Goal: Information Seeking & Learning: Check status

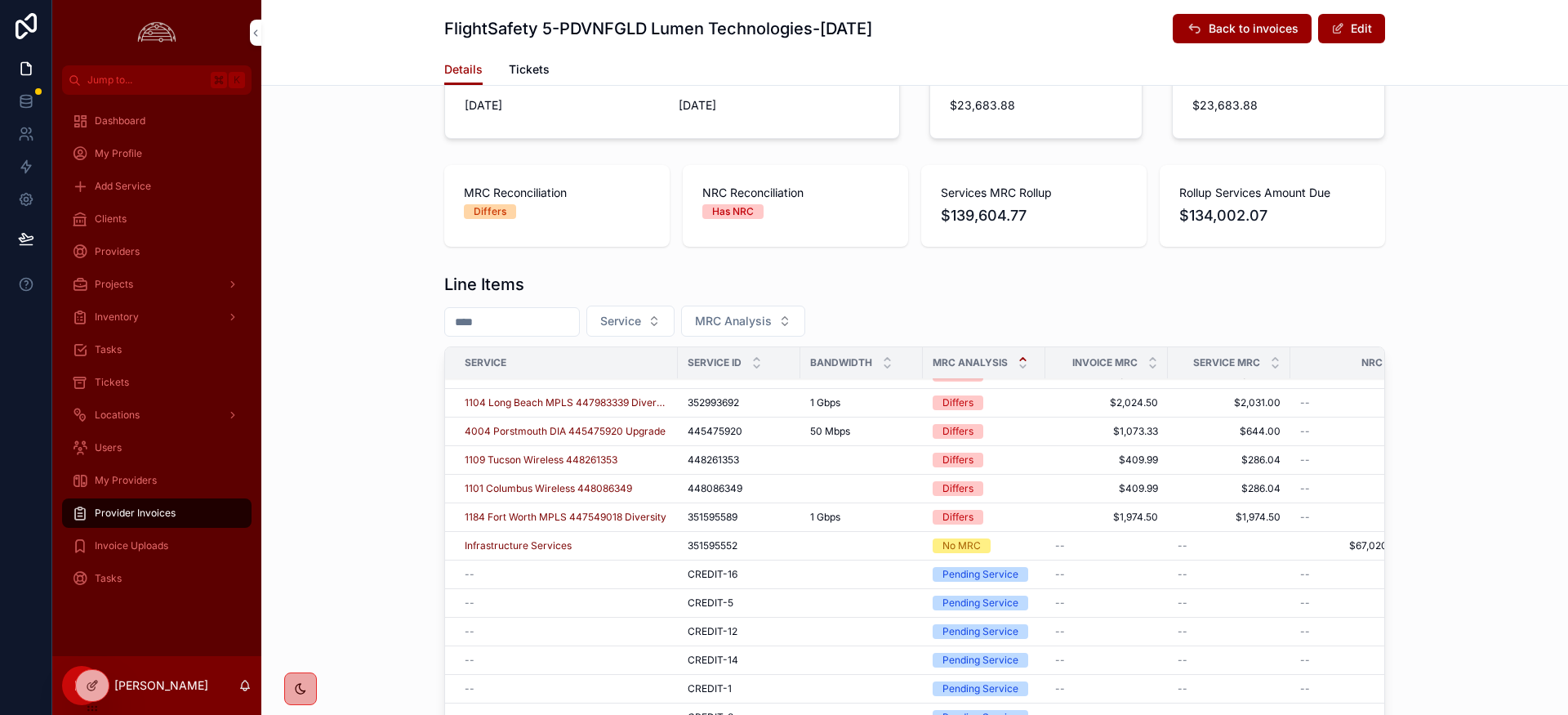
scroll to position [486, 0]
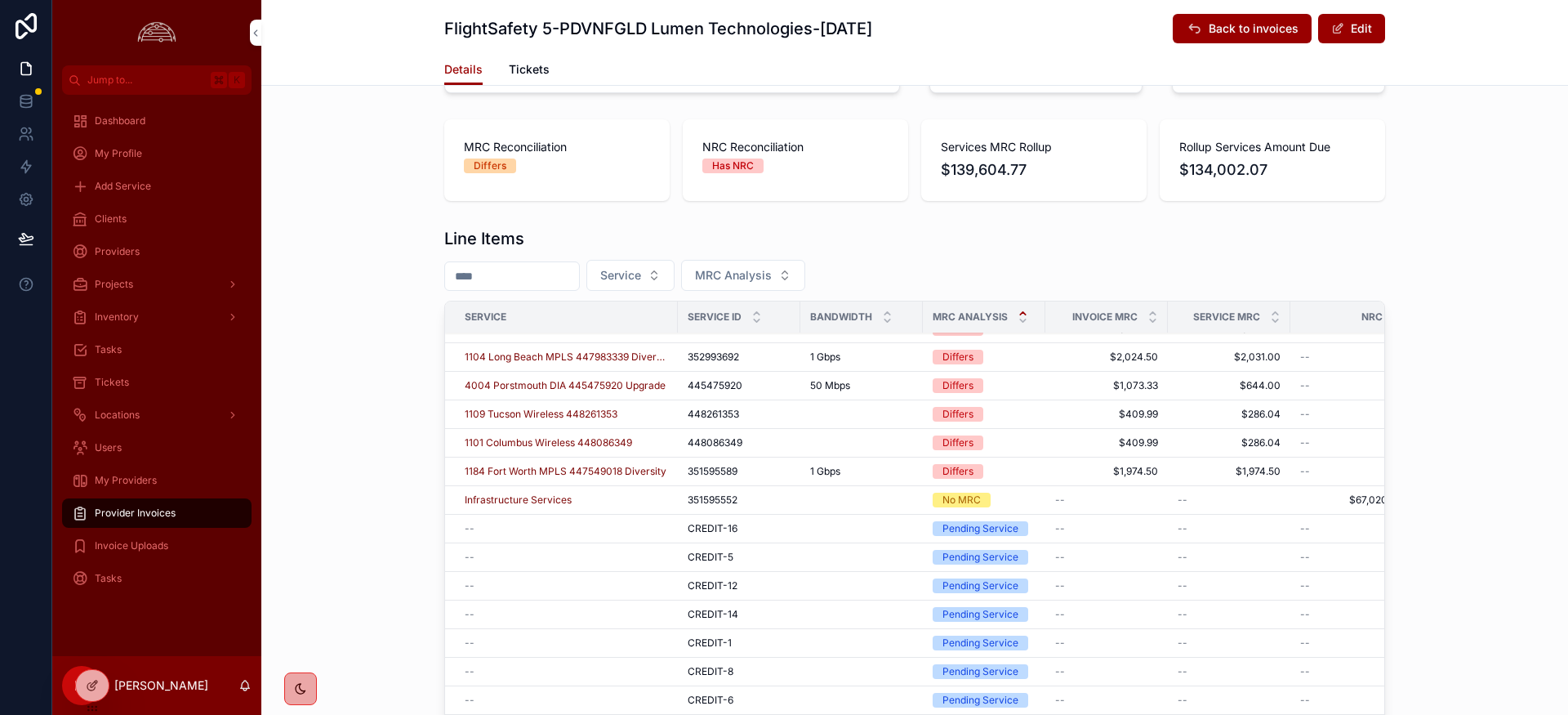
click at [1023, 310] on icon "scrollable content" at bounding box center [1023, 314] width 11 height 11
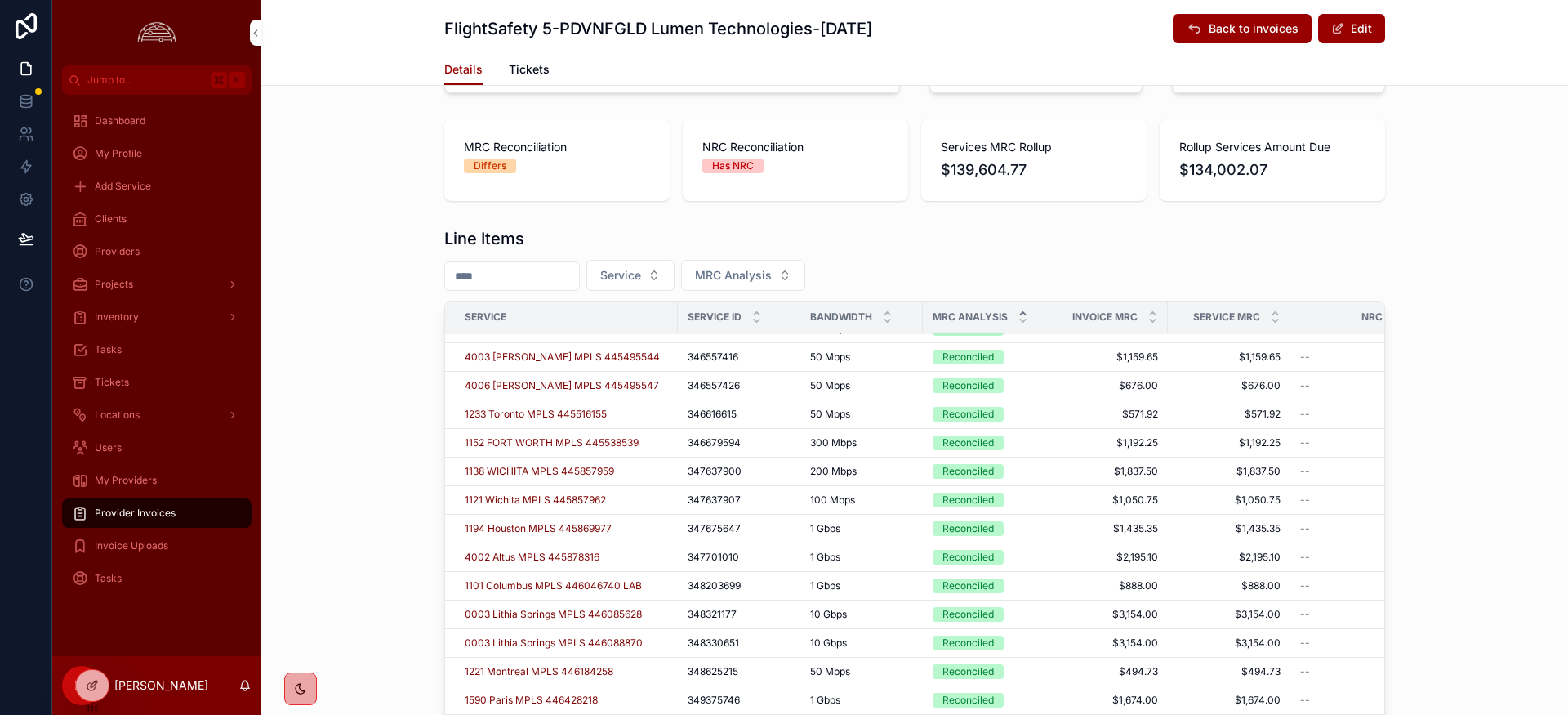
click at [1023, 310] on icon "scrollable content" at bounding box center [1023, 314] width 11 height 11
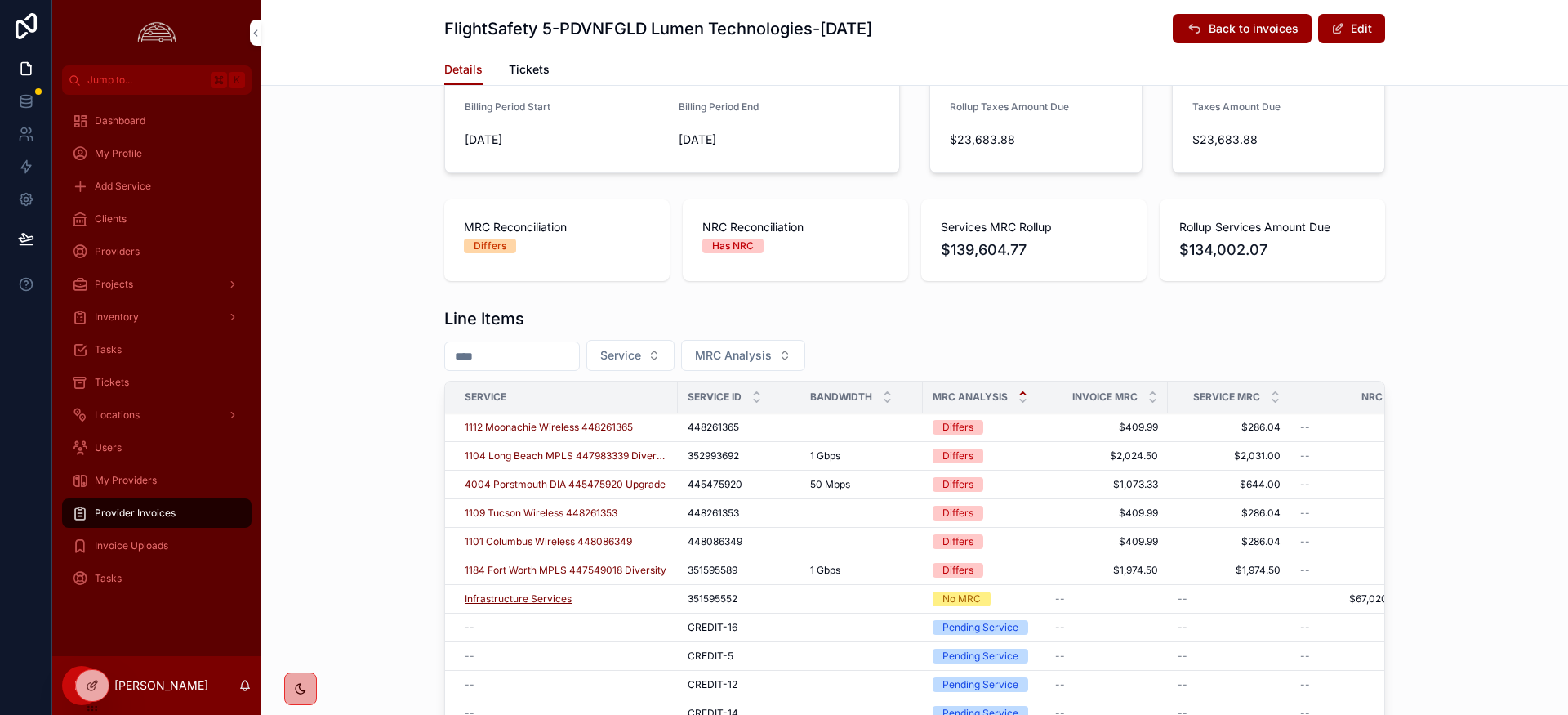
click at [507, 595] on span "Infrastructure Services" at bounding box center [517, 599] width 107 height 13
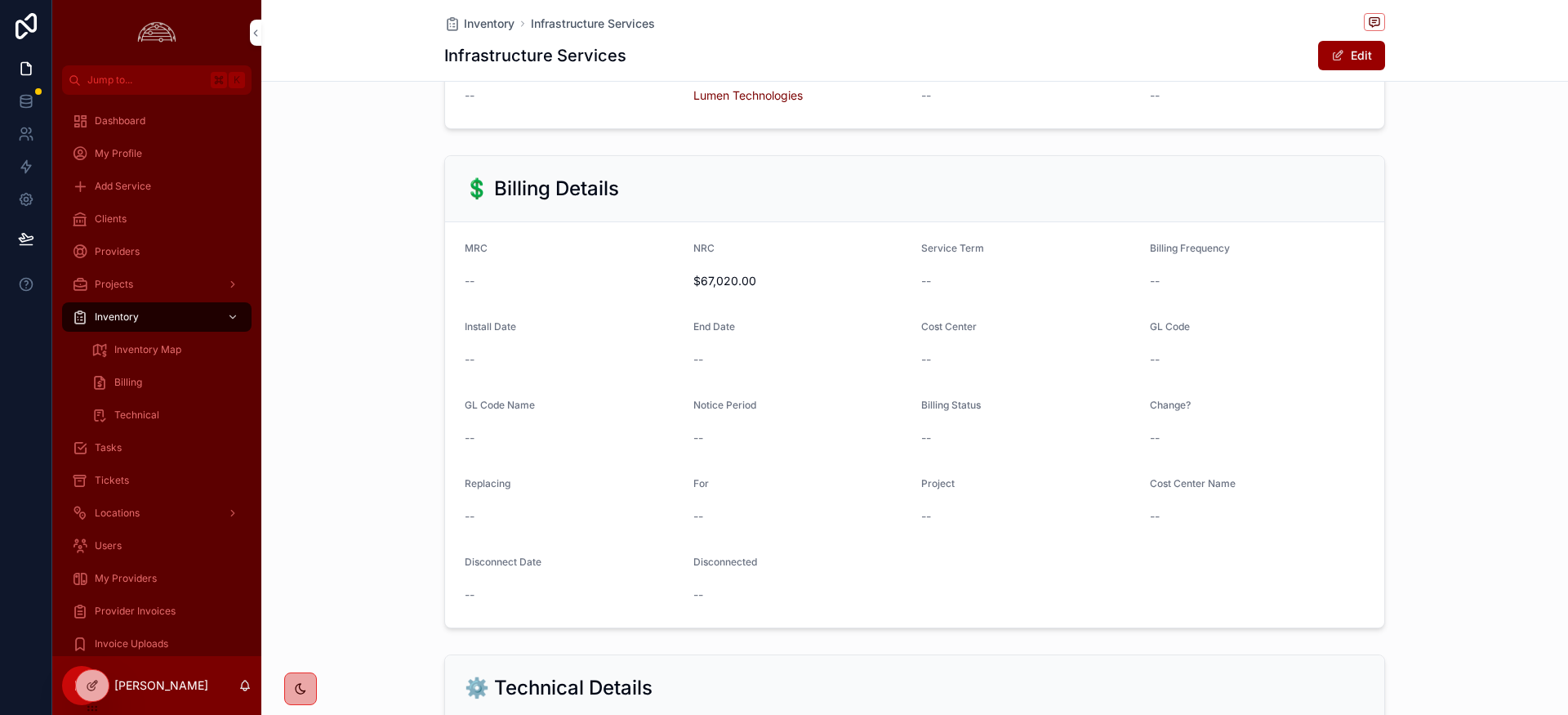
scroll to position [392, 0]
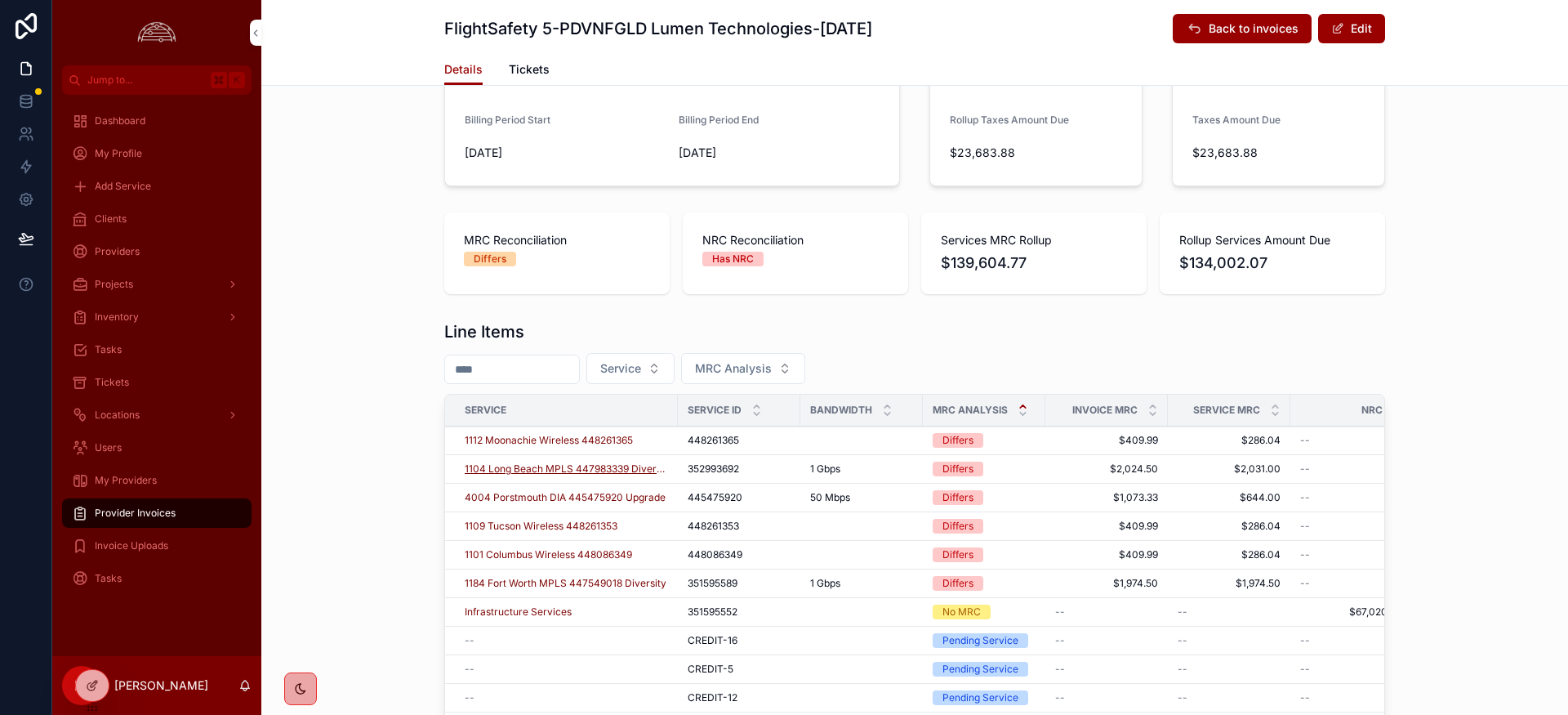
click at [529, 472] on span "1104 Long Beach MPLS 447983339 Diversity" at bounding box center [566, 469] width 203 height 13
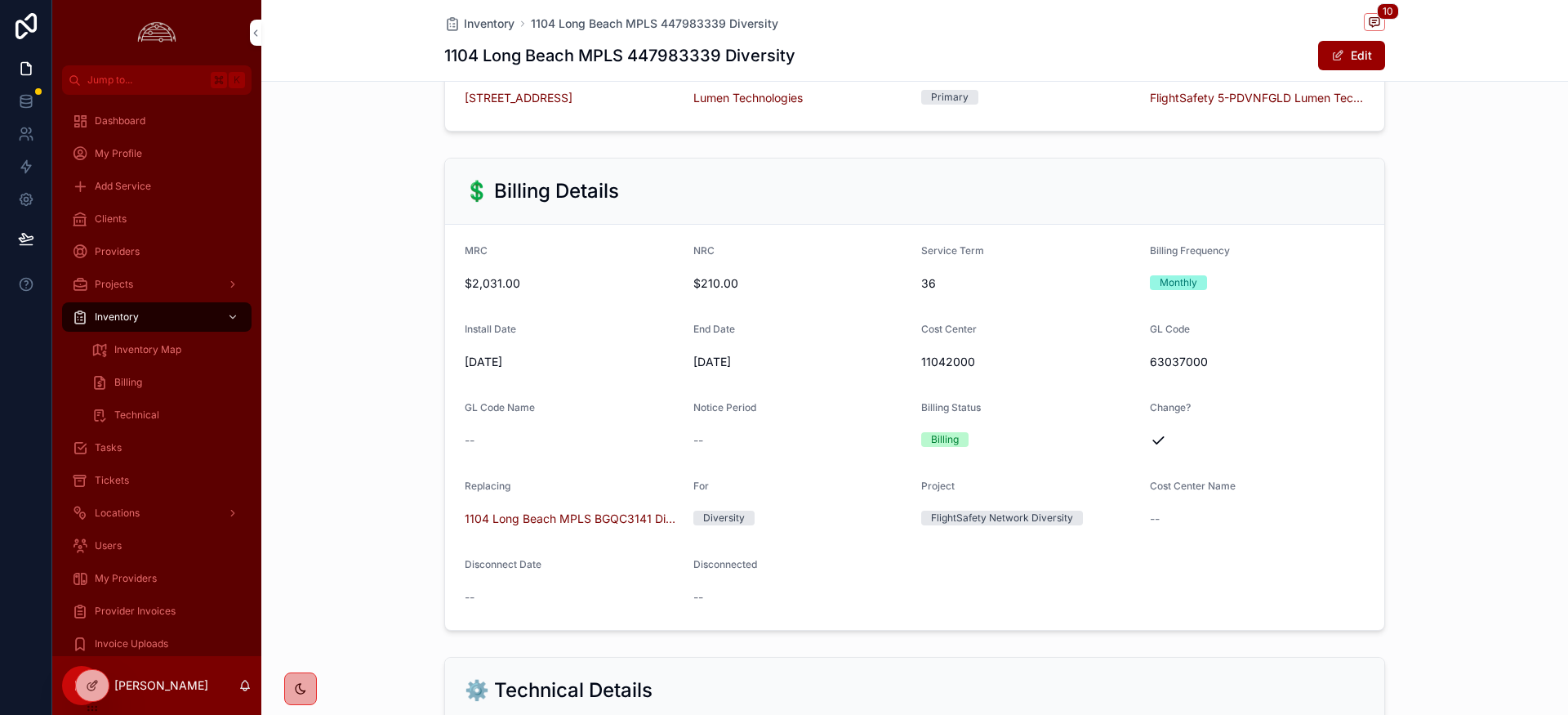
click at [1111, 616] on form "MRC $2,031.00 NRC $210.00 Service Term 36 Billing Frequency Monthly Install Dat…" at bounding box center [914, 427] width 939 height 405
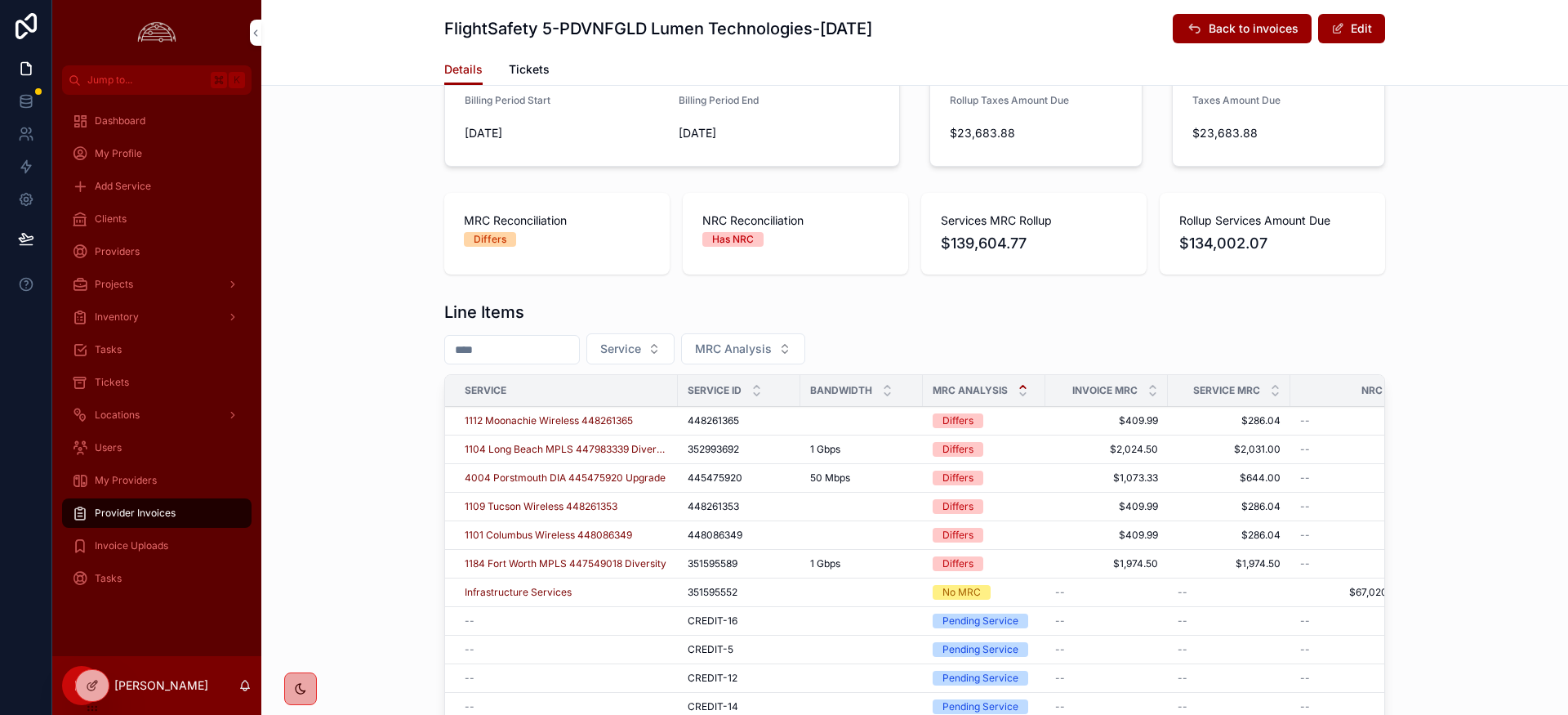
scroll to position [460, 0]
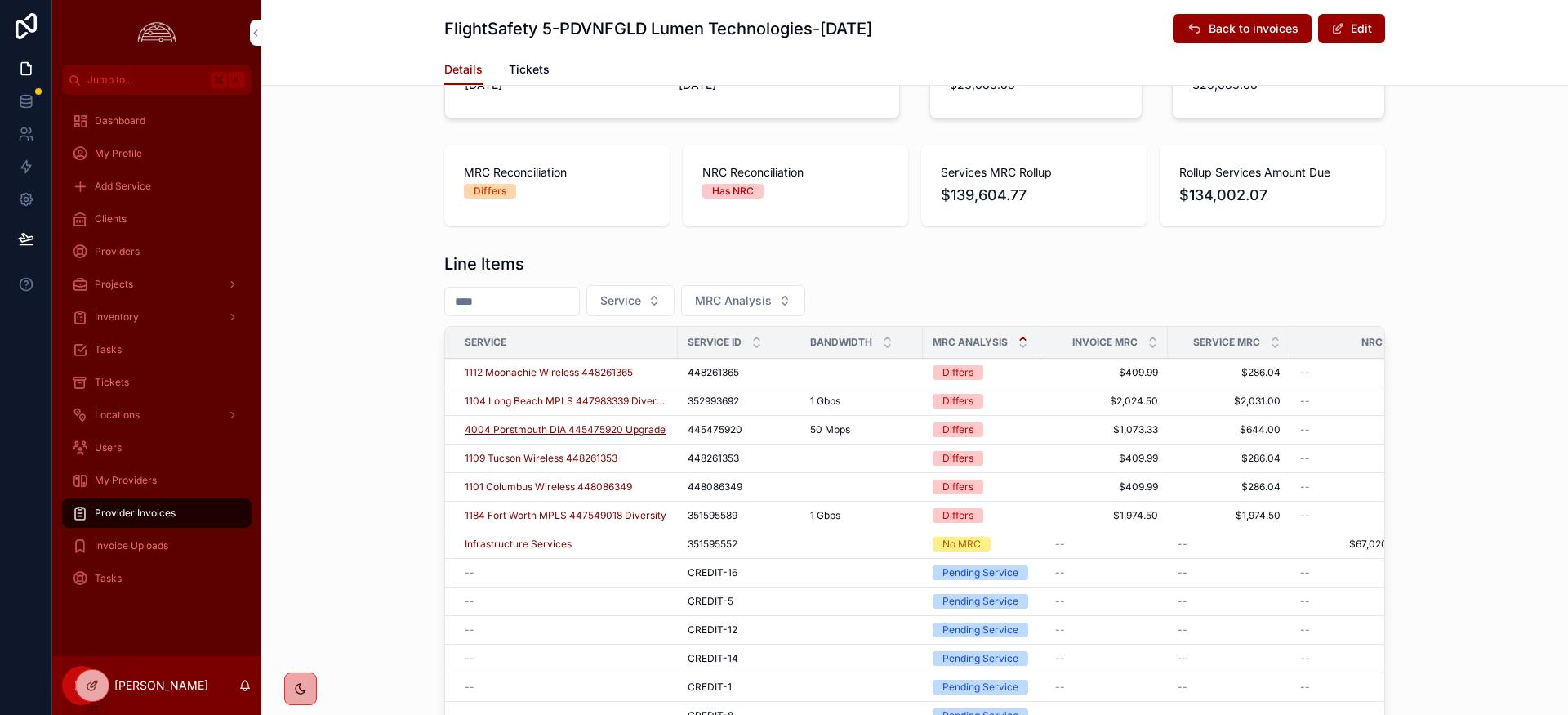
click at [563, 433] on span "4004 Porstmouth DIA 445475920 Upgrade" at bounding box center [565, 430] width 201 height 13
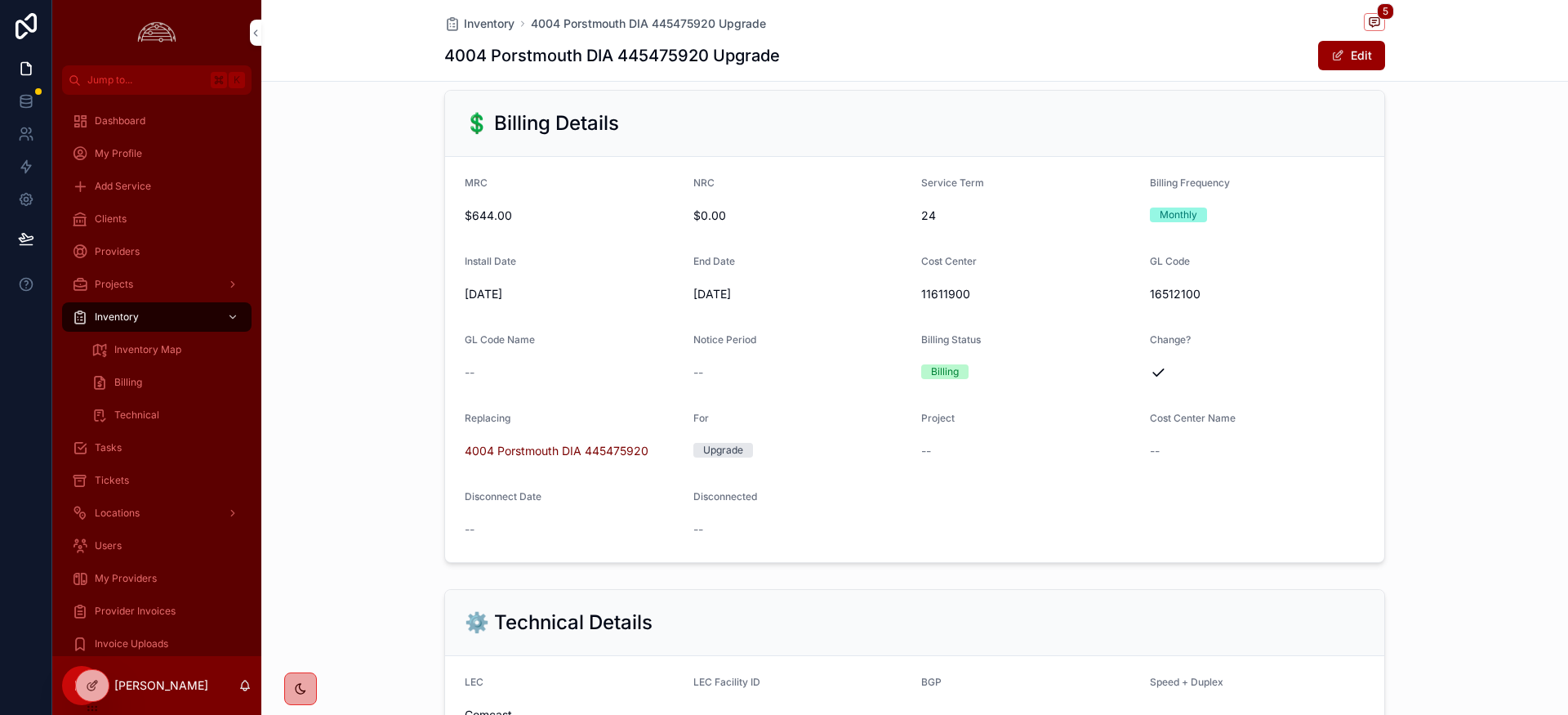
click at [133, 604] on span "Provider Invoices" at bounding box center [135, 611] width 80 height 13
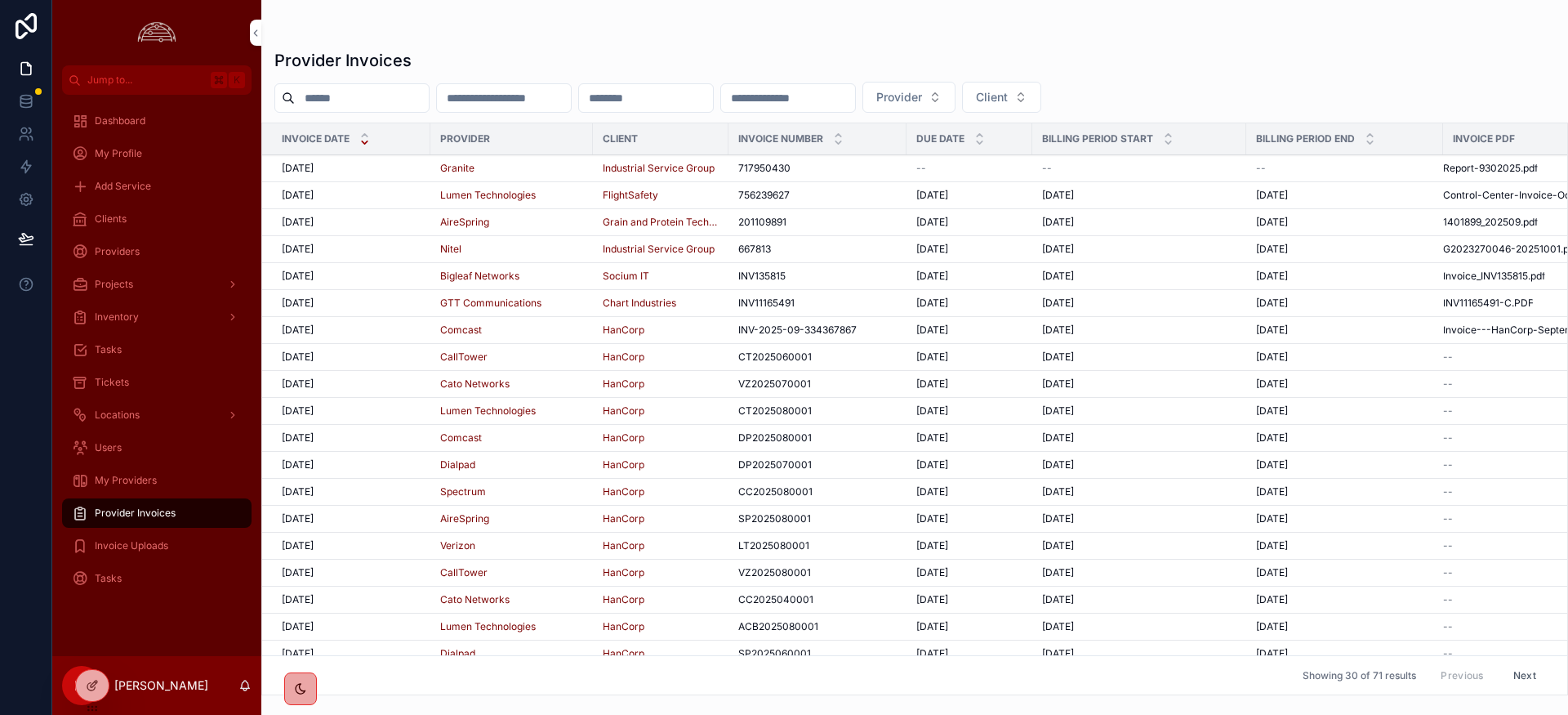
click at [303, 195] on span "[DATE]" at bounding box center [297, 195] width 32 height 13
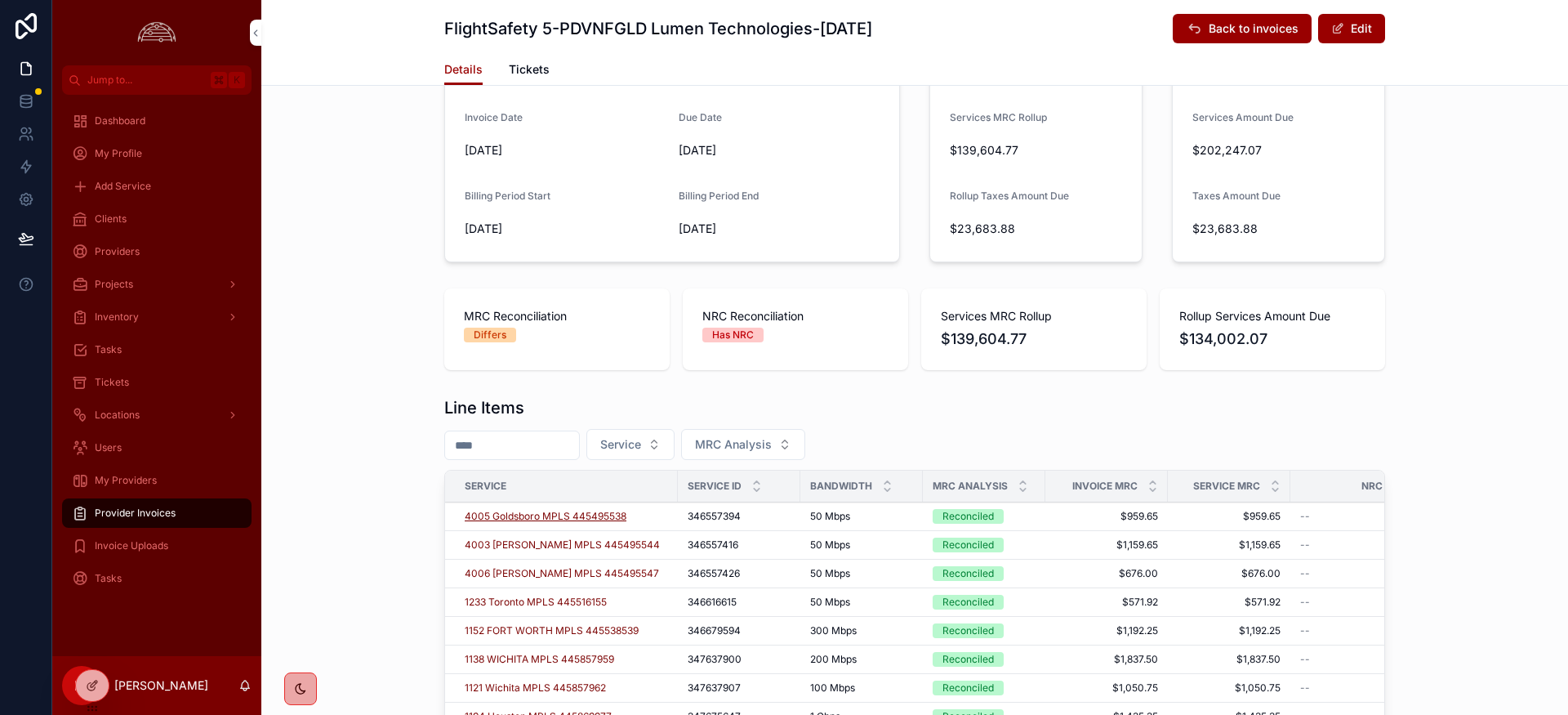
click at [550, 517] on span "4005 Goldsboro MPLS 445495538" at bounding box center [545, 516] width 162 height 13
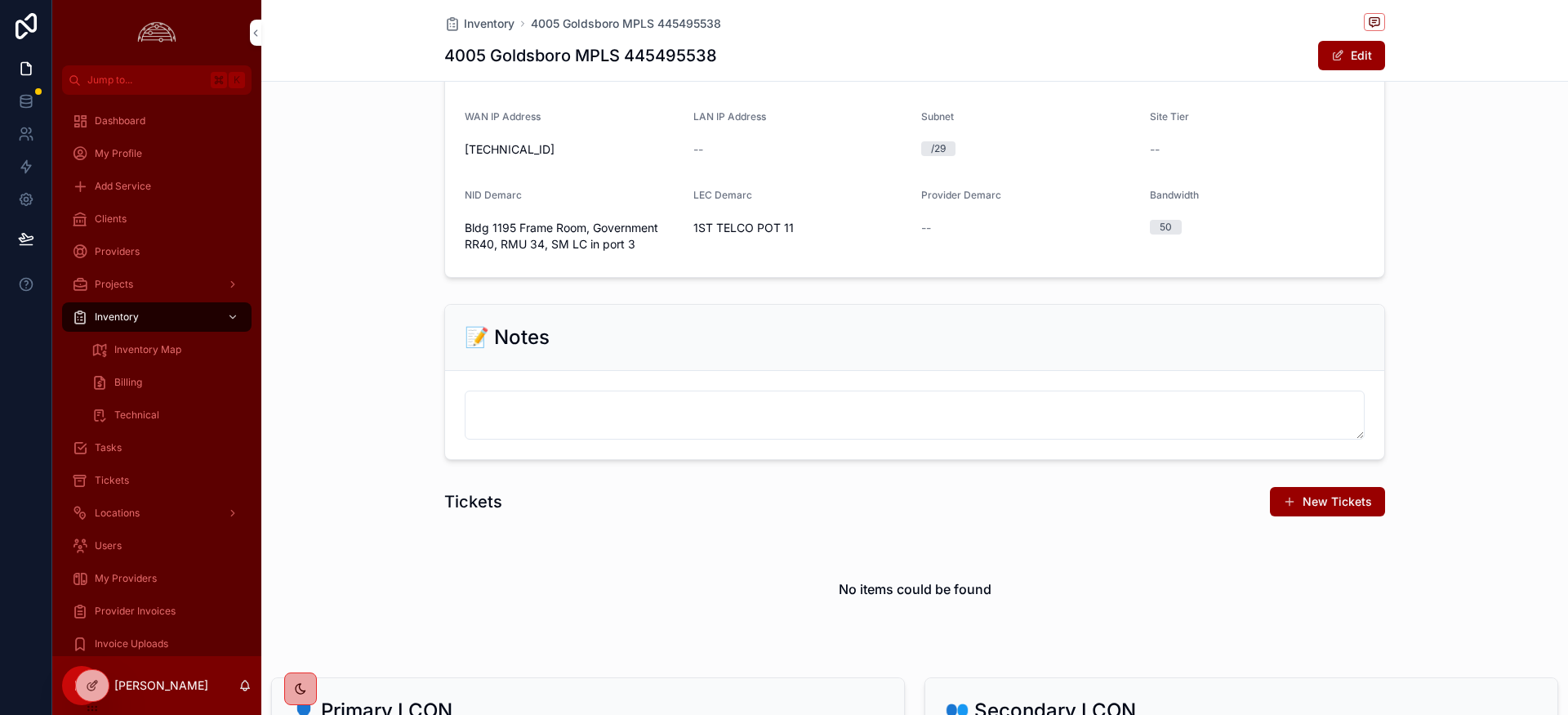
scroll to position [1144, 0]
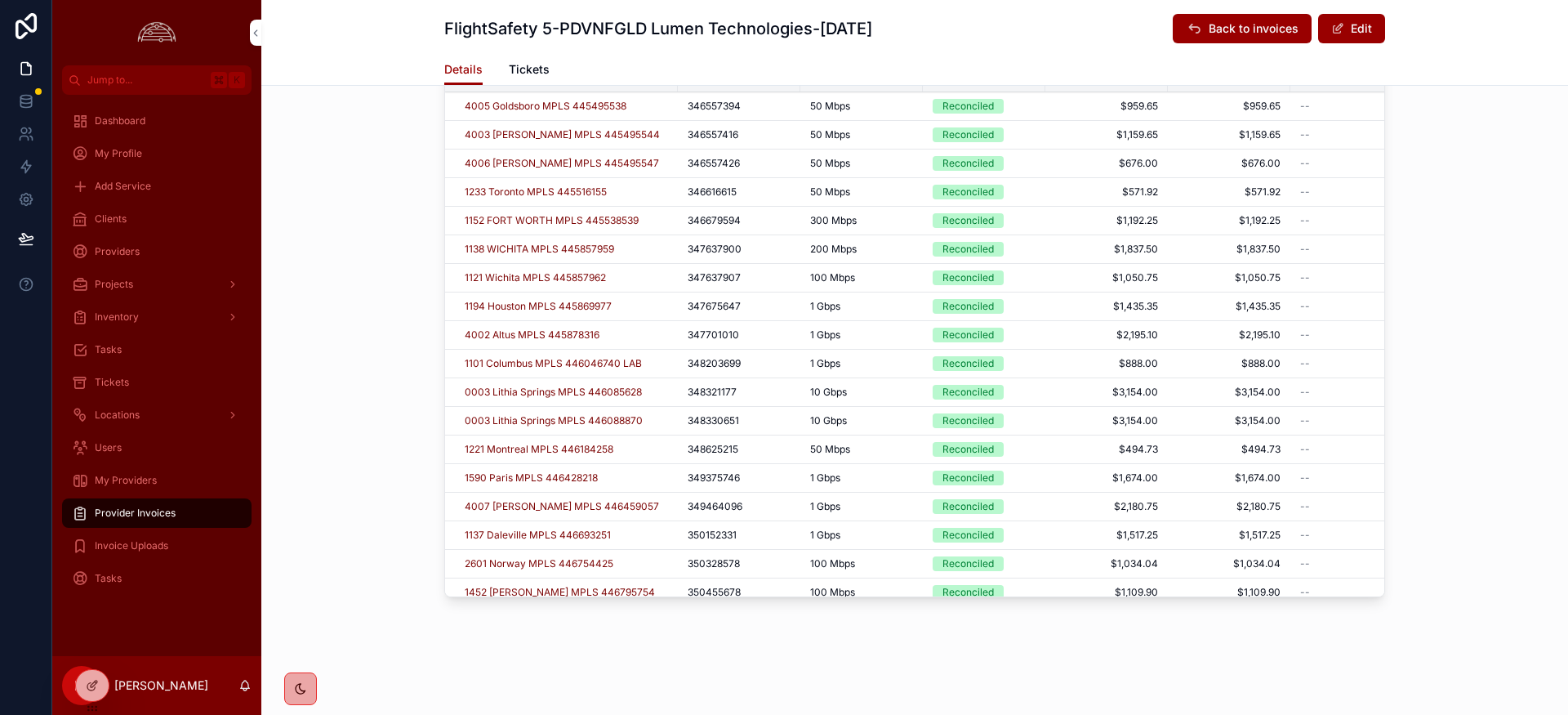
scroll to position [726, 0]
click at [578, 138] on span "4003 [PERSON_NAME] MPLS 445495544" at bounding box center [561, 134] width 195 height 13
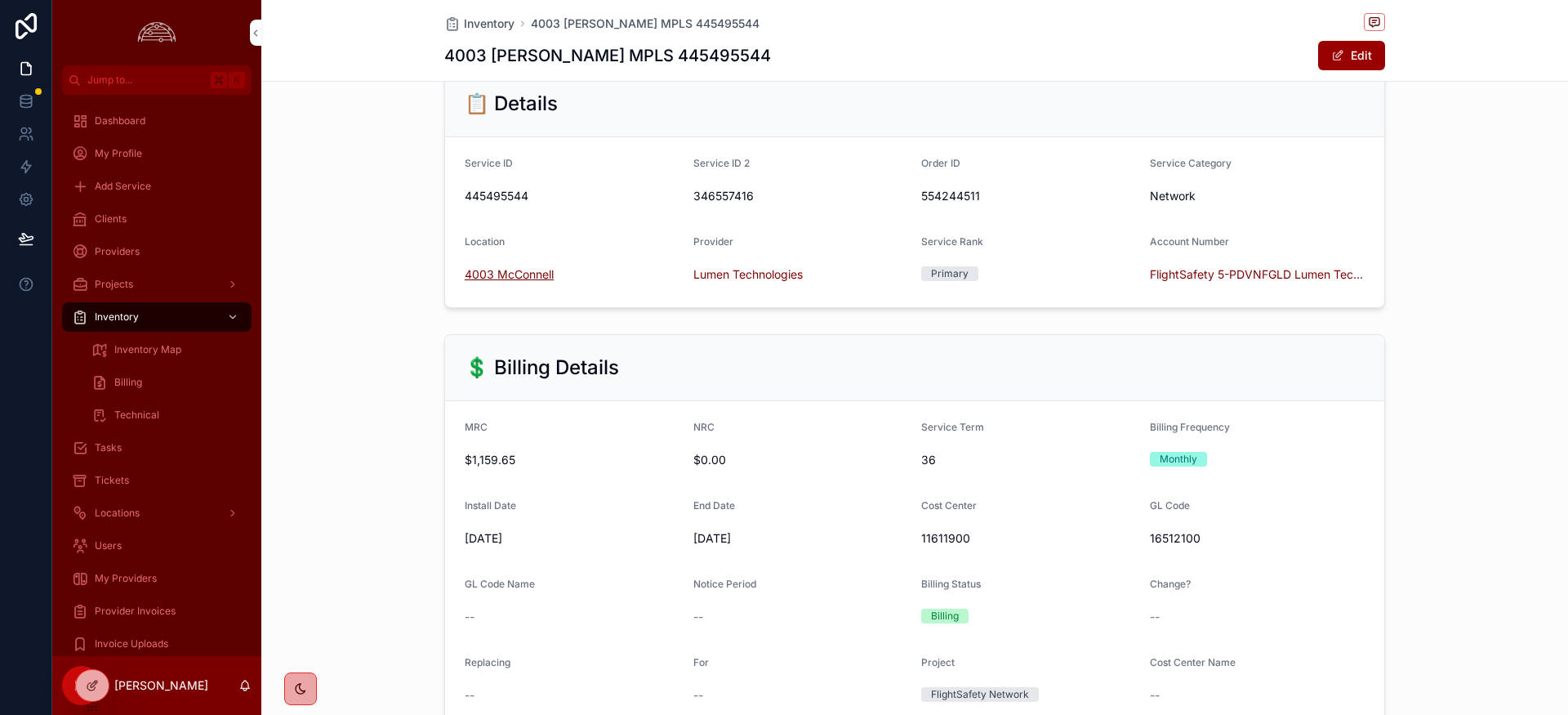
scroll to position [222, 0]
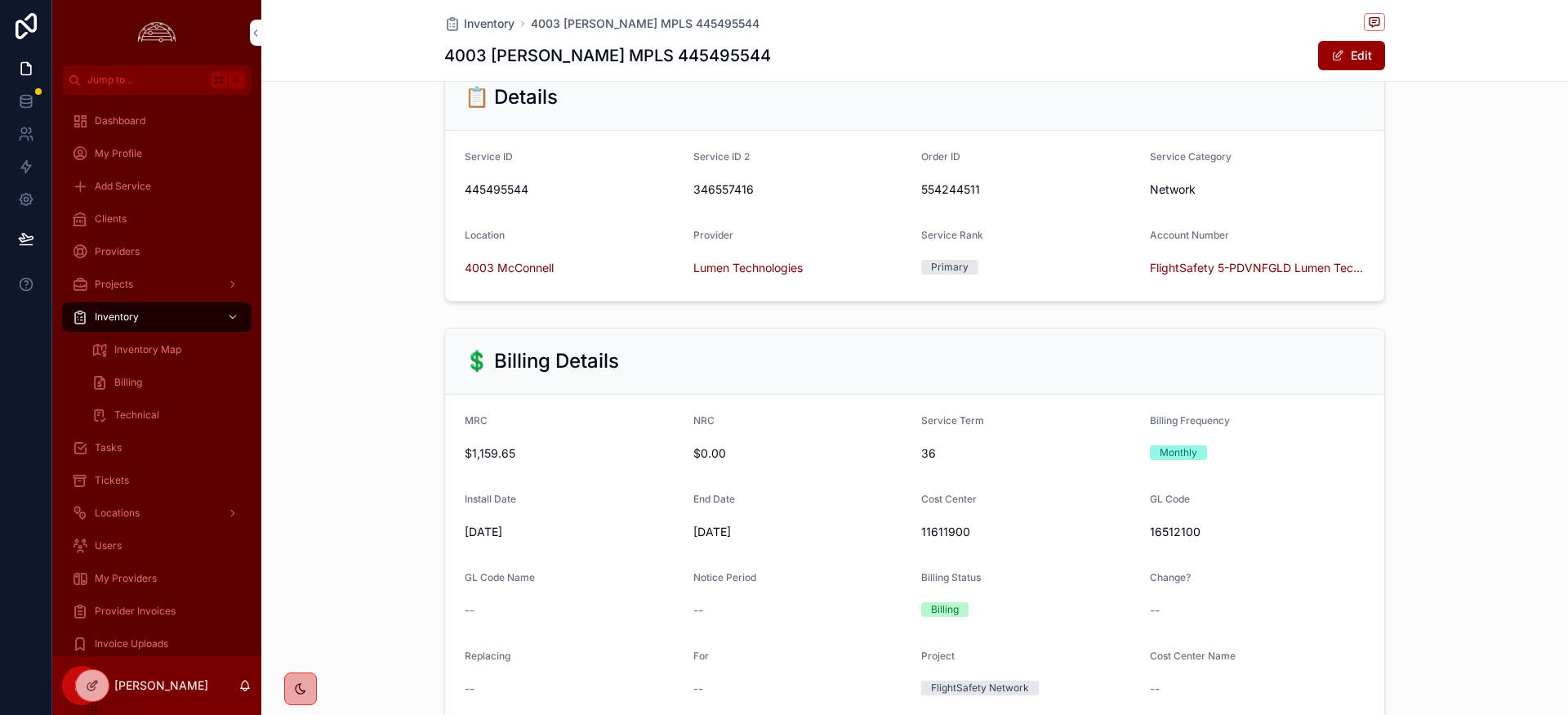
drag, startPoint x: 1328, startPoint y: 304, endPoint x: 1386, endPoint y: 296, distance: 58.5
click at [1351, 302] on div "📋 Details Service ID 445495544 Service ID 2 346557416 Order ID 554244511 Servic…" at bounding box center [914, 183] width 1307 height 251
click at [1358, 441] on div "Monthly" at bounding box center [1258, 452] width 216 height 25
click at [1359, 440] on div "Monthly" at bounding box center [1258, 452] width 216 height 25
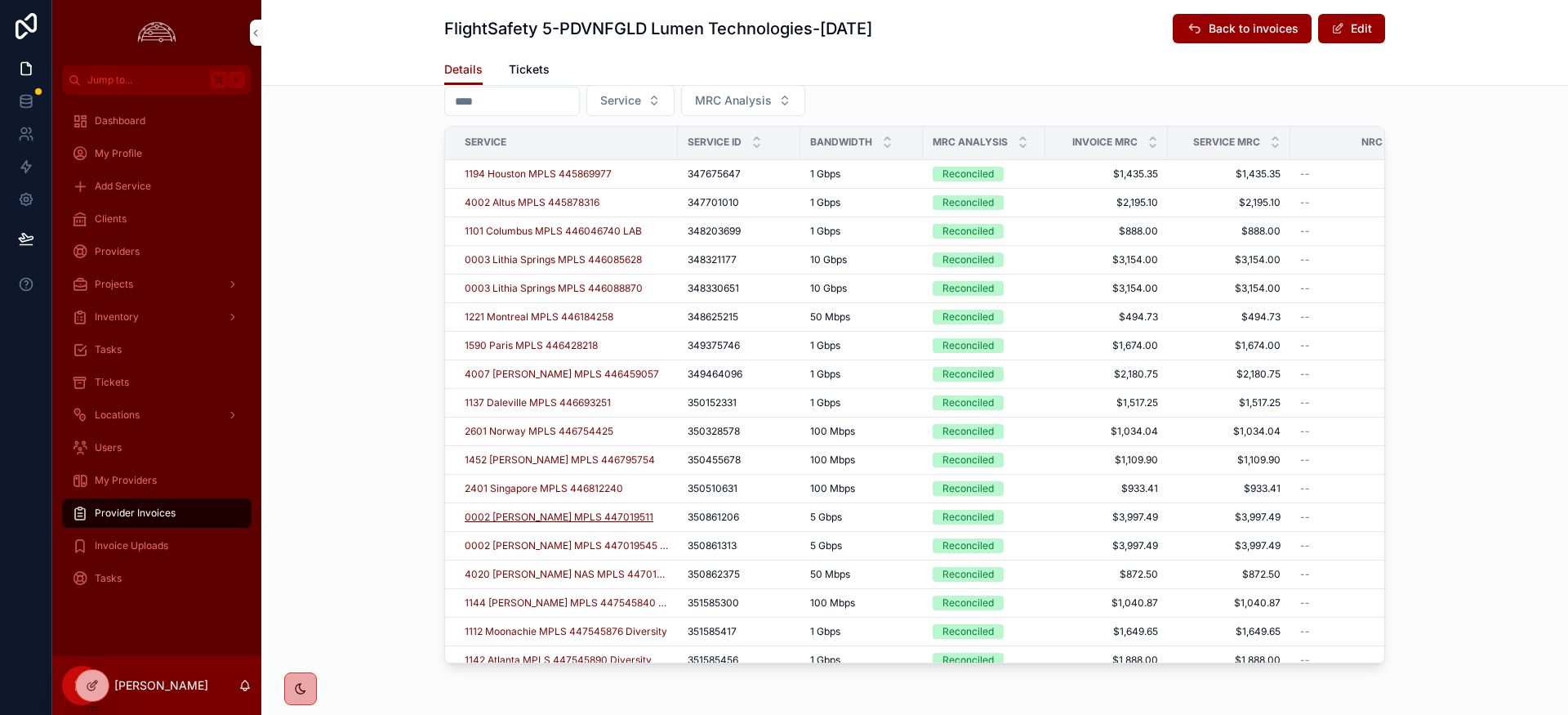
scroll to position [201, 0]
click at [542, 514] on span "0002 [PERSON_NAME] MPLS 447019511" at bounding box center [559, 515] width 188 height 13
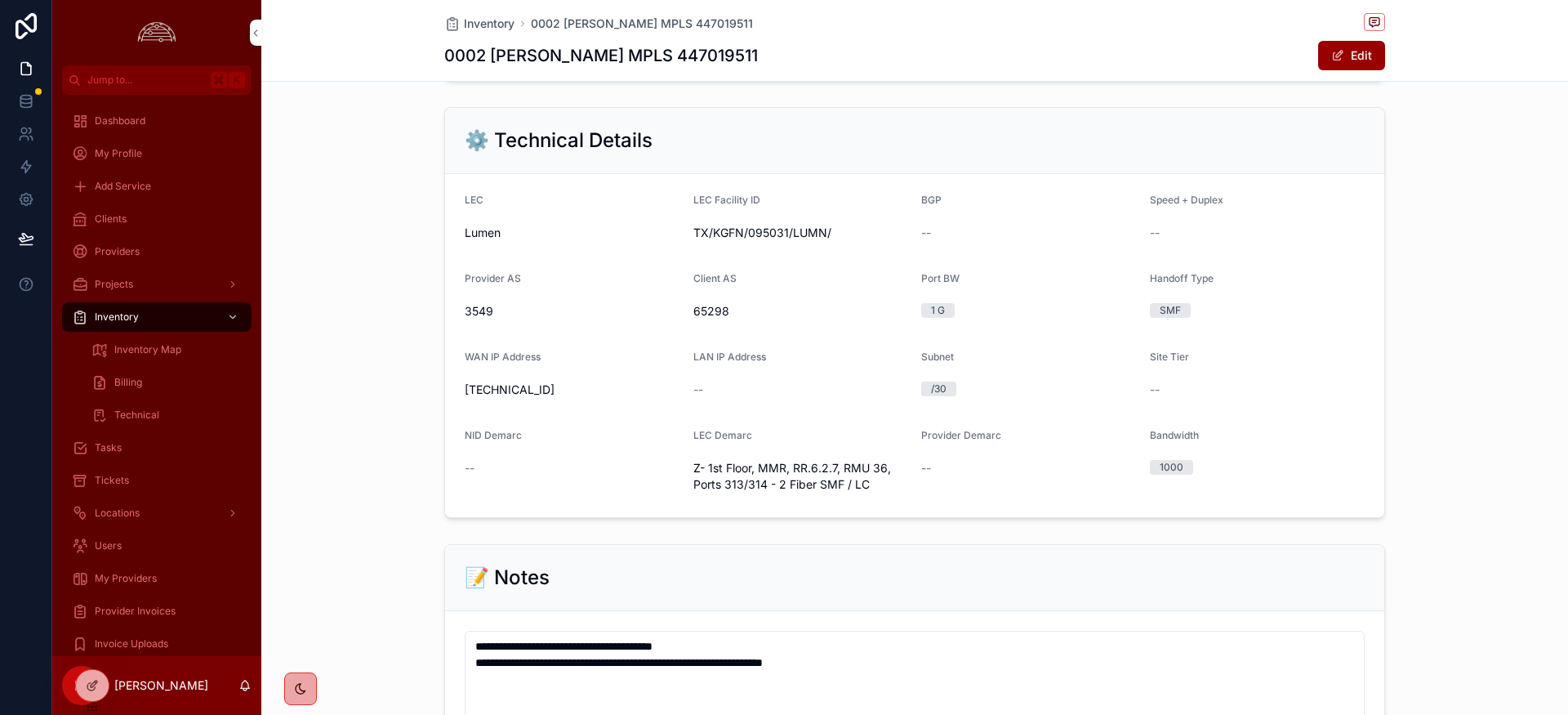
scroll to position [939, 0]
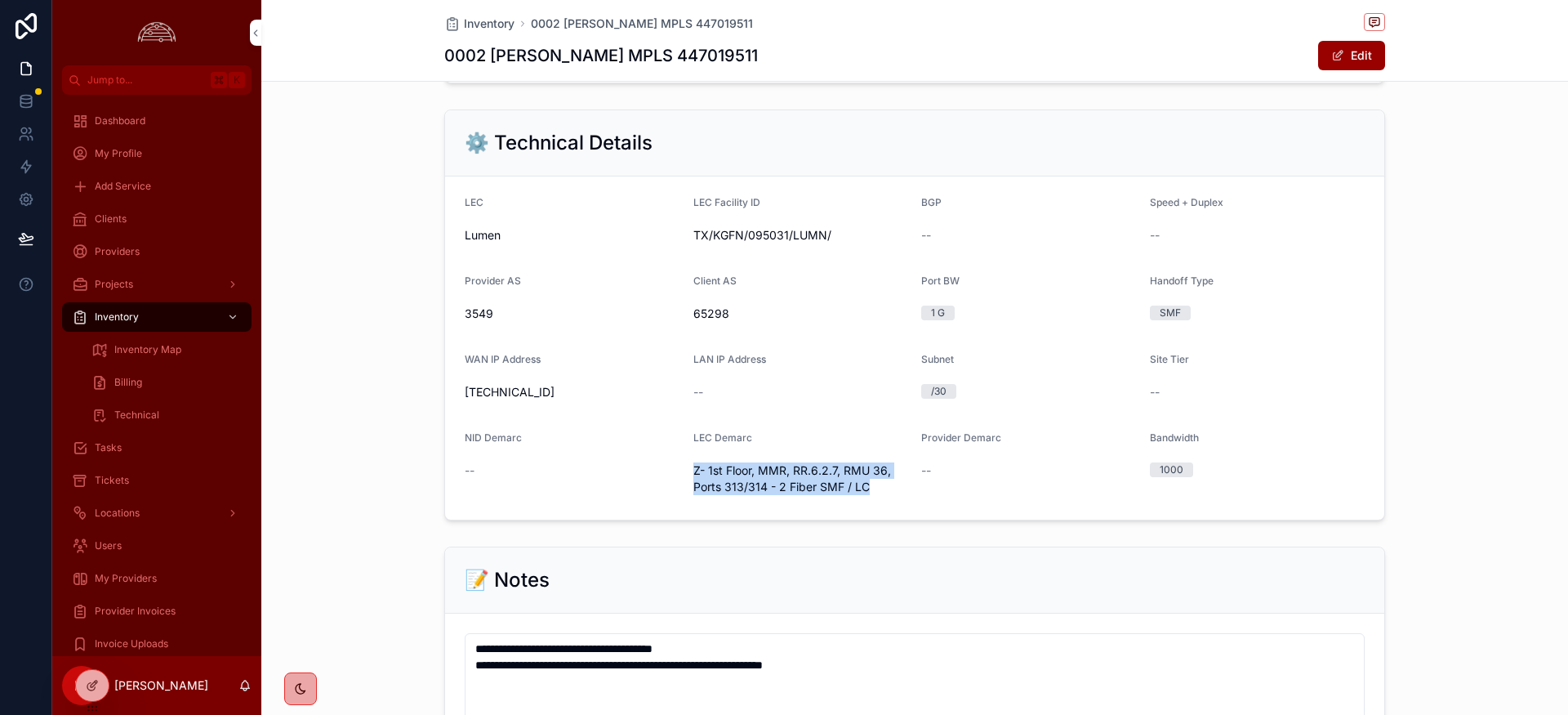
drag, startPoint x: 889, startPoint y: 489, endPoint x: 687, endPoint y: 475, distance: 202.5
click at [687, 475] on form "LEC Lumen LEC Facility ID TX/KGFN/095031/LUMN/ BGP -- Speed + Duplex -- Provide…" at bounding box center [914, 347] width 939 height 343
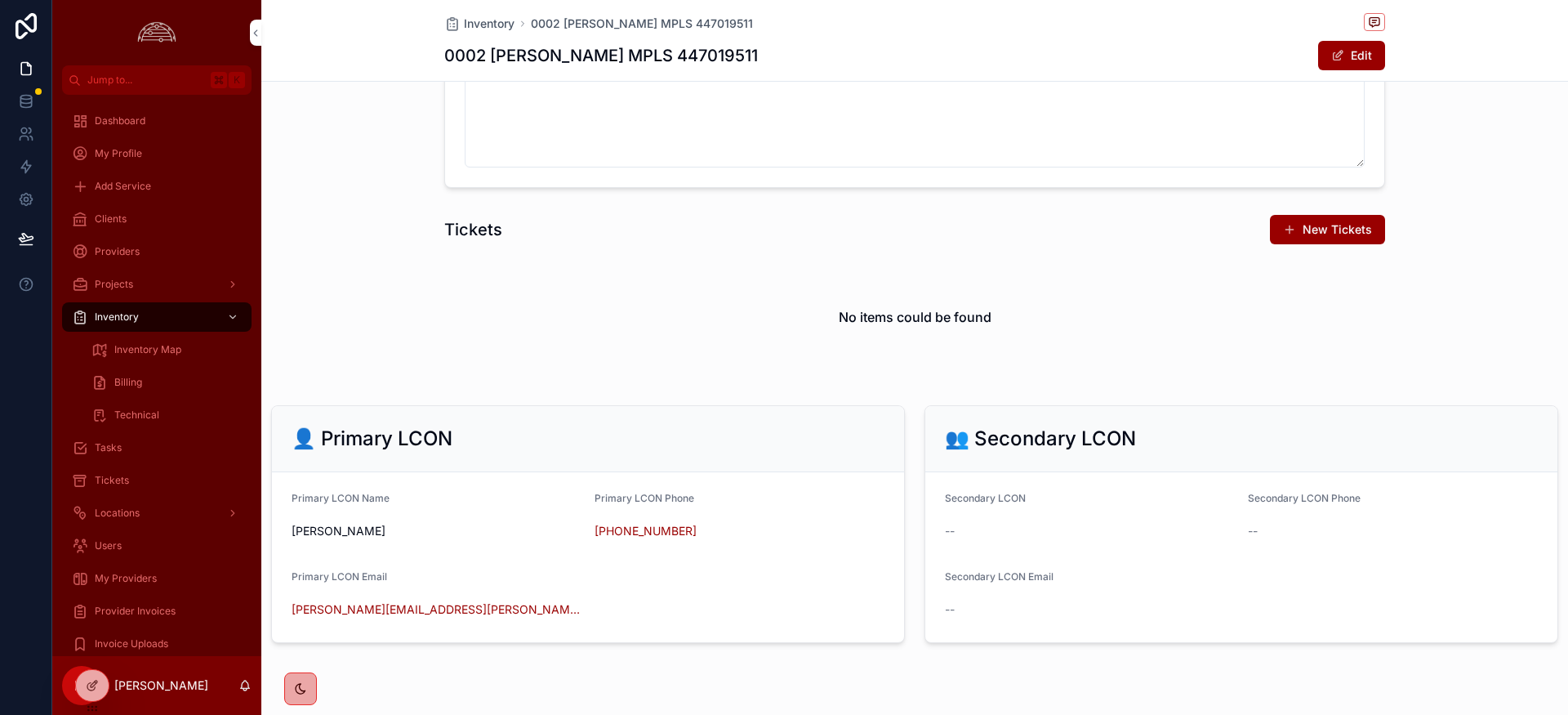
scroll to position [1553, 0]
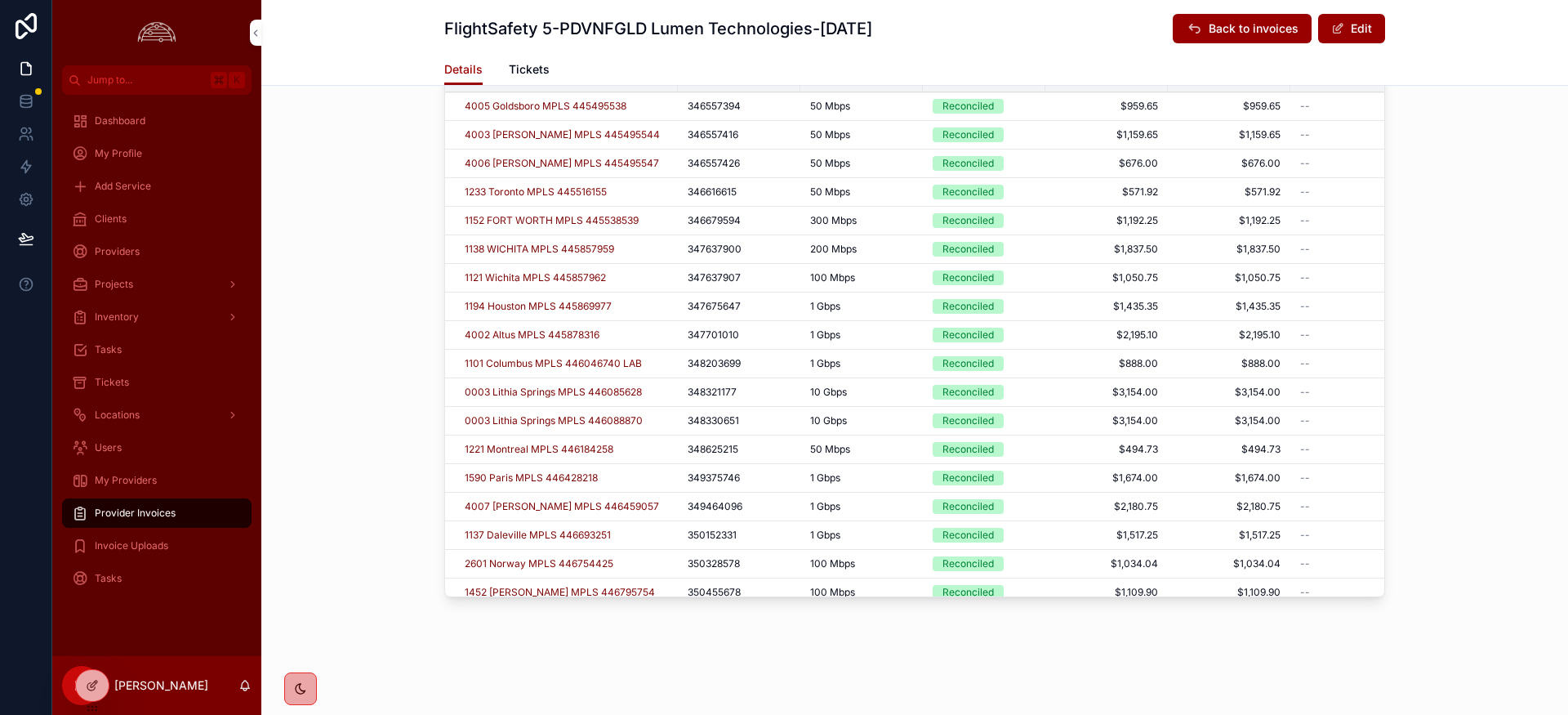
scroll to position [726, 0]
click at [503, 394] on span "0003 Lithia Springs MPLS 446085628" at bounding box center [553, 392] width 177 height 13
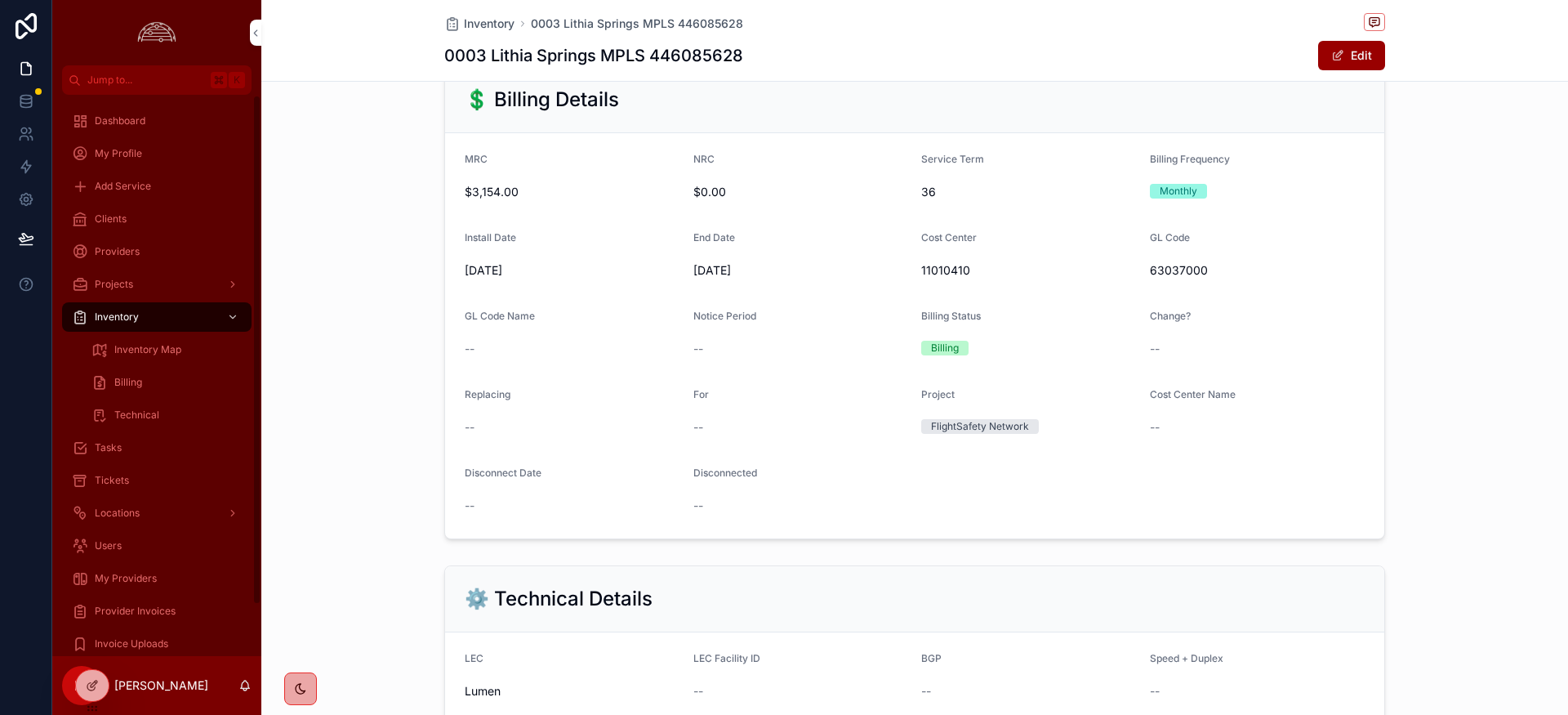
scroll to position [483, 0]
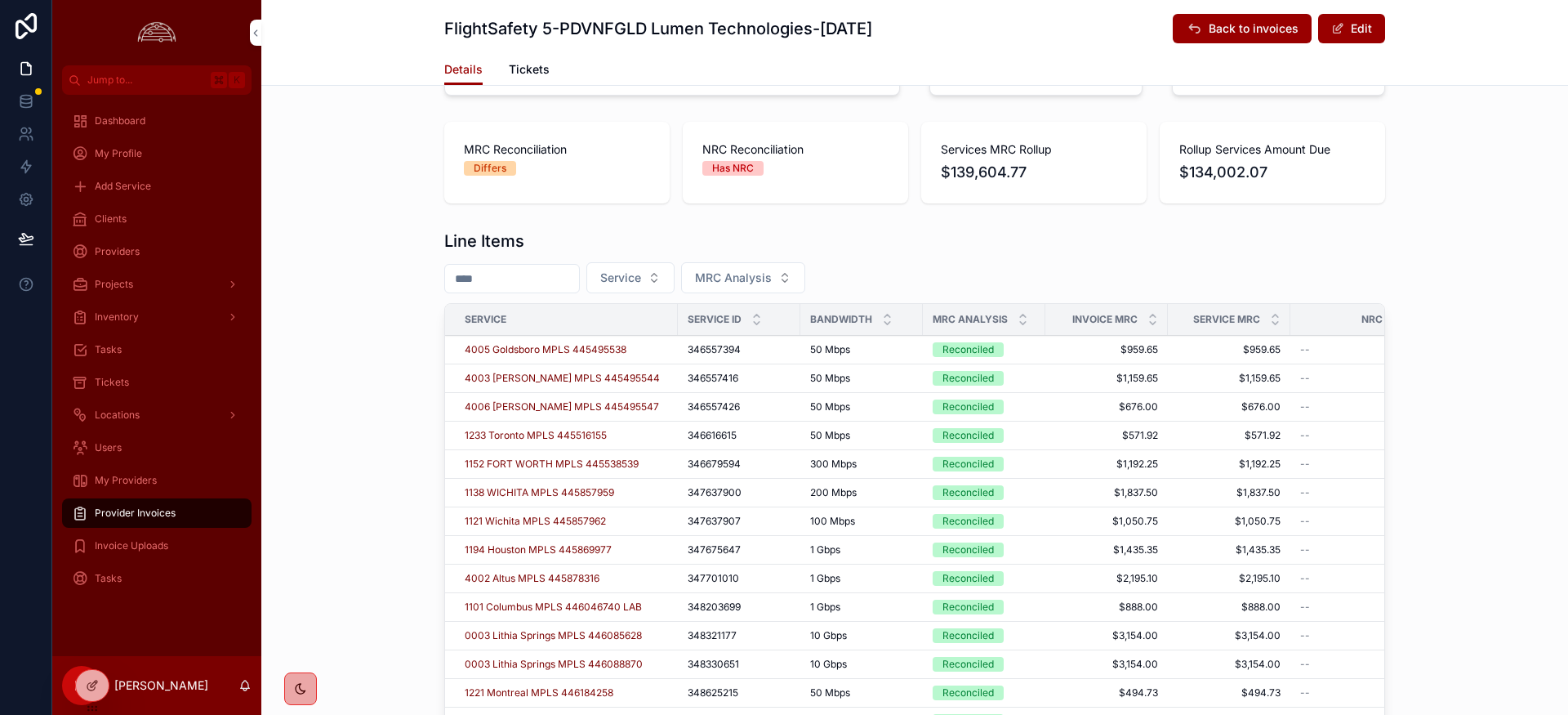
click at [126, 249] on span "Providers" at bounding box center [117, 251] width 45 height 13
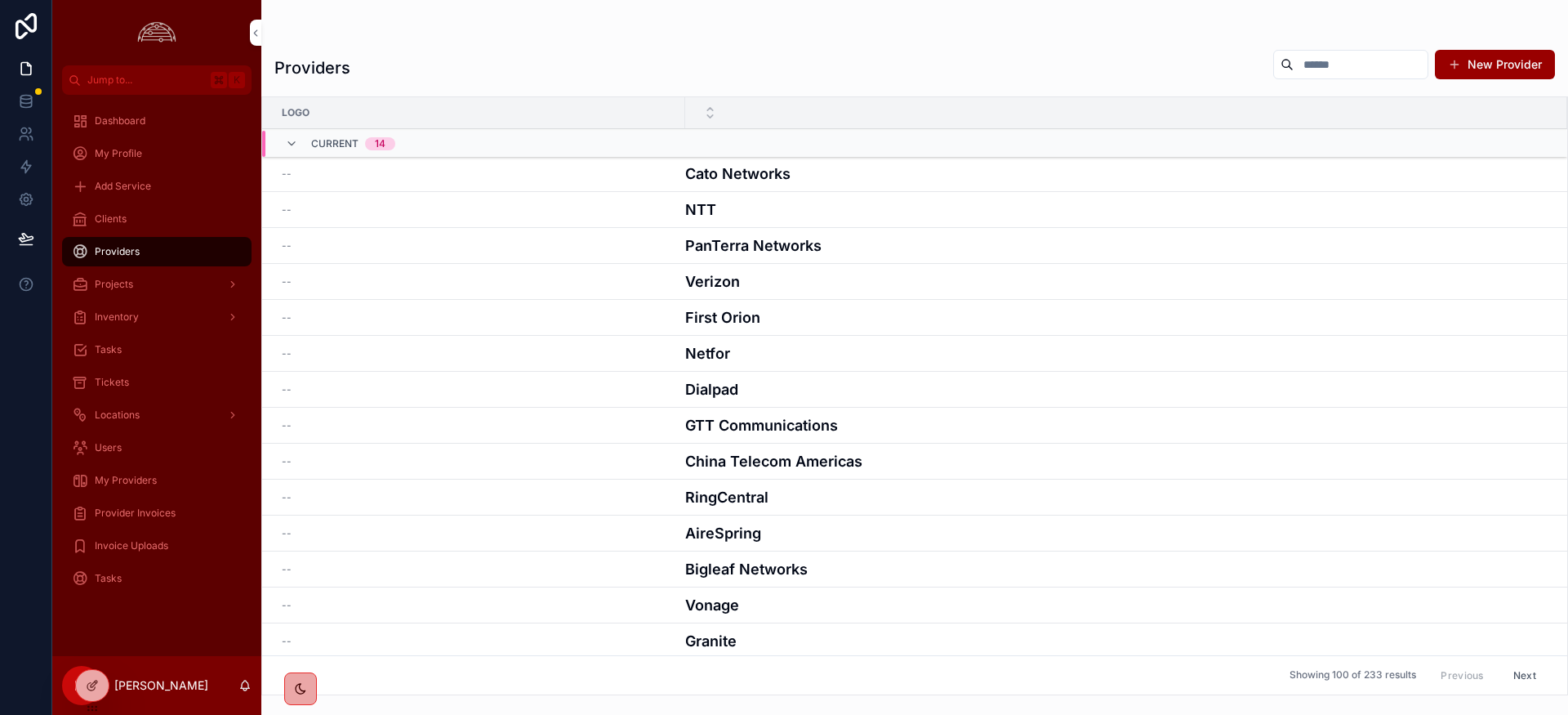
click at [126, 452] on div "Users" at bounding box center [157, 447] width 170 height 27
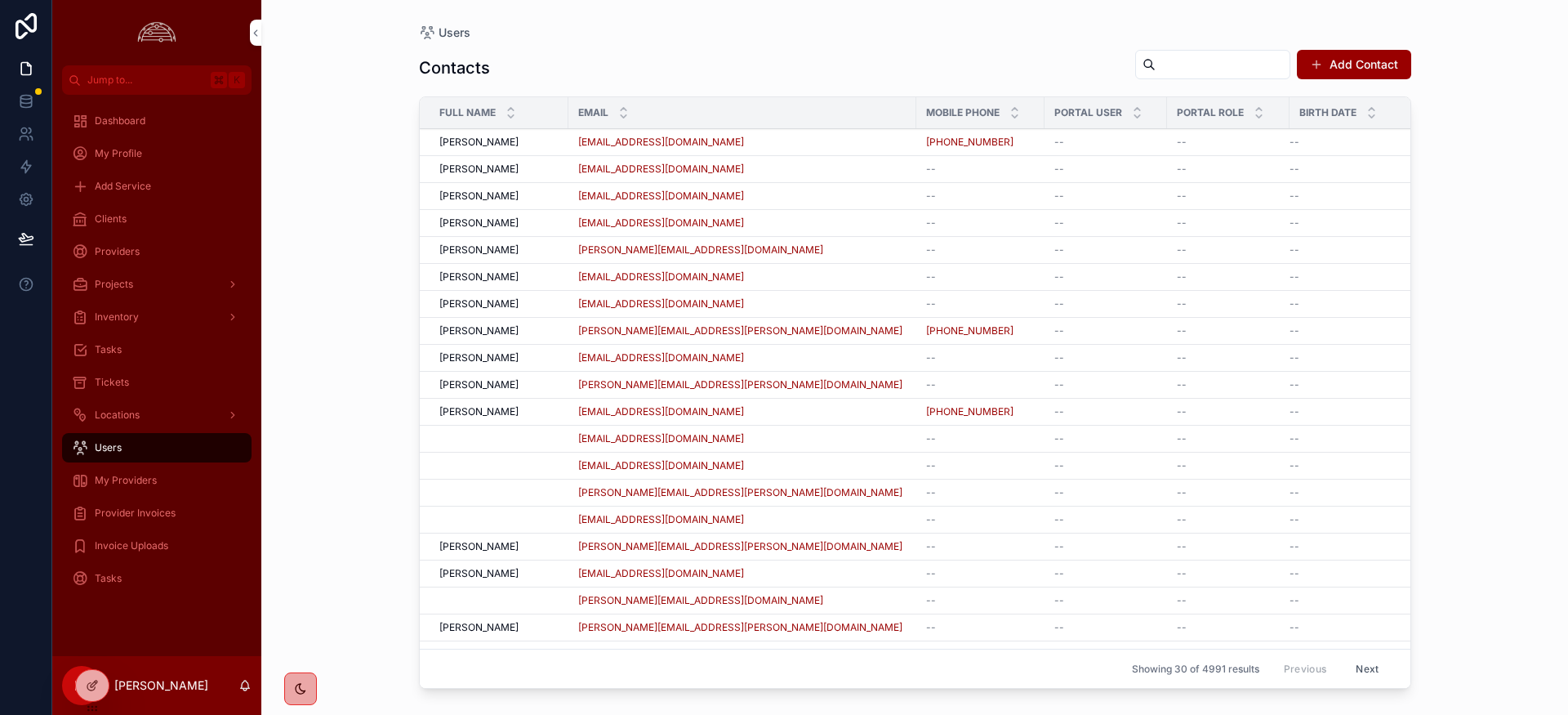
click at [127, 478] on span "My Providers" at bounding box center [126, 480] width 62 height 13
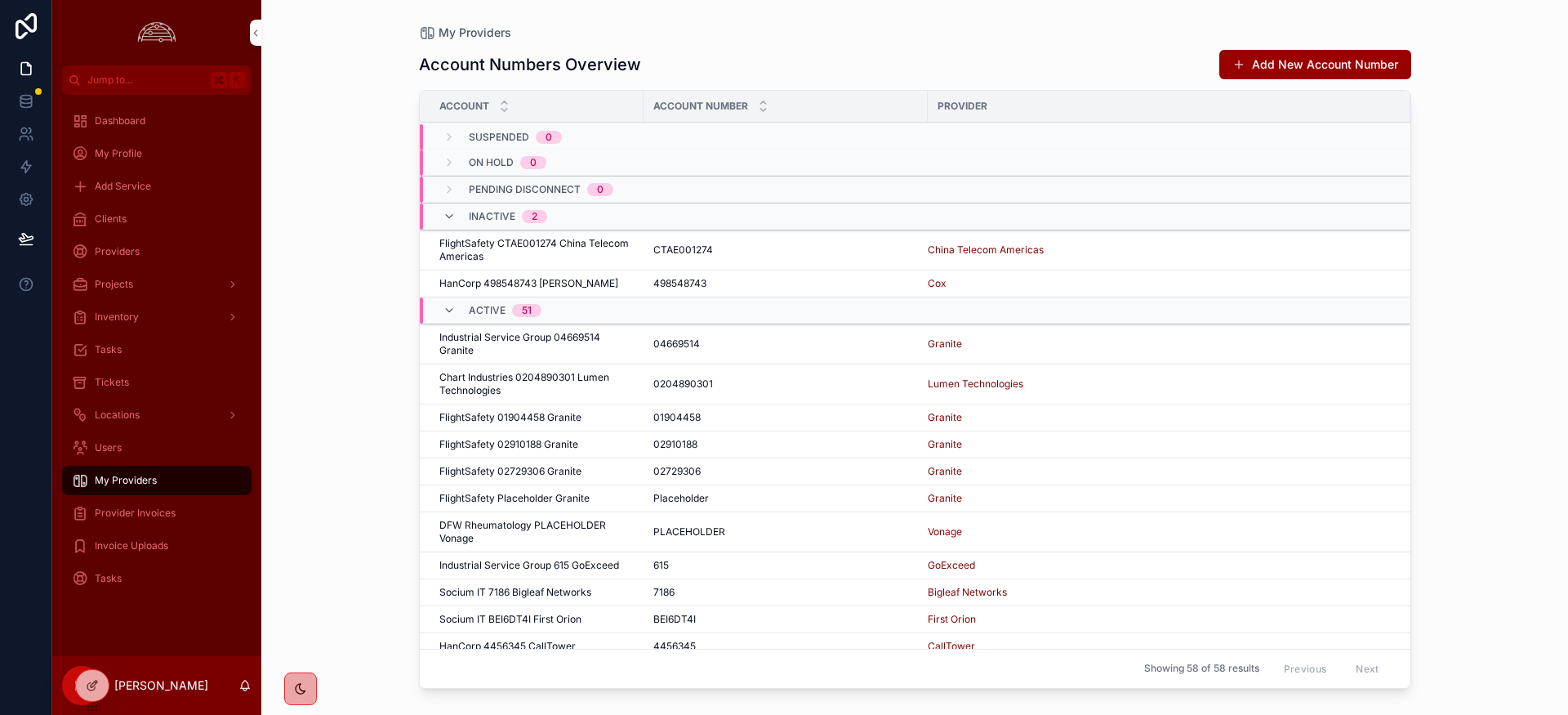
click at [142, 540] on span "Invoice Uploads" at bounding box center [132, 546] width 73 height 13
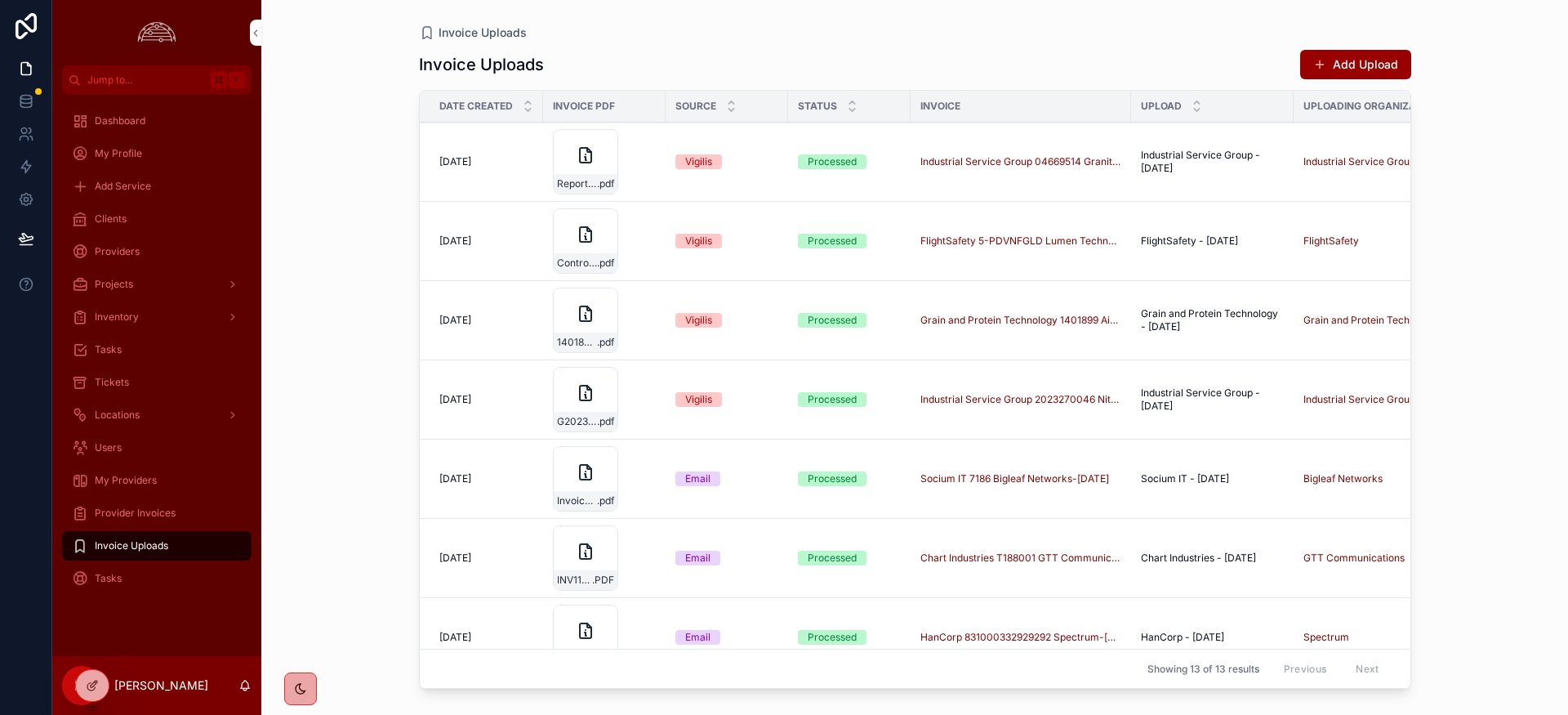
click at [149, 514] on span "Provider Invoices" at bounding box center [135, 513] width 80 height 13
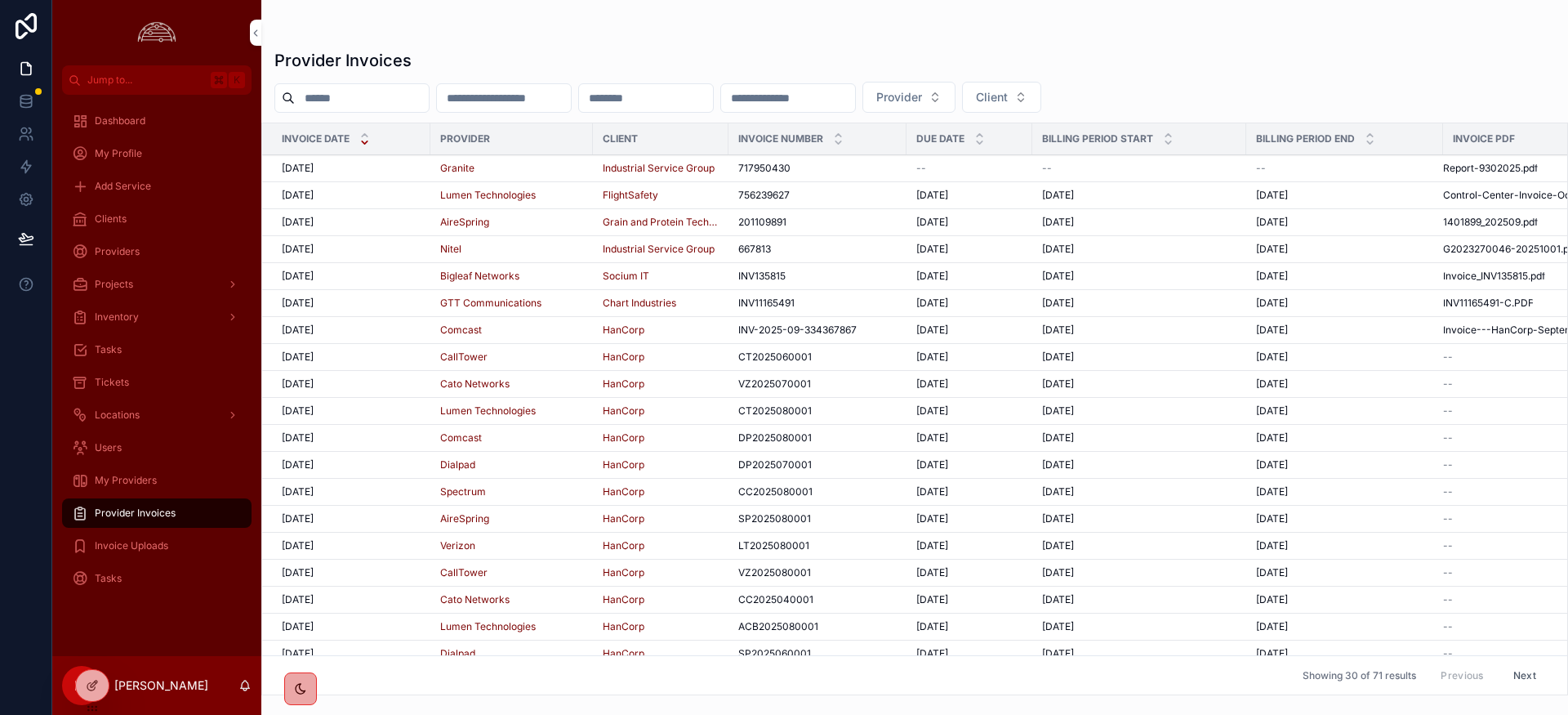
click at [313, 197] on span "[DATE]" at bounding box center [297, 195] width 32 height 13
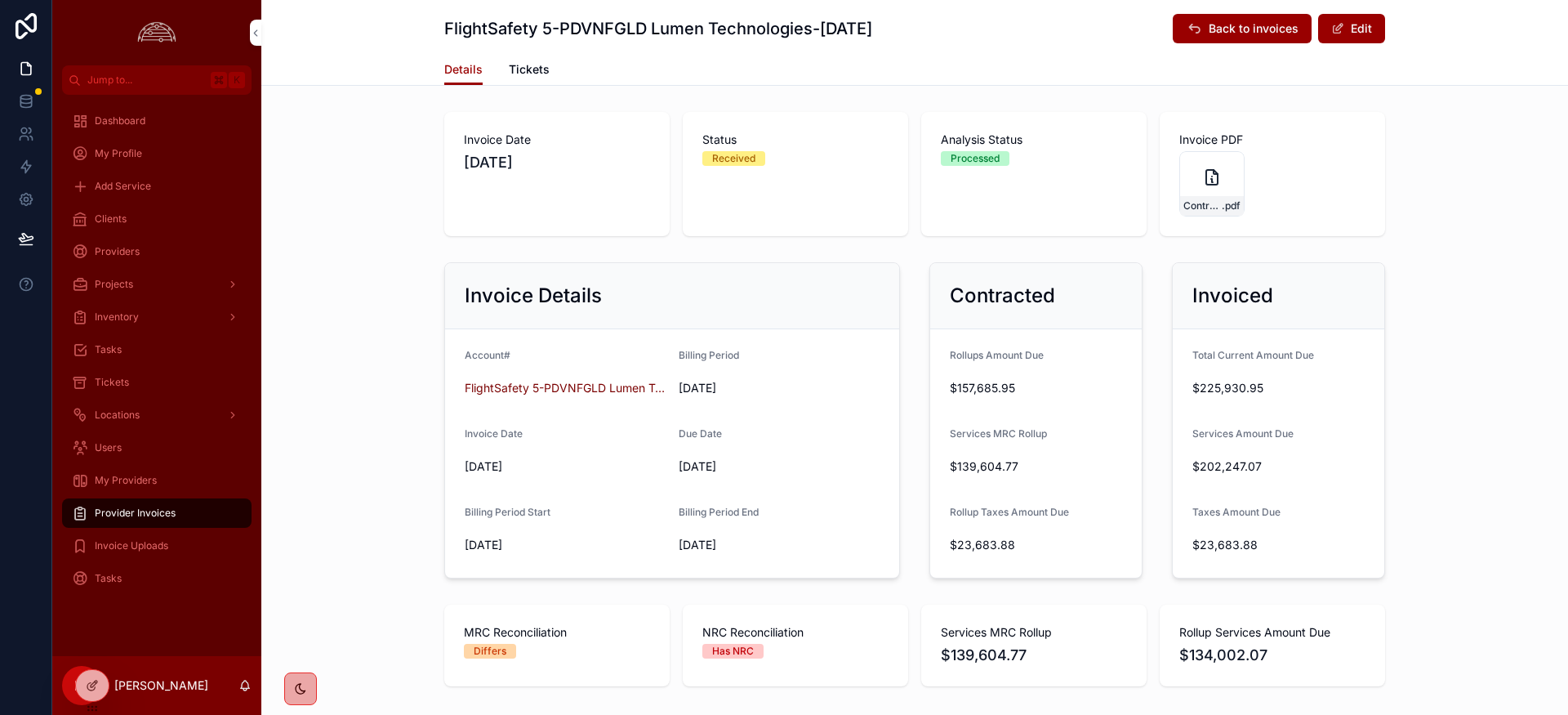
click at [539, 68] on span "Tickets" at bounding box center [529, 69] width 41 height 16
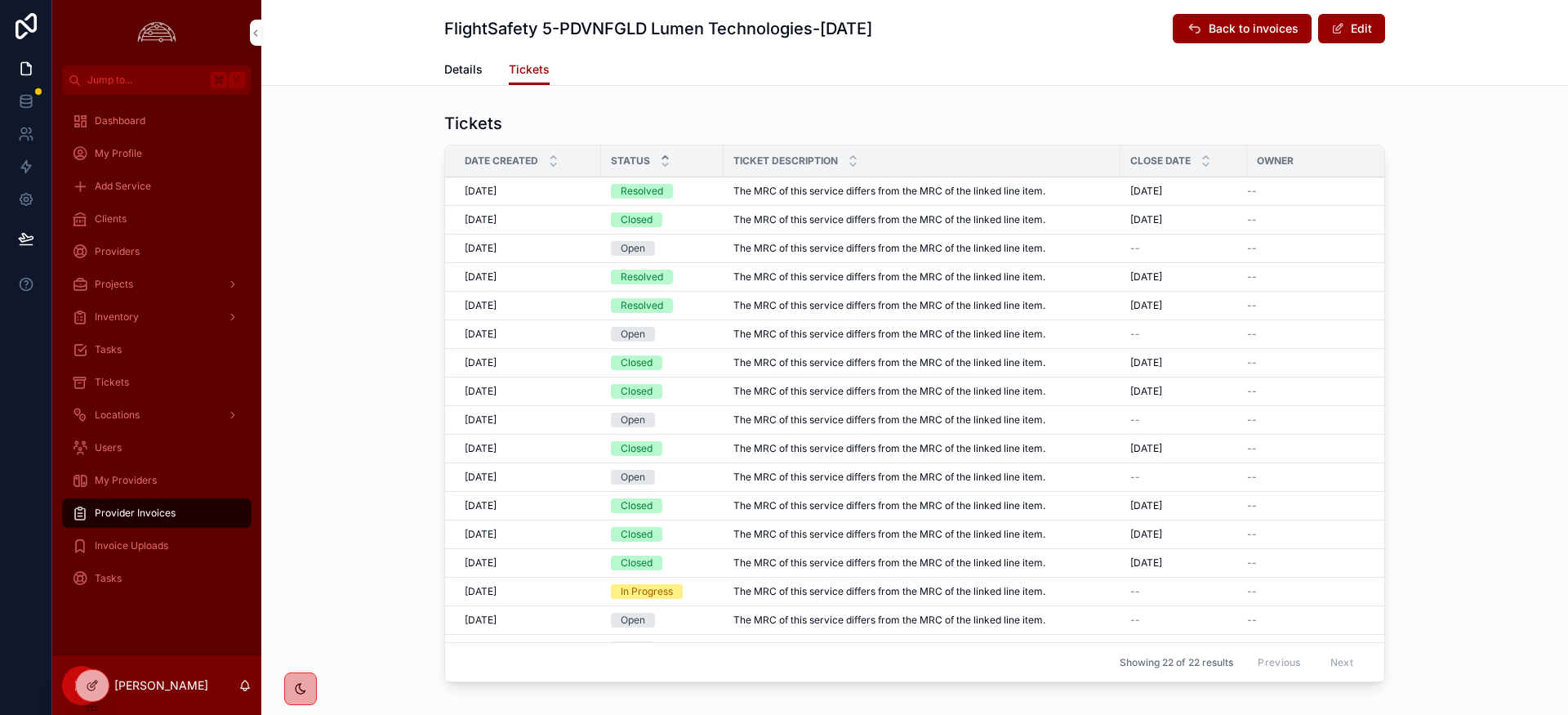
click at [662, 157] on icon "scrollable content" at bounding box center [665, 157] width 5 height 3
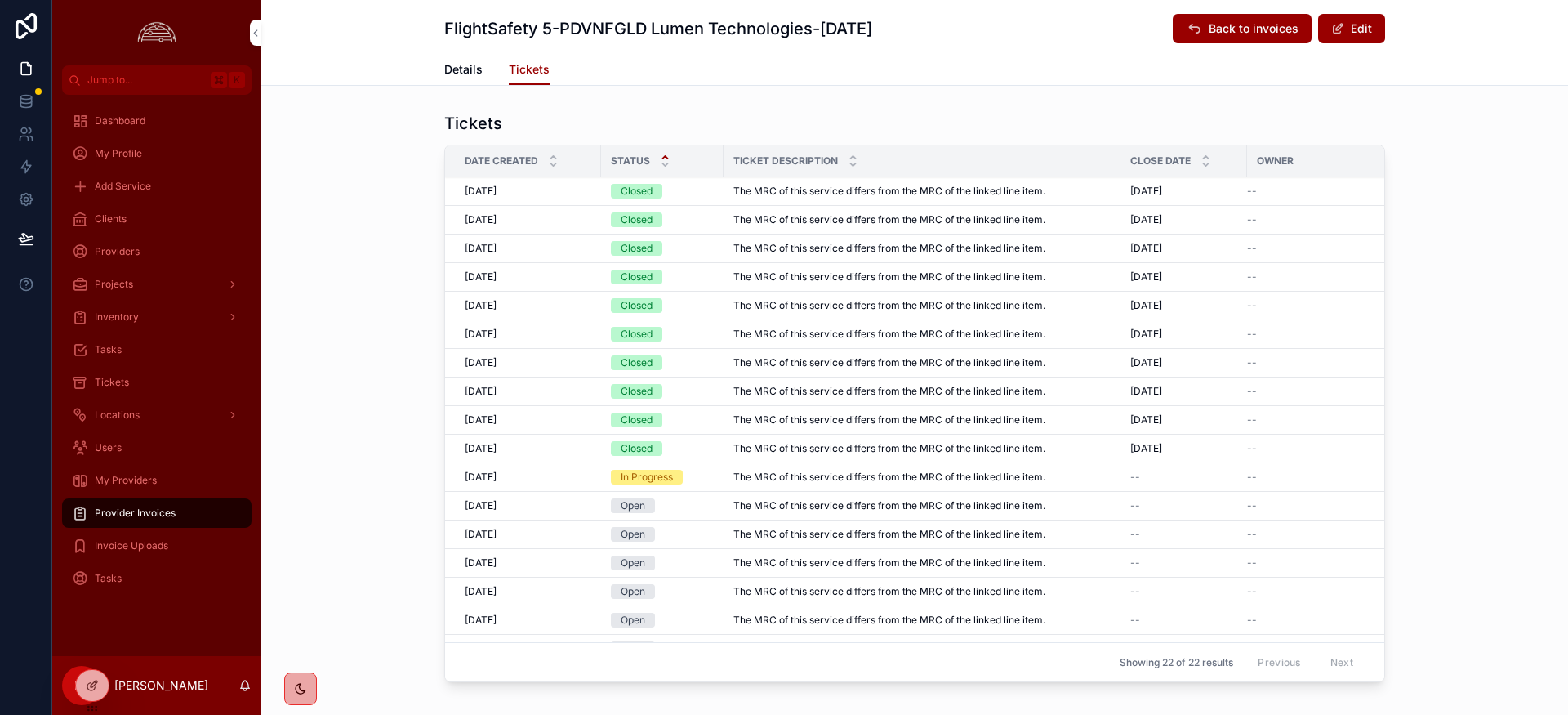
click at [664, 157] on icon "scrollable content" at bounding box center [666, 157] width 11 height 11
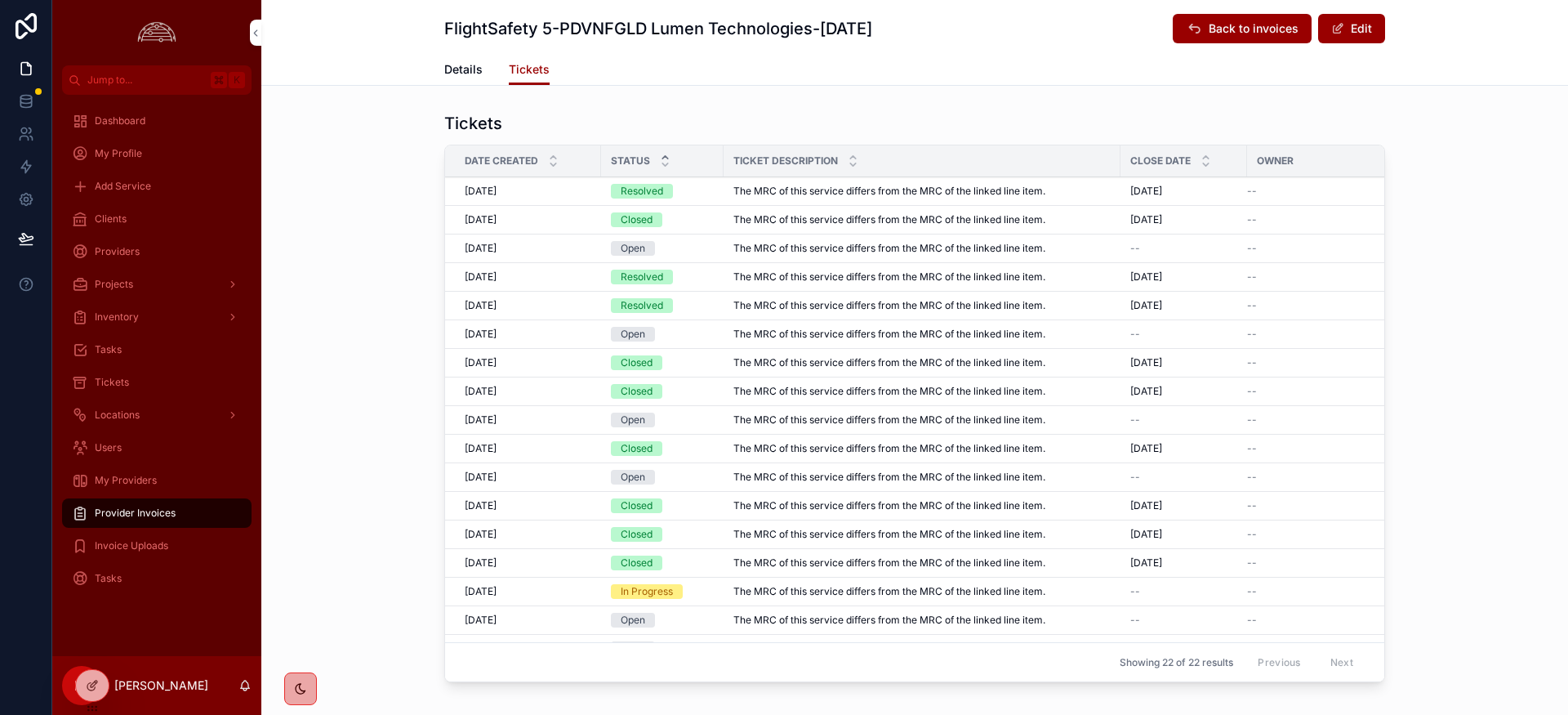
click at [667, 155] on icon "scrollable content" at bounding box center [666, 157] width 11 height 11
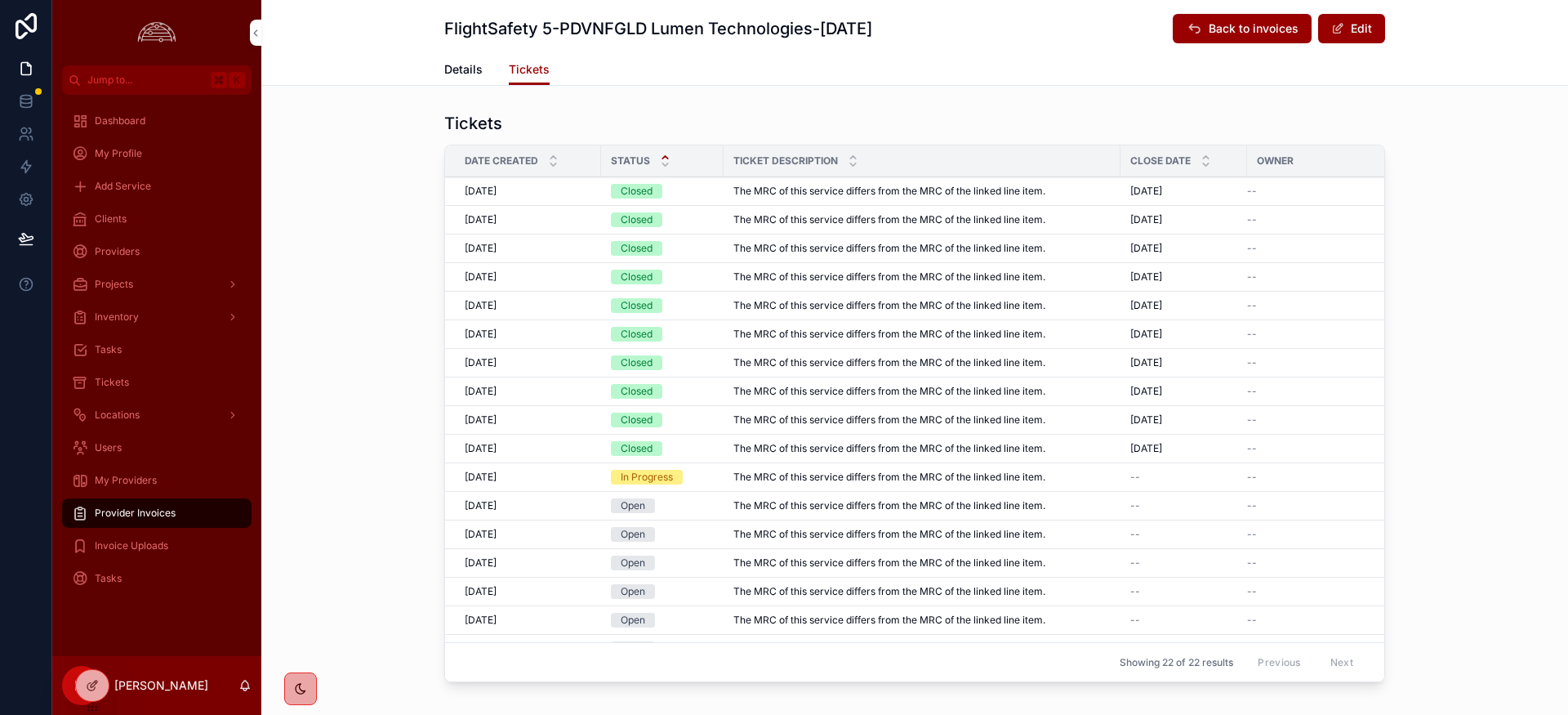
click at [482, 192] on span "[DATE]" at bounding box center [480, 191] width 32 height 13
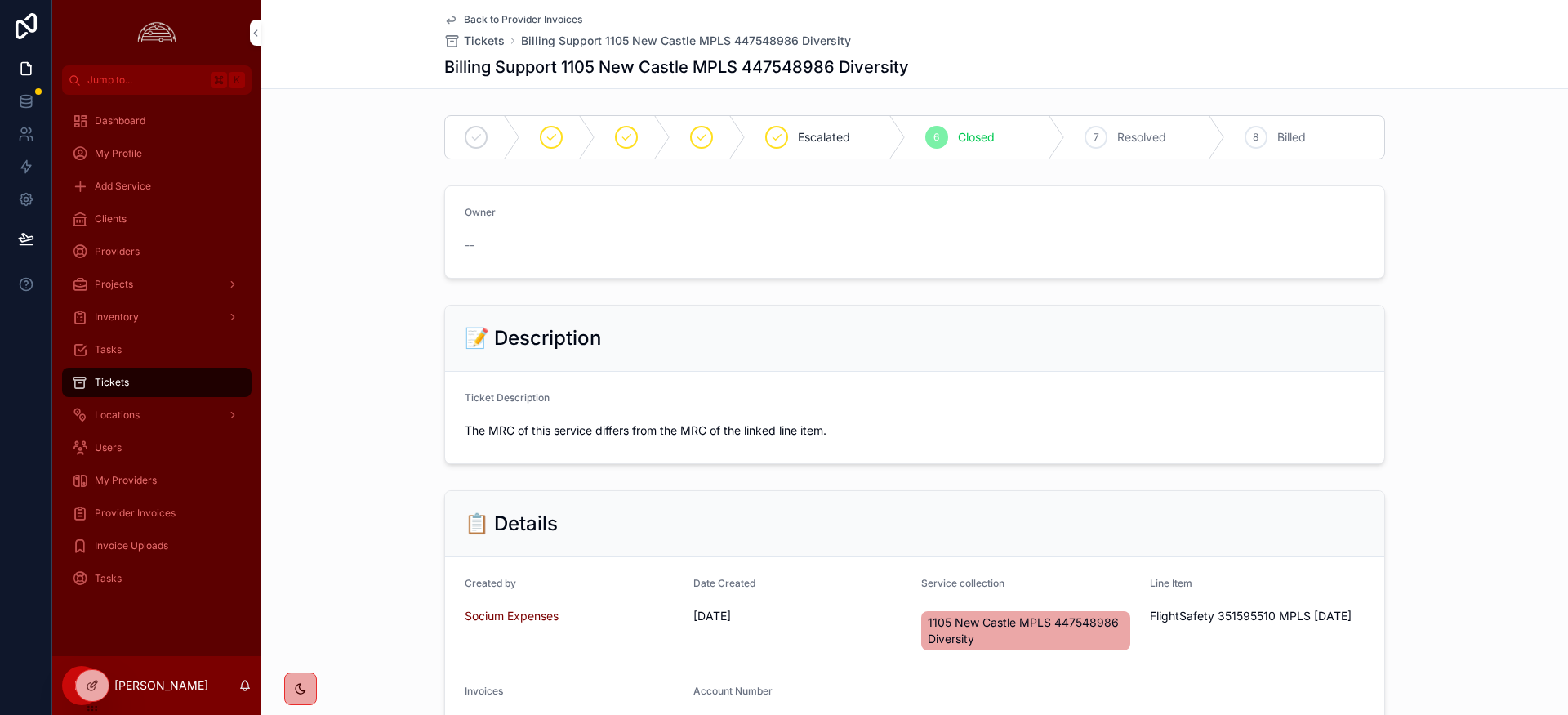
click at [1112, 143] on div "7 Resolved" at bounding box center [1145, 137] width 160 height 42
click at [496, 48] on span "Tickets" at bounding box center [484, 41] width 41 height 16
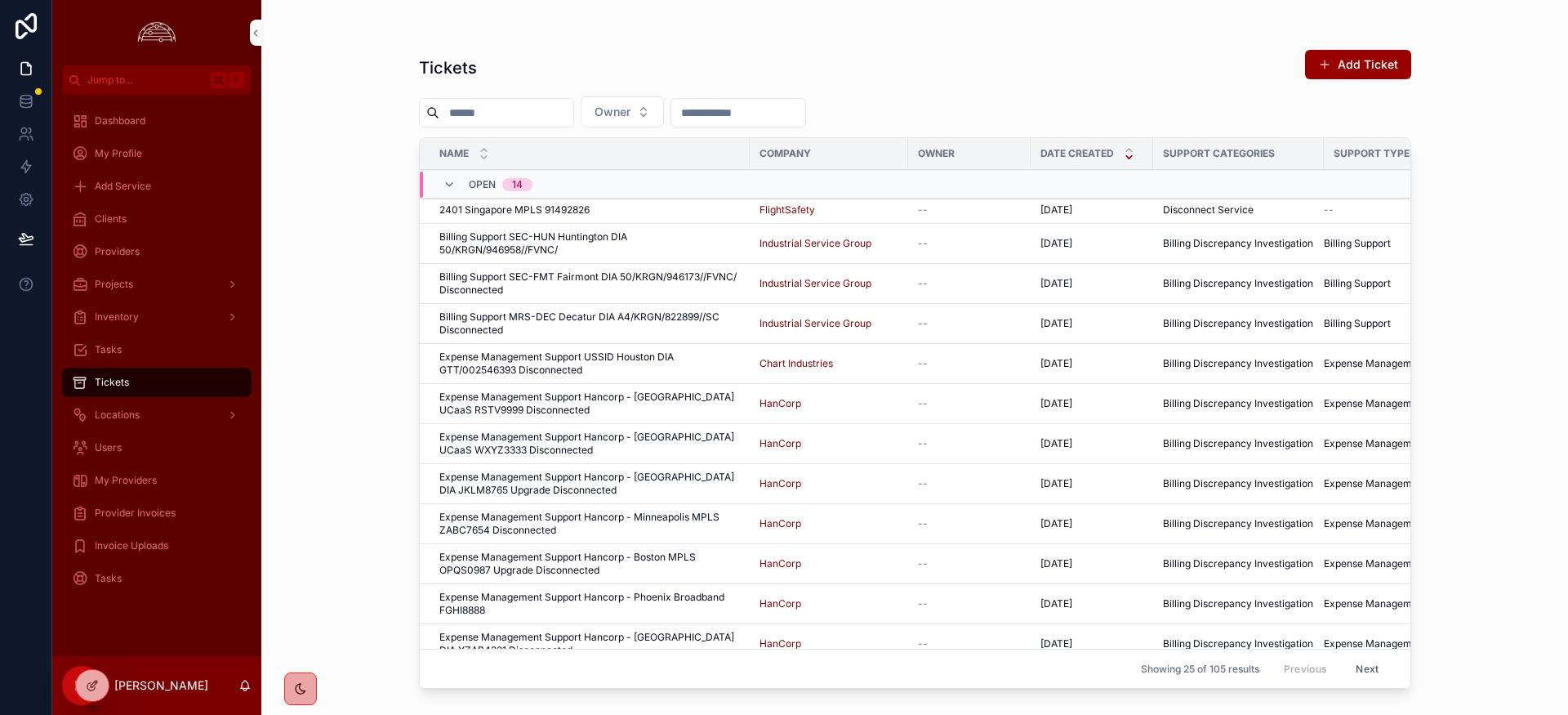
click at [164, 508] on span "Provider Invoices" at bounding box center [135, 513] width 80 height 13
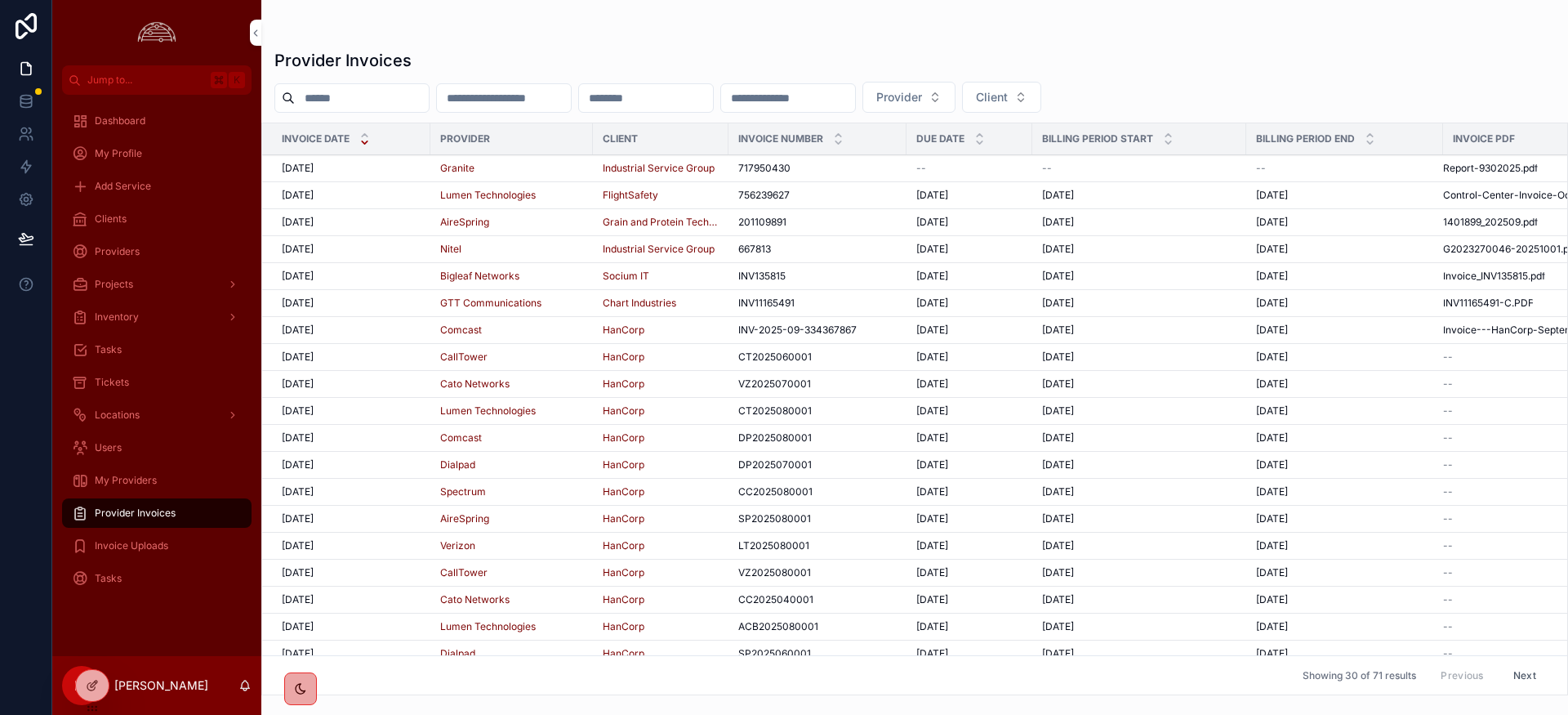
click at [314, 200] on span "[DATE]" at bounding box center [297, 195] width 32 height 13
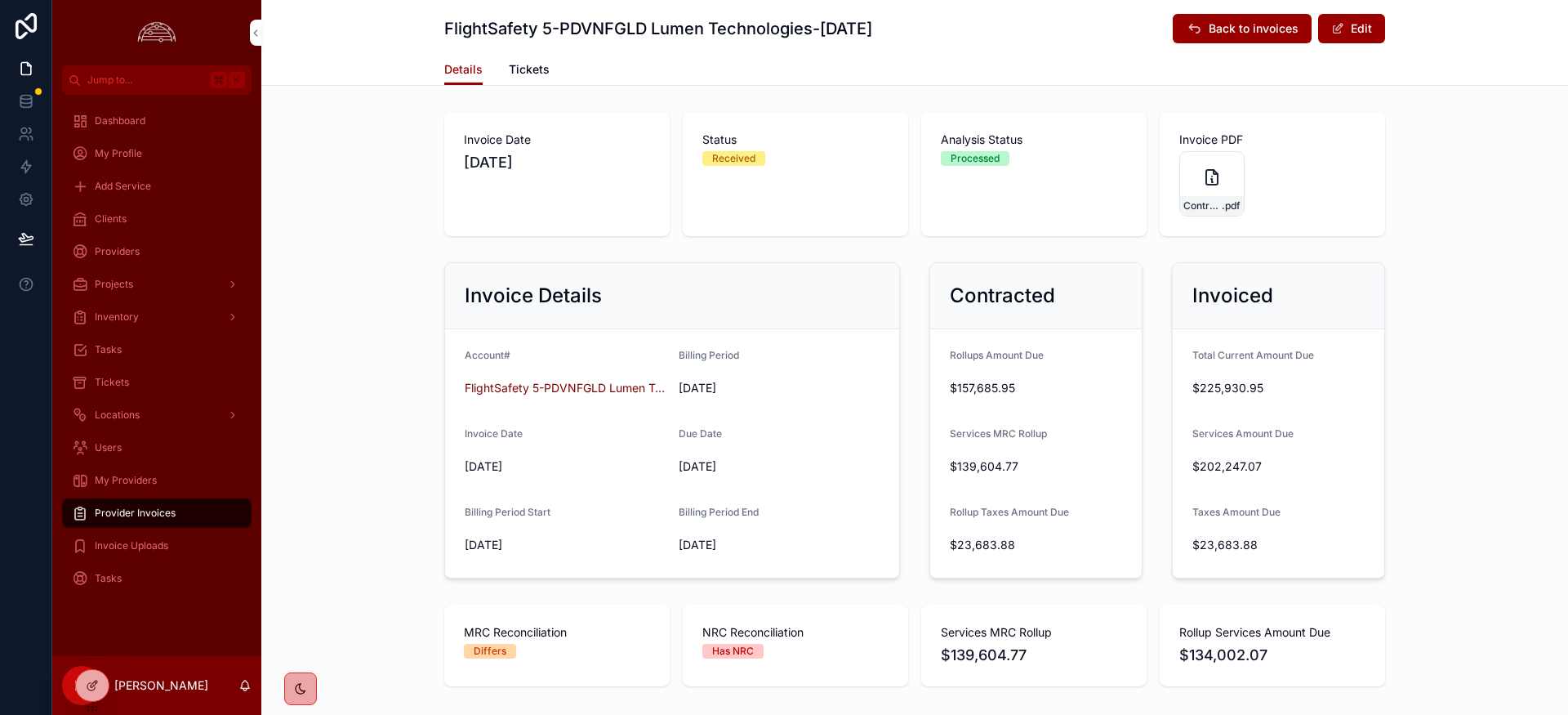
click at [549, 74] on div "Details Tickets" at bounding box center [914, 69] width 941 height 31
click at [538, 72] on span "Tickets" at bounding box center [529, 69] width 41 height 16
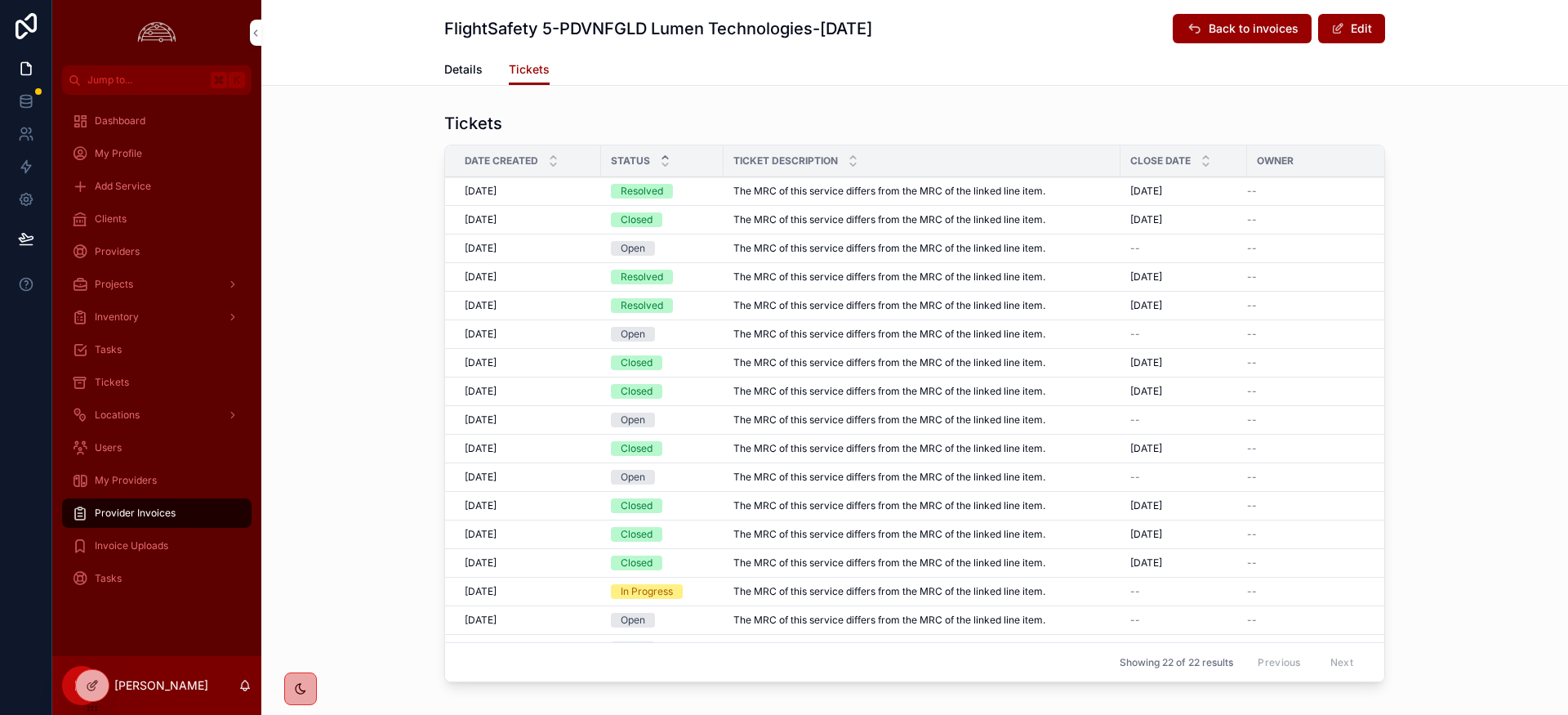
click at [665, 157] on icon "scrollable content" at bounding box center [665, 157] width 5 height 3
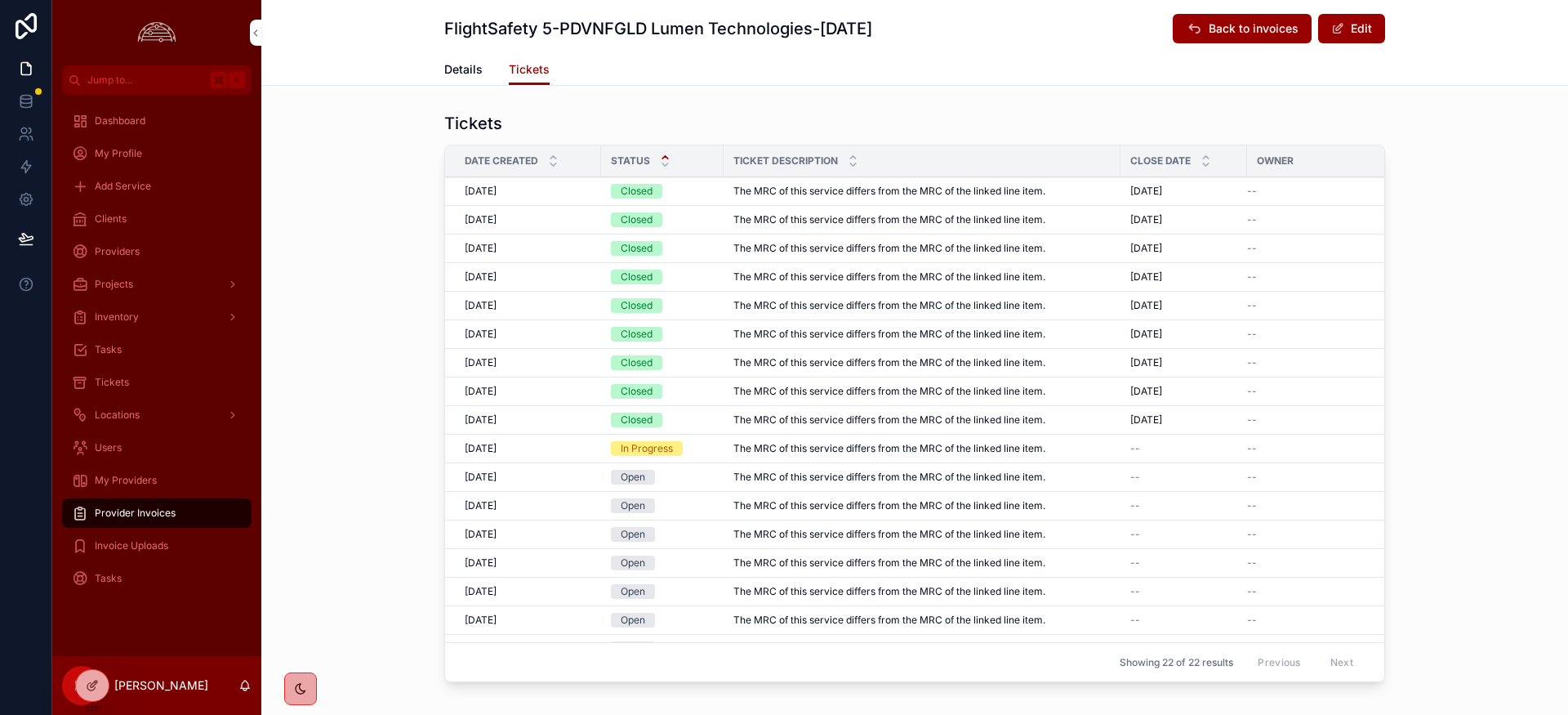
click at [496, 187] on span "[DATE]" at bounding box center [480, 191] width 32 height 13
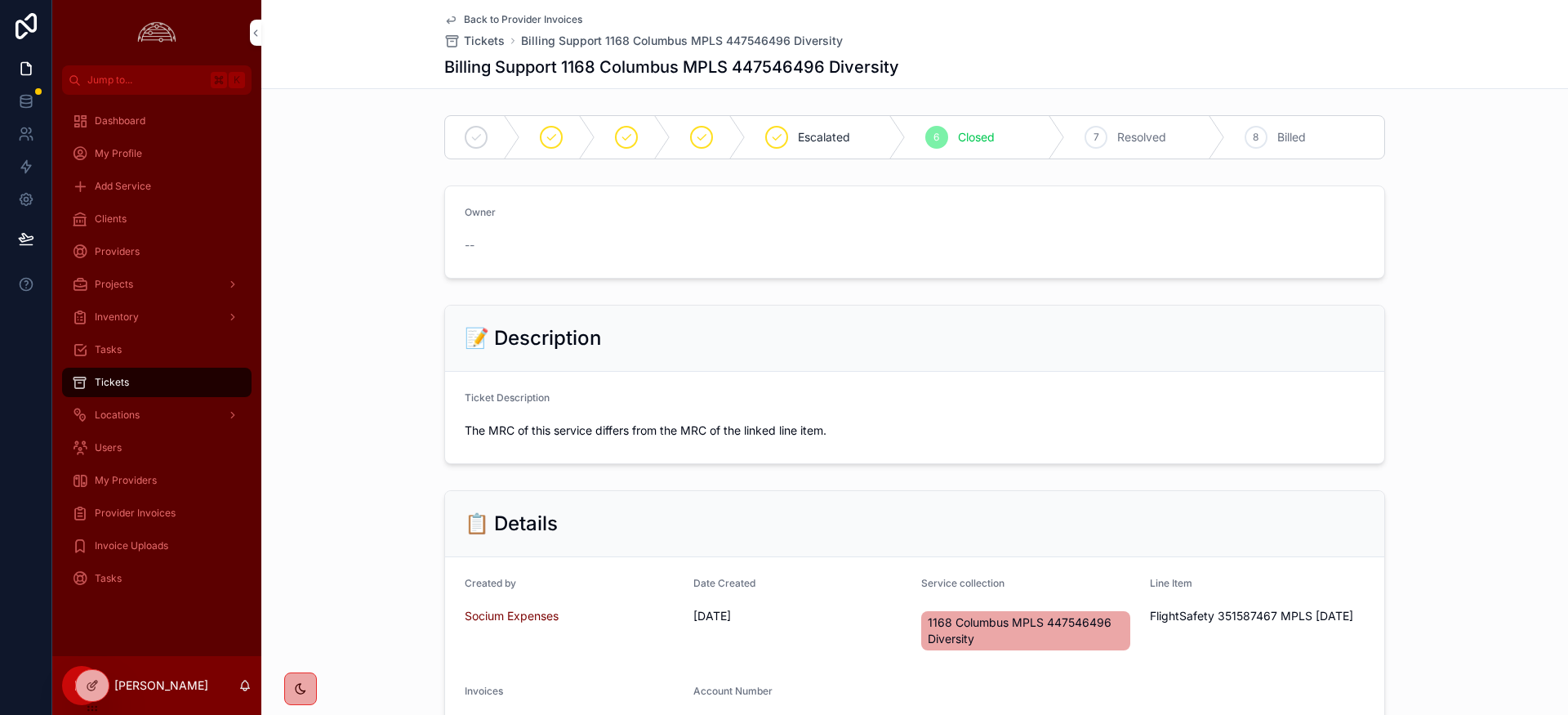
click at [1136, 140] on span "Resolved" at bounding box center [1142, 137] width 49 height 16
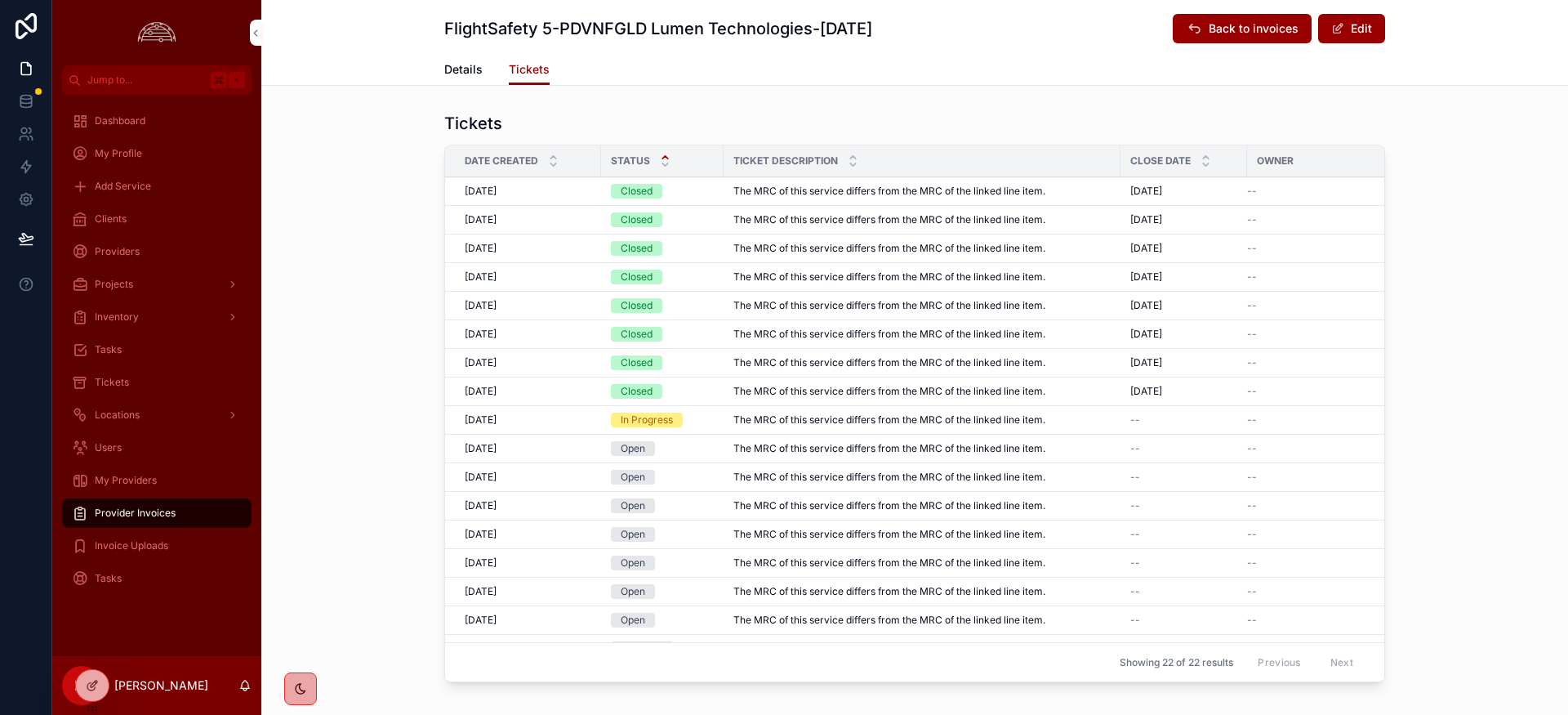
click at [671, 186] on div "Closed" at bounding box center [662, 191] width 103 height 15
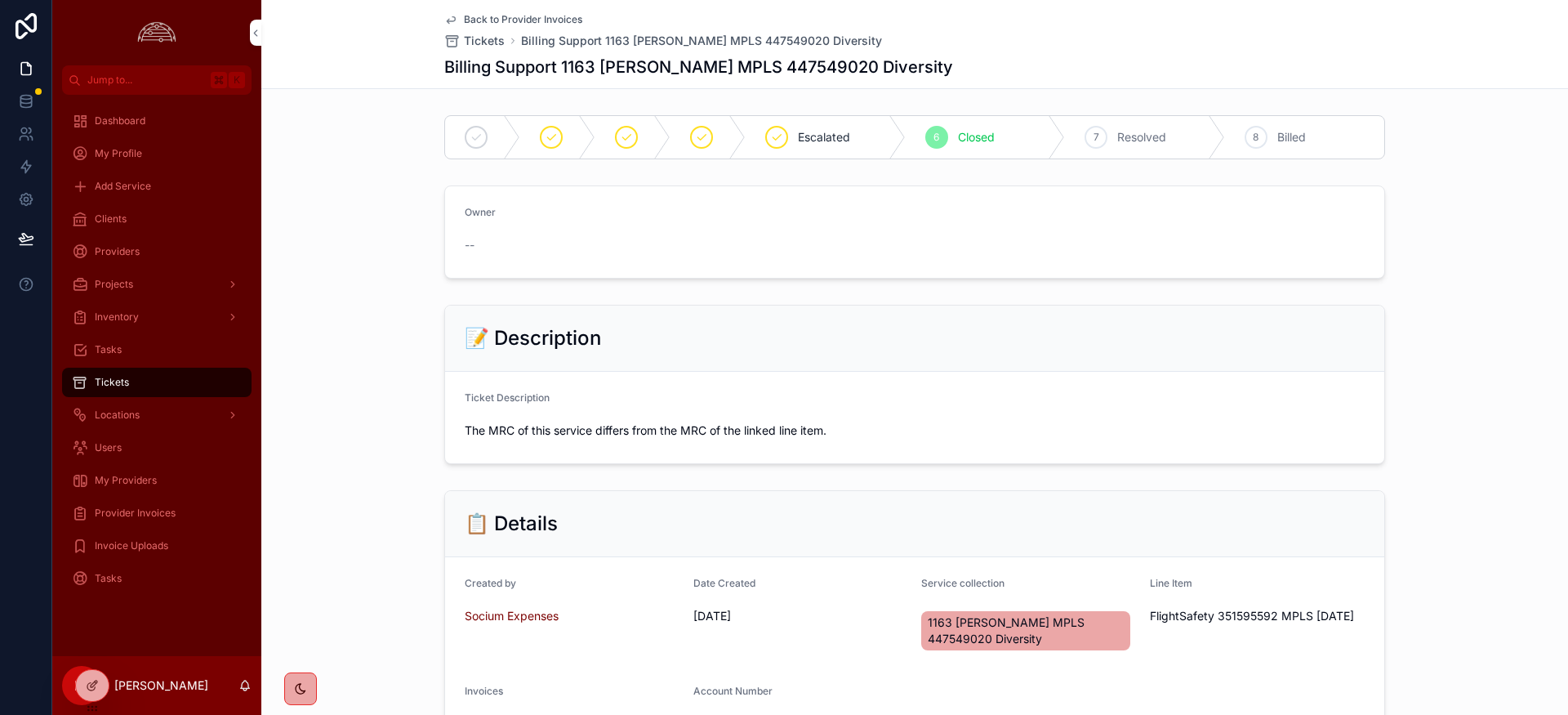
click at [1121, 135] on span "Resolved" at bounding box center [1142, 137] width 49 height 16
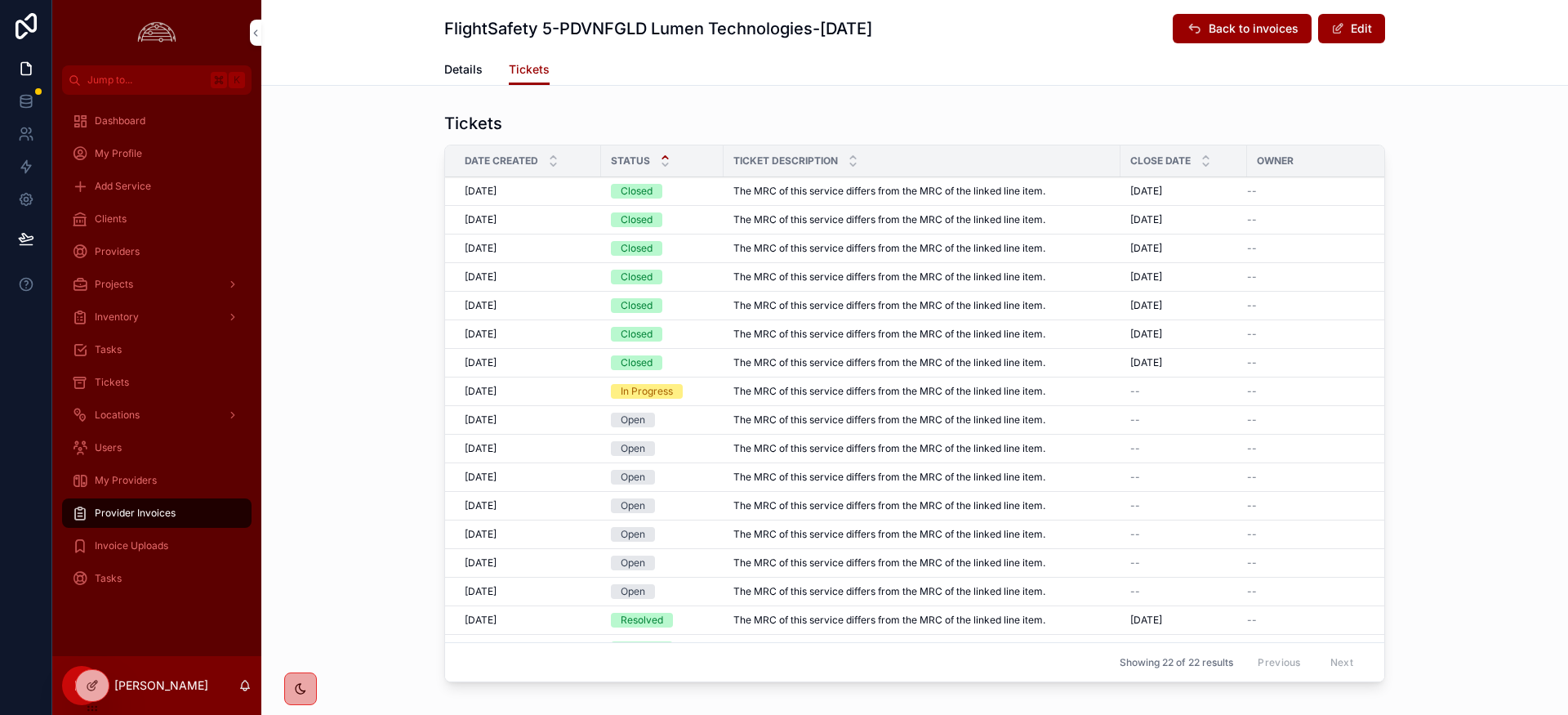
click at [649, 222] on div "Closed" at bounding box center [636, 219] width 32 height 15
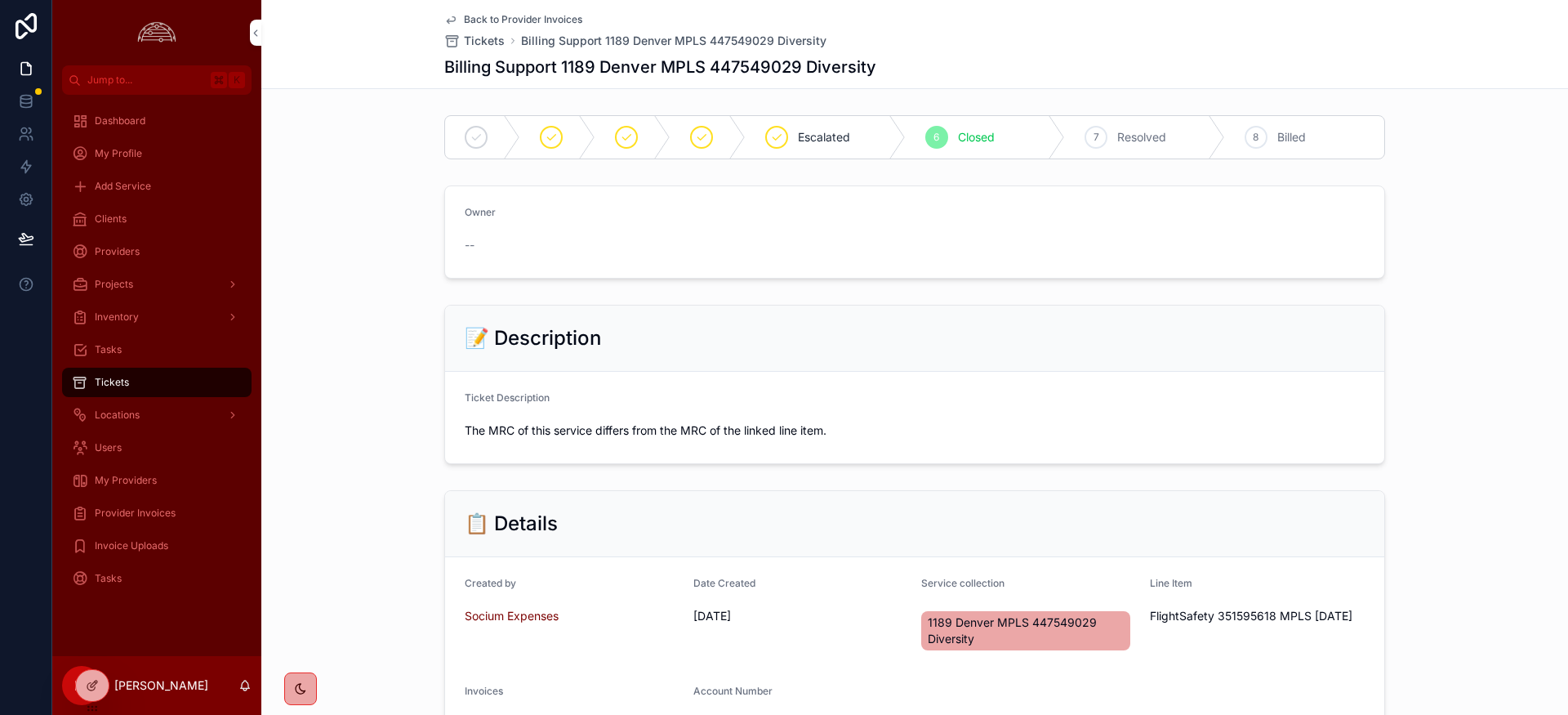
click at [1162, 152] on div "7 Resolved" at bounding box center [1145, 137] width 160 height 42
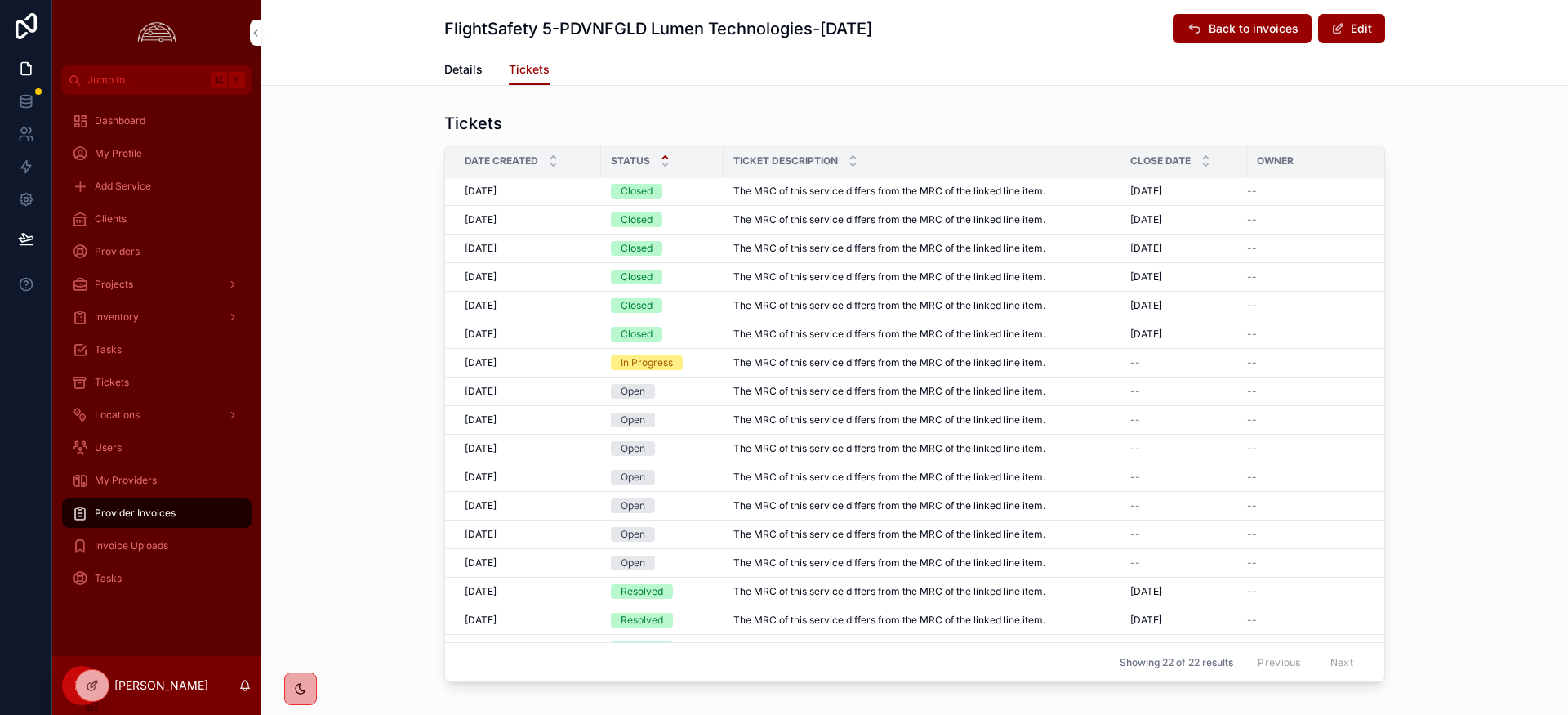
click at [772, 191] on span "The MRC of this service differs from the MRC of the linked line item." at bounding box center [889, 191] width 312 height 13
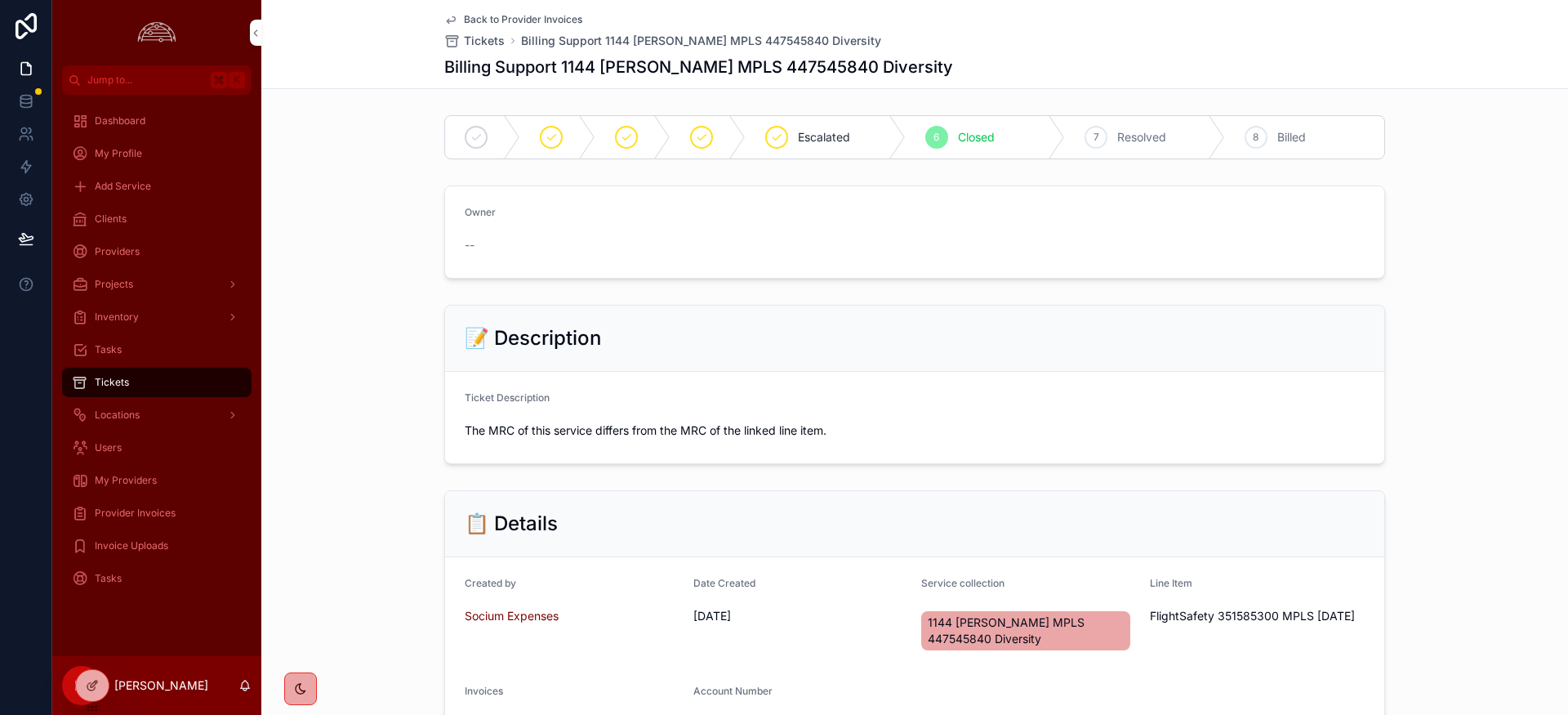
click at [1113, 138] on div "7 Resolved" at bounding box center [1145, 137] width 160 height 42
drag, startPoint x: 1200, startPoint y: 377, endPoint x: 1194, endPoint y: 383, distance: 8.5
click at [1200, 377] on form "Ticket Description The MRC of this service differs from the MRC of the linked l…" at bounding box center [914, 417] width 939 height 91
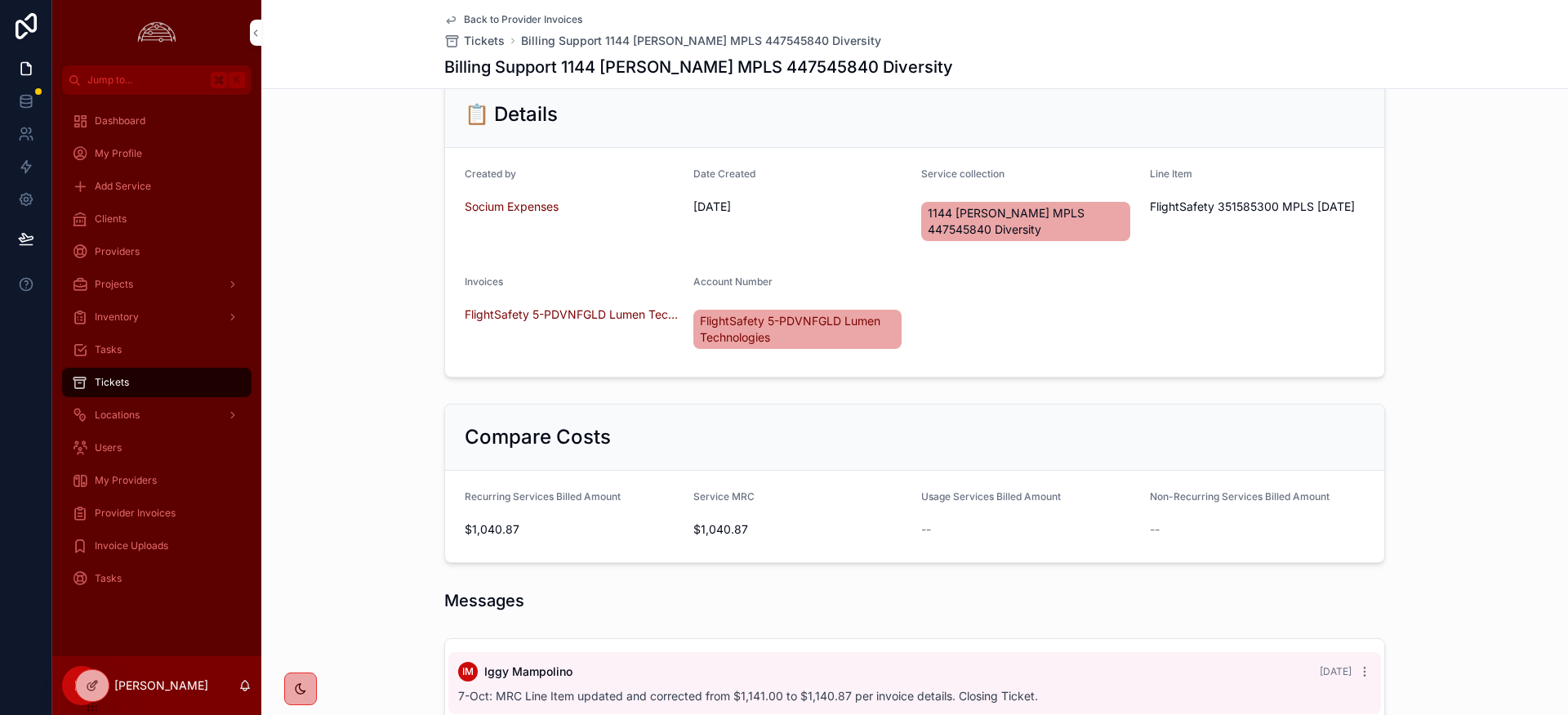
scroll to position [665, 0]
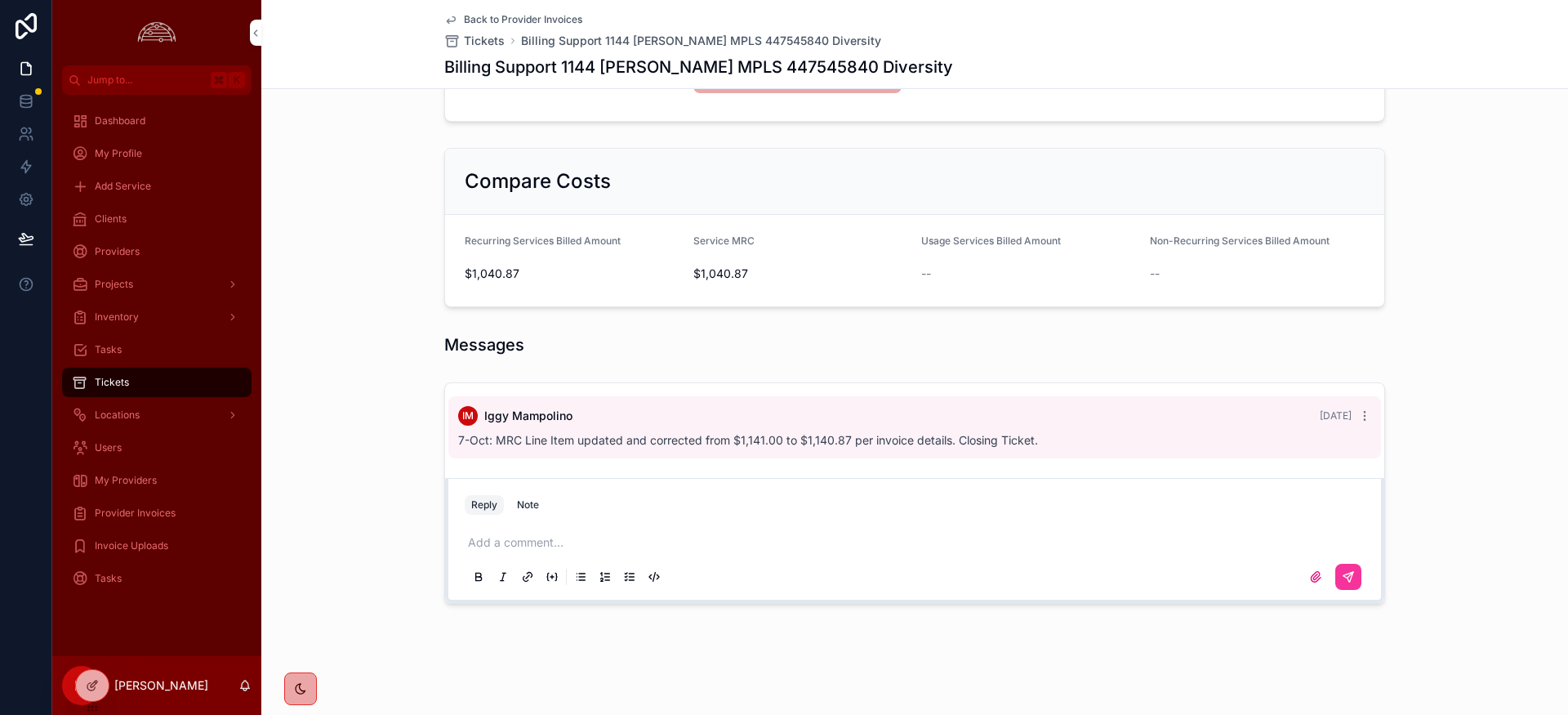
click at [133, 517] on span "Provider Invoices" at bounding box center [135, 513] width 80 height 13
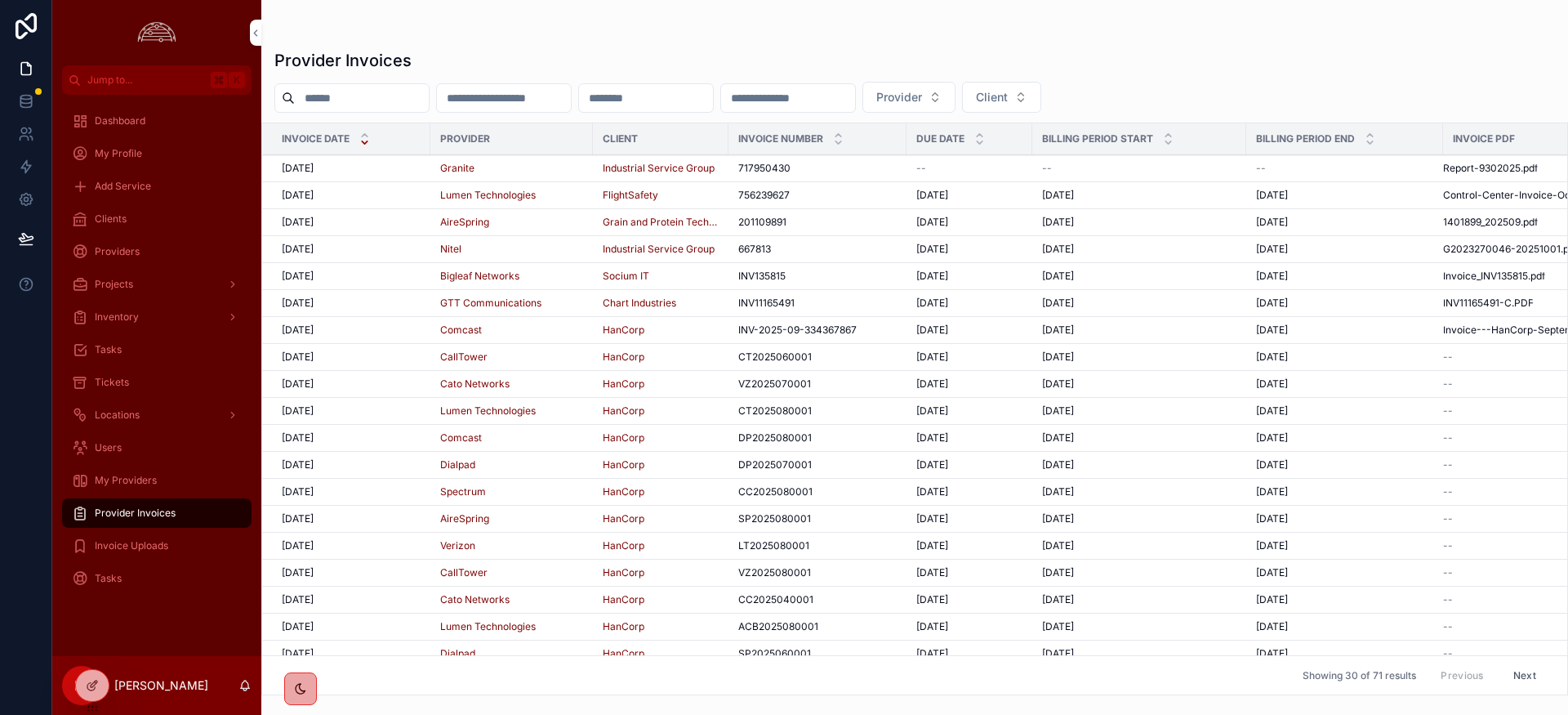
click at [178, 477] on div "My Providers" at bounding box center [157, 480] width 170 height 27
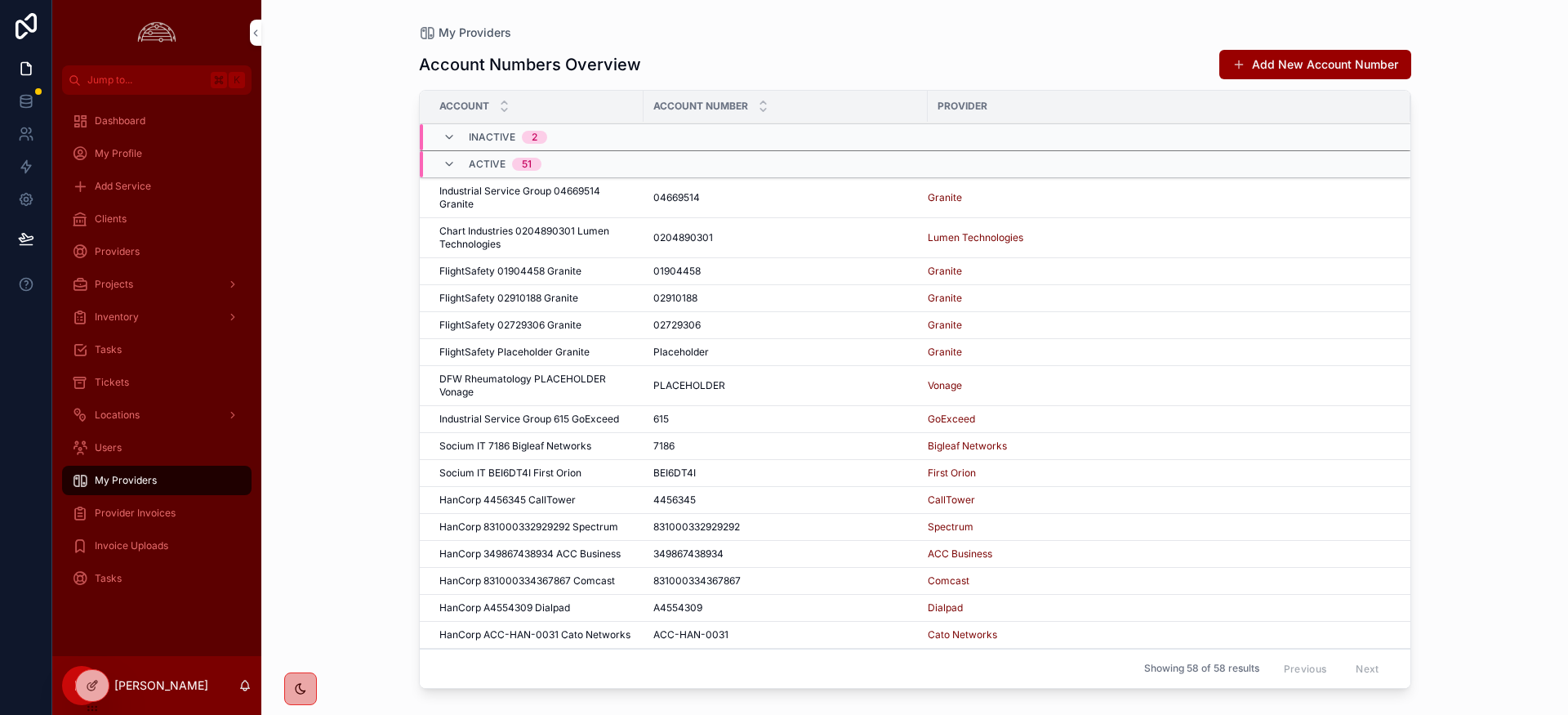
scroll to position [153, 0]
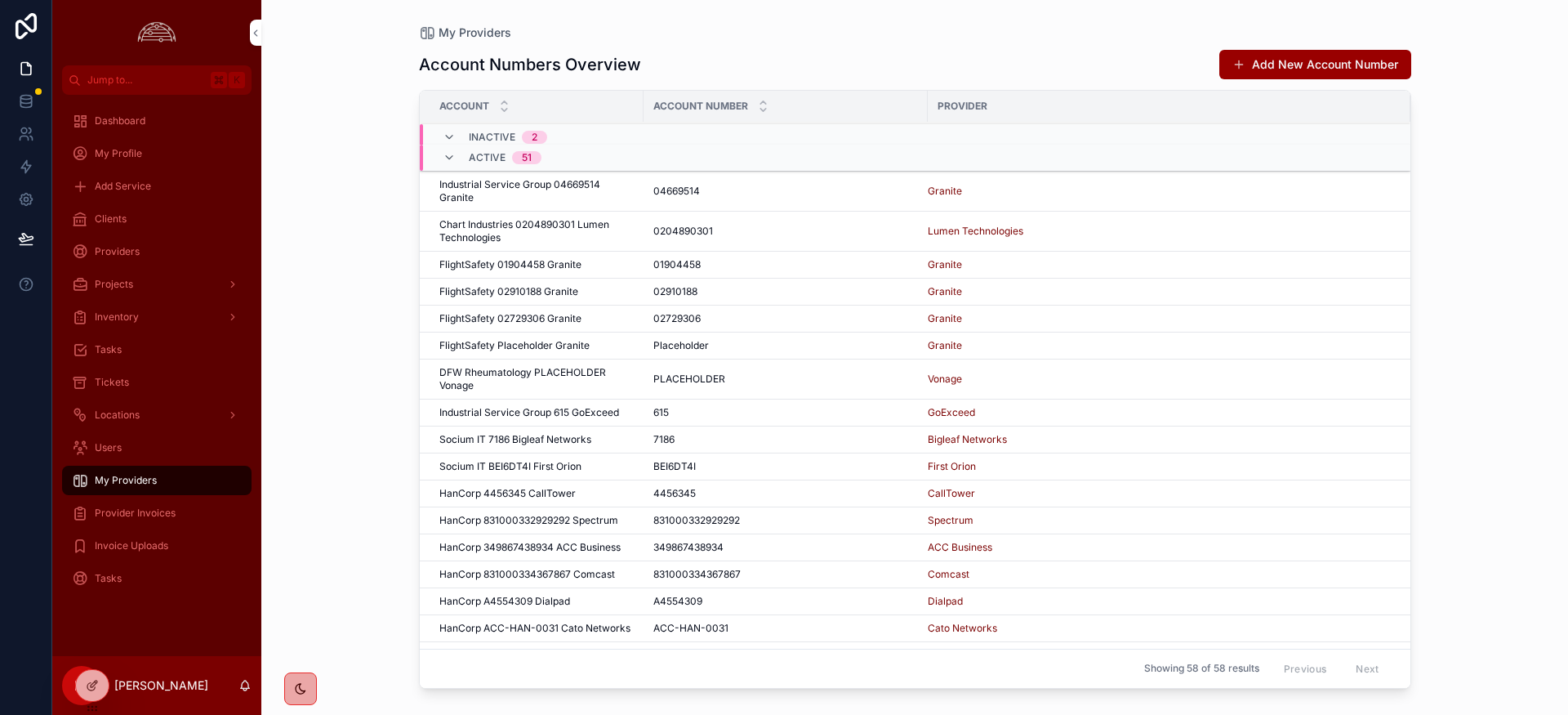
click at [1382, 211] on td "Lumen Technologies" at bounding box center [1169, 231] width 483 height 40
click at [1422, 447] on div "My Providers Account Numbers Overview Add New Account Number Account Account Nu…" at bounding box center [915, 347] width 1044 height 695
click at [142, 547] on span "Invoice Uploads" at bounding box center [132, 546] width 73 height 13
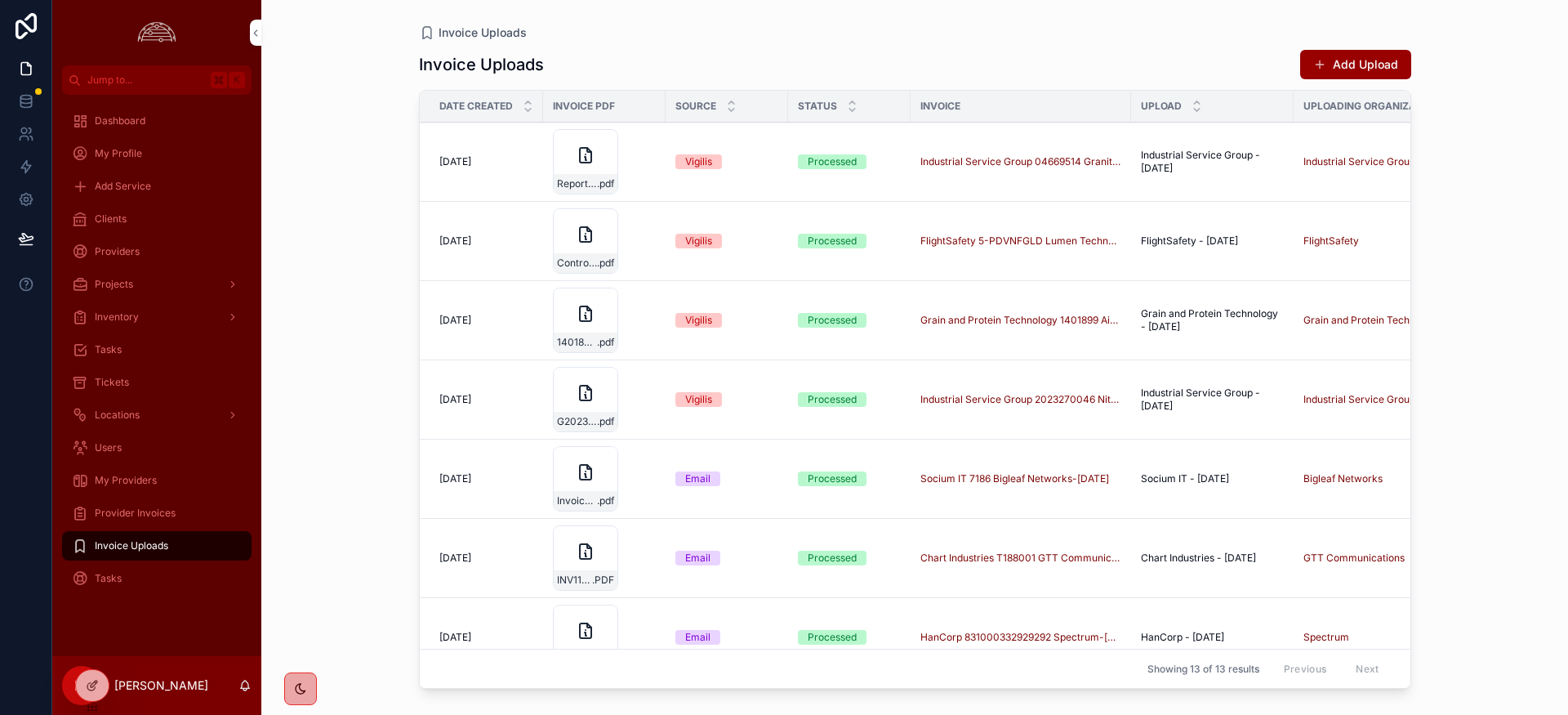
drag, startPoint x: 145, startPoint y: 511, endPoint x: 195, endPoint y: 524, distance: 51.7
click at [145, 511] on span "Provider Invoices" at bounding box center [135, 513] width 80 height 13
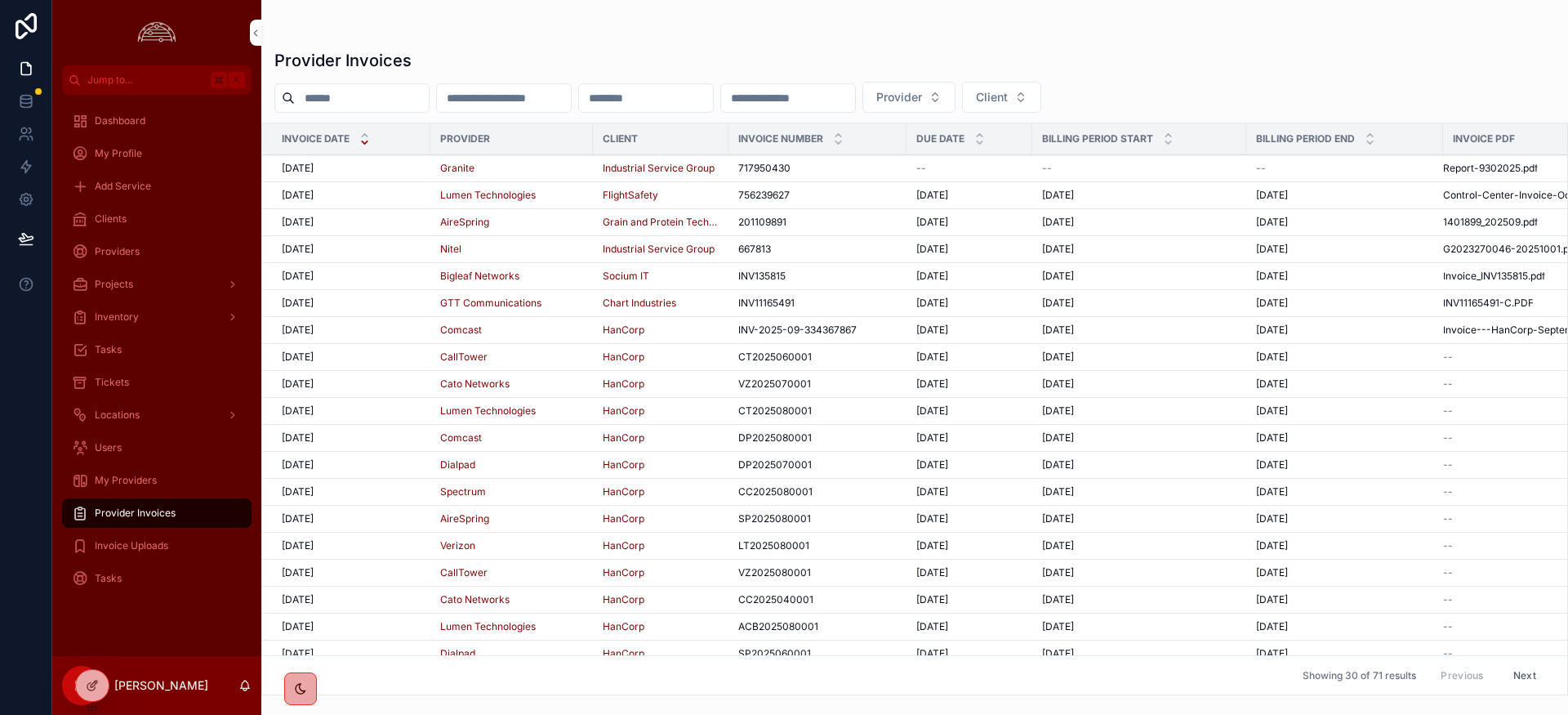
click at [305, 194] on span "[DATE]" at bounding box center [297, 195] width 32 height 13
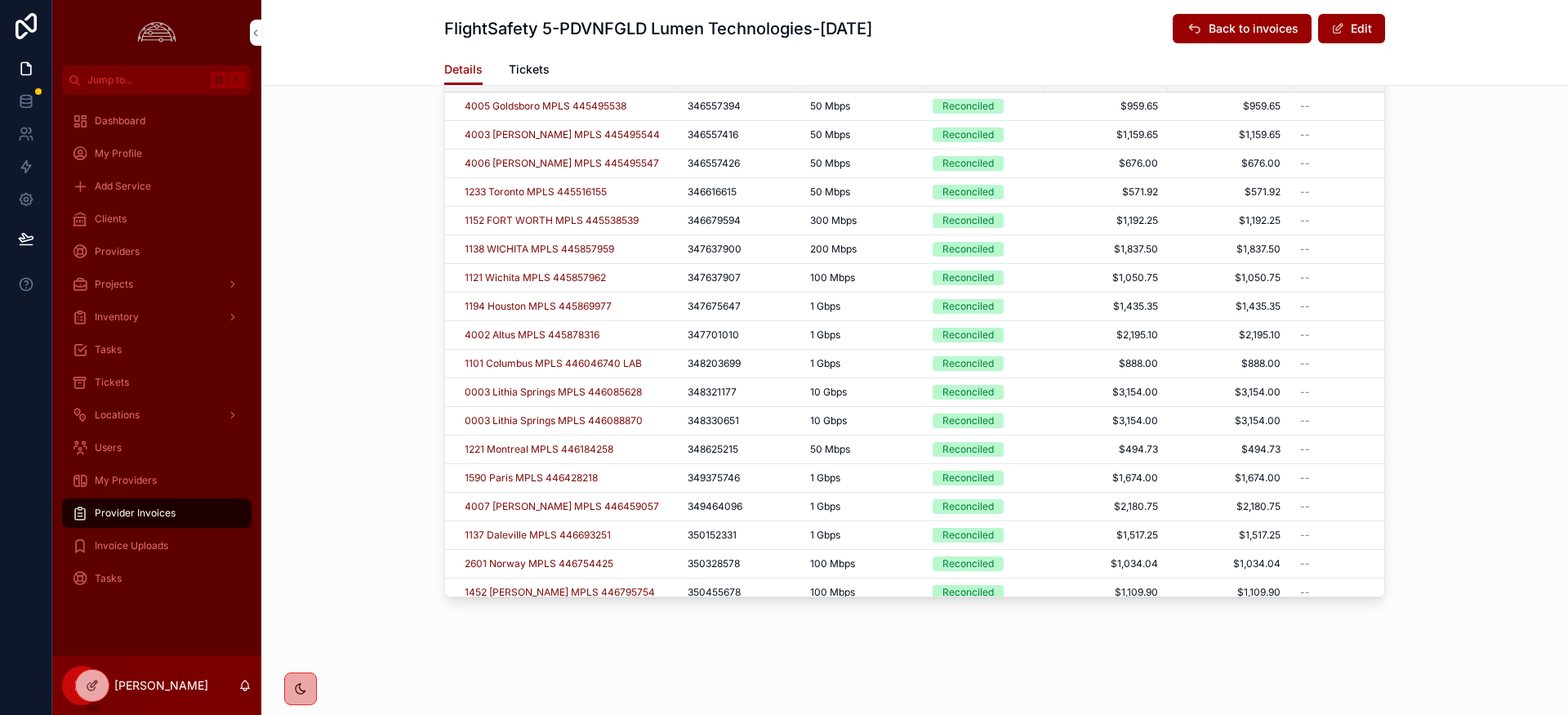
drag, startPoint x: 533, startPoint y: 67, endPoint x: 576, endPoint y: 99, distance: 53.6
click at [533, 67] on span "Tickets" at bounding box center [529, 69] width 41 height 16
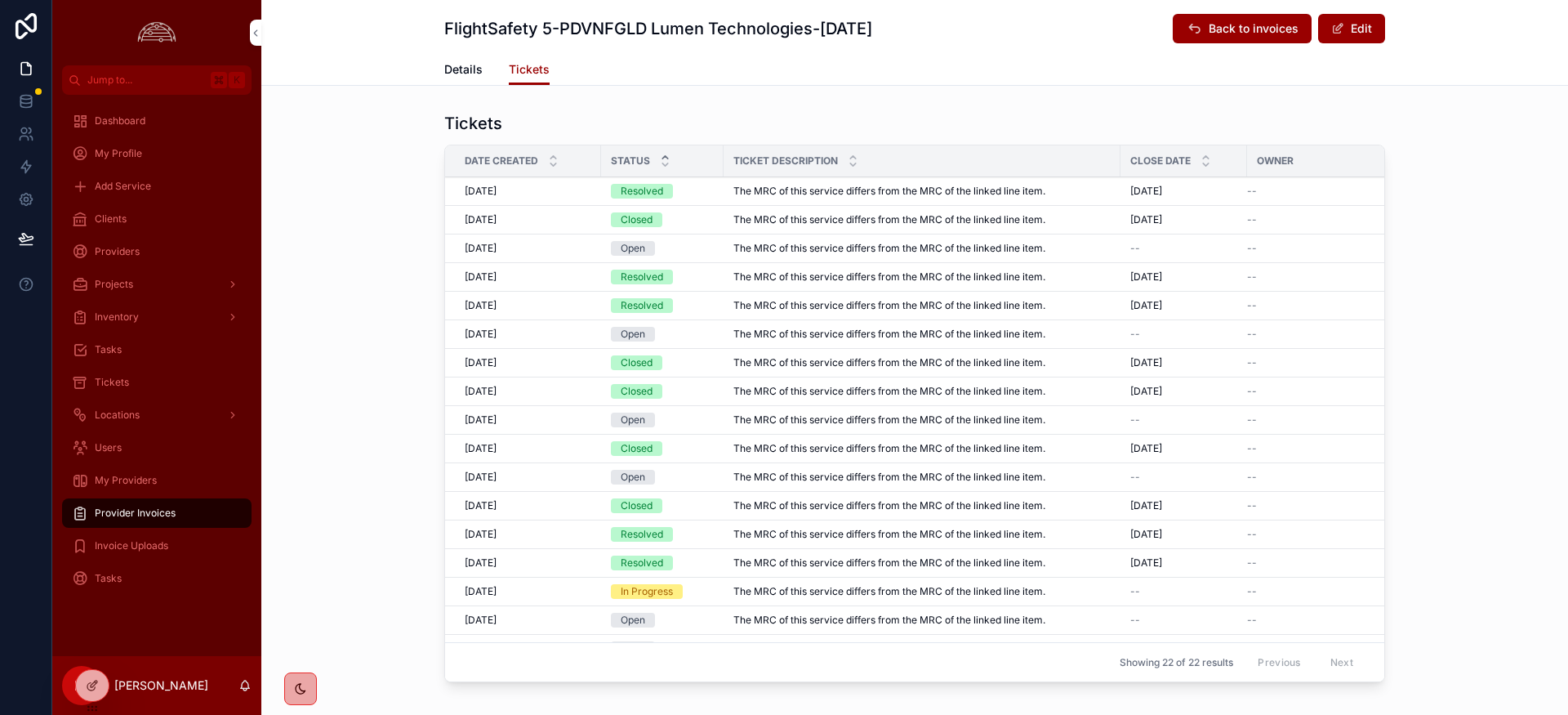
click at [664, 155] on icon "scrollable content" at bounding box center [666, 157] width 11 height 11
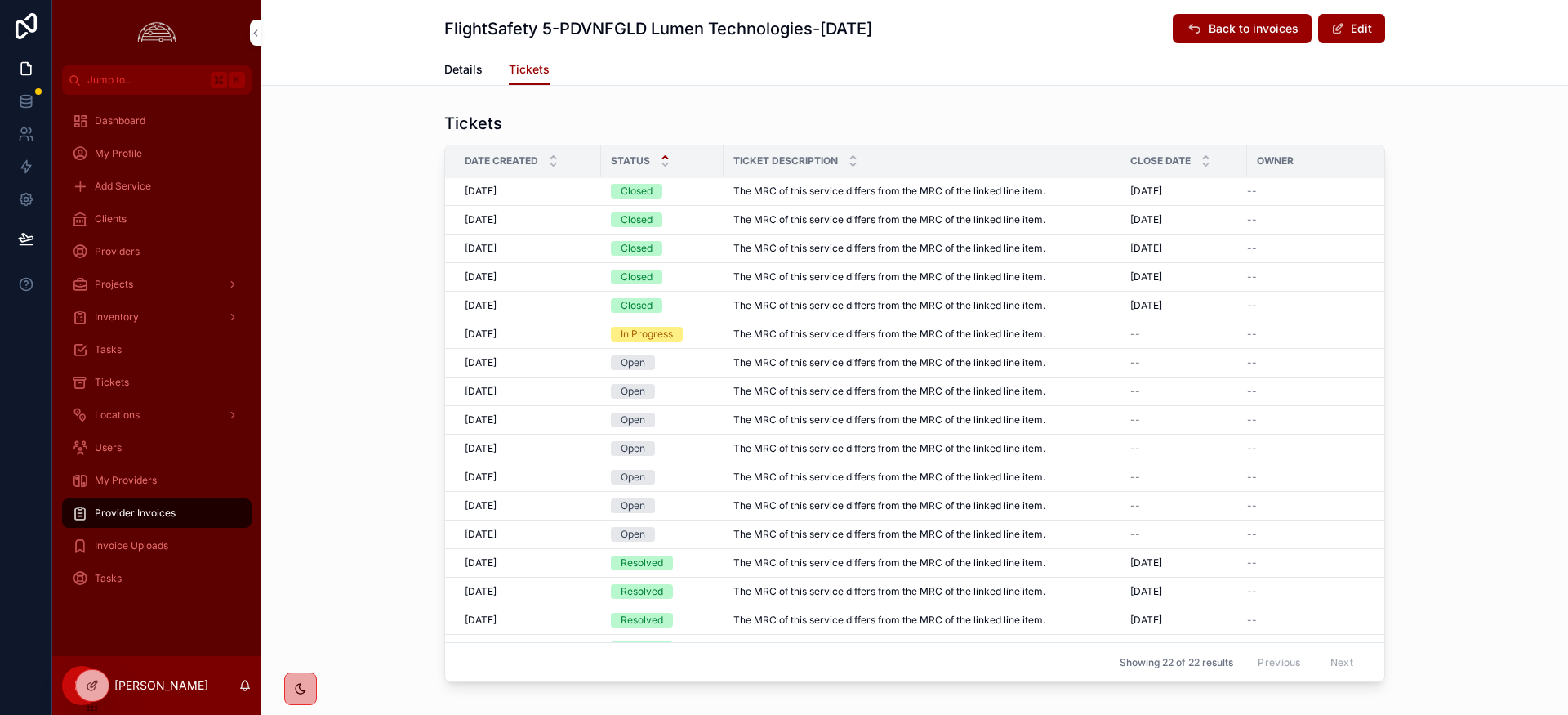
click at [495, 190] on span "[DATE]" at bounding box center [480, 191] width 32 height 13
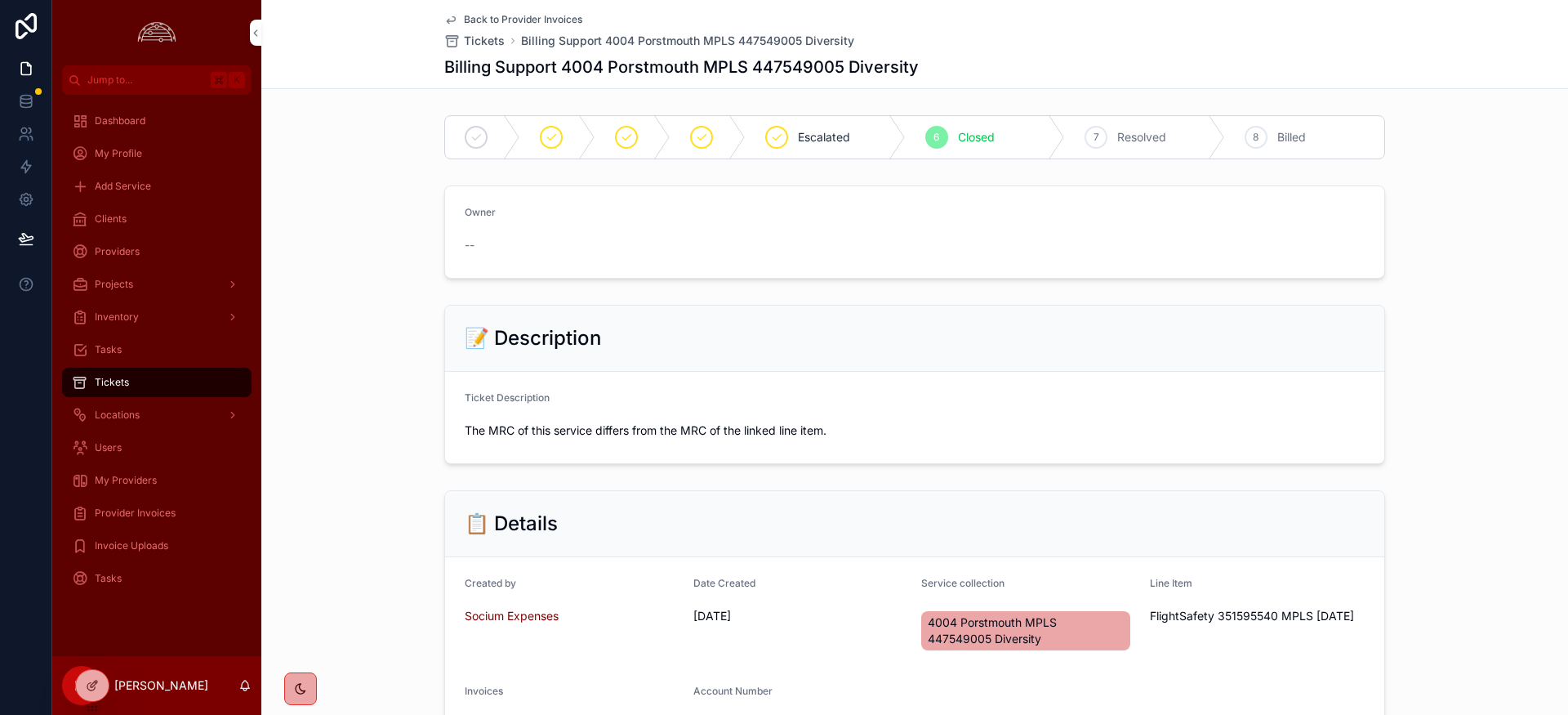
click at [1155, 142] on span "Resolved" at bounding box center [1142, 137] width 49 height 16
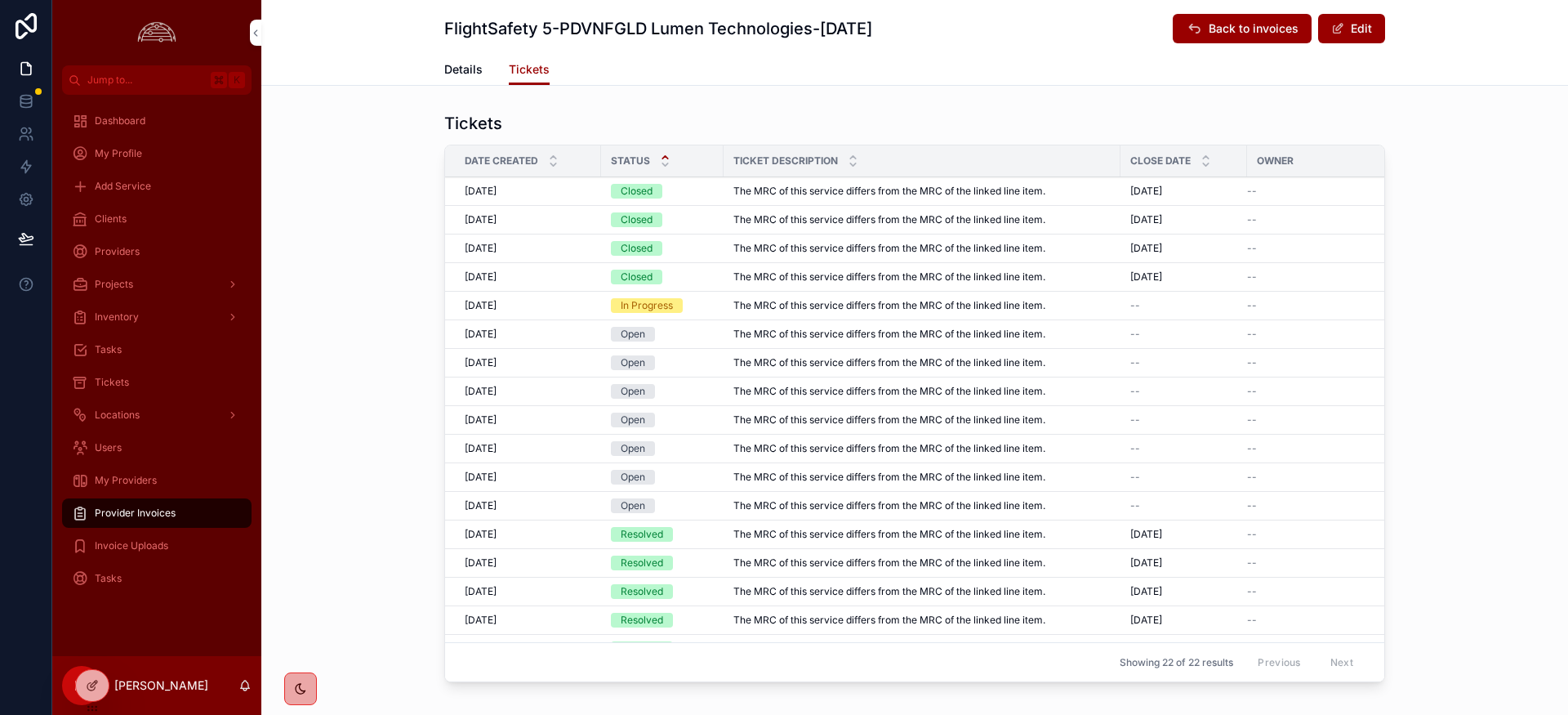
click at [645, 191] on div "Closed" at bounding box center [636, 191] width 32 height 15
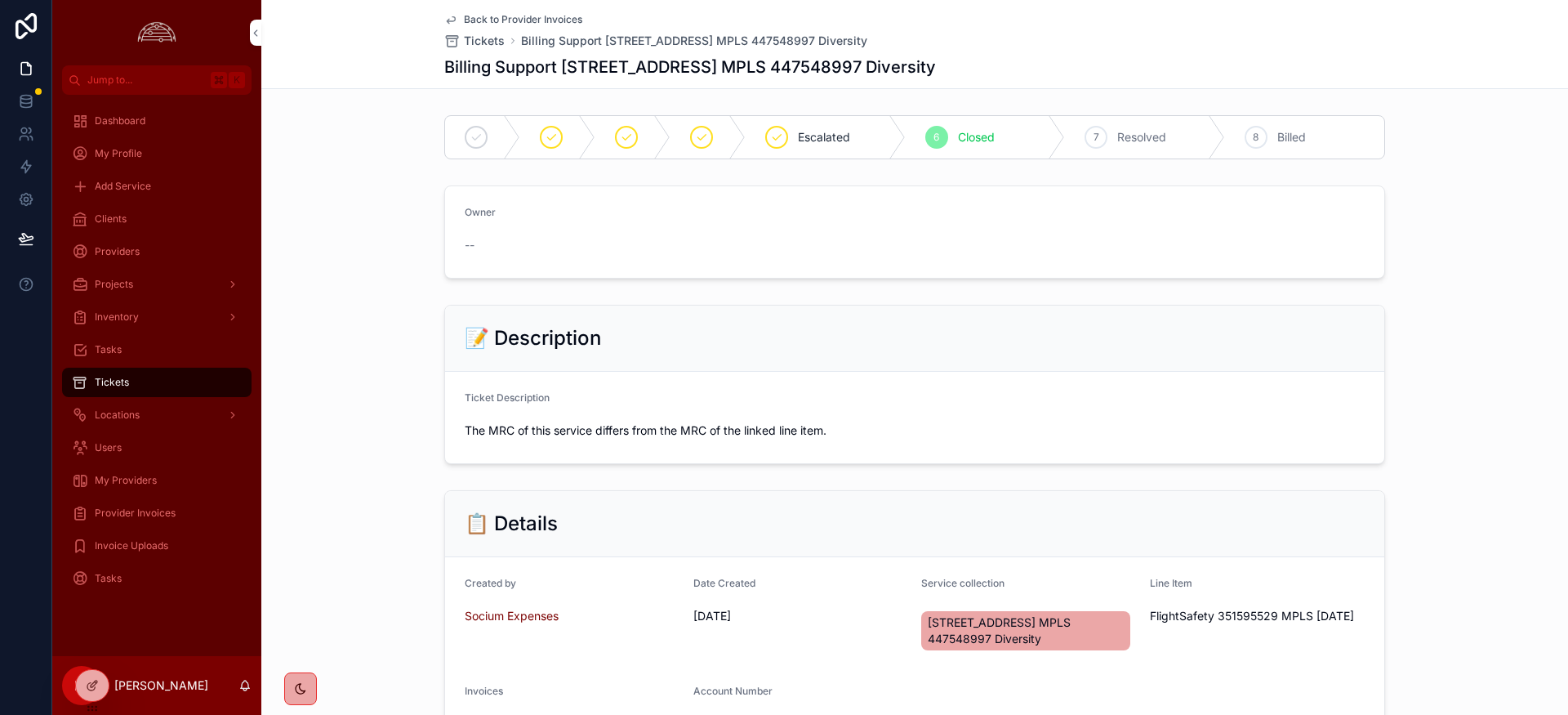
click at [1129, 136] on span "Resolved" at bounding box center [1142, 137] width 49 height 16
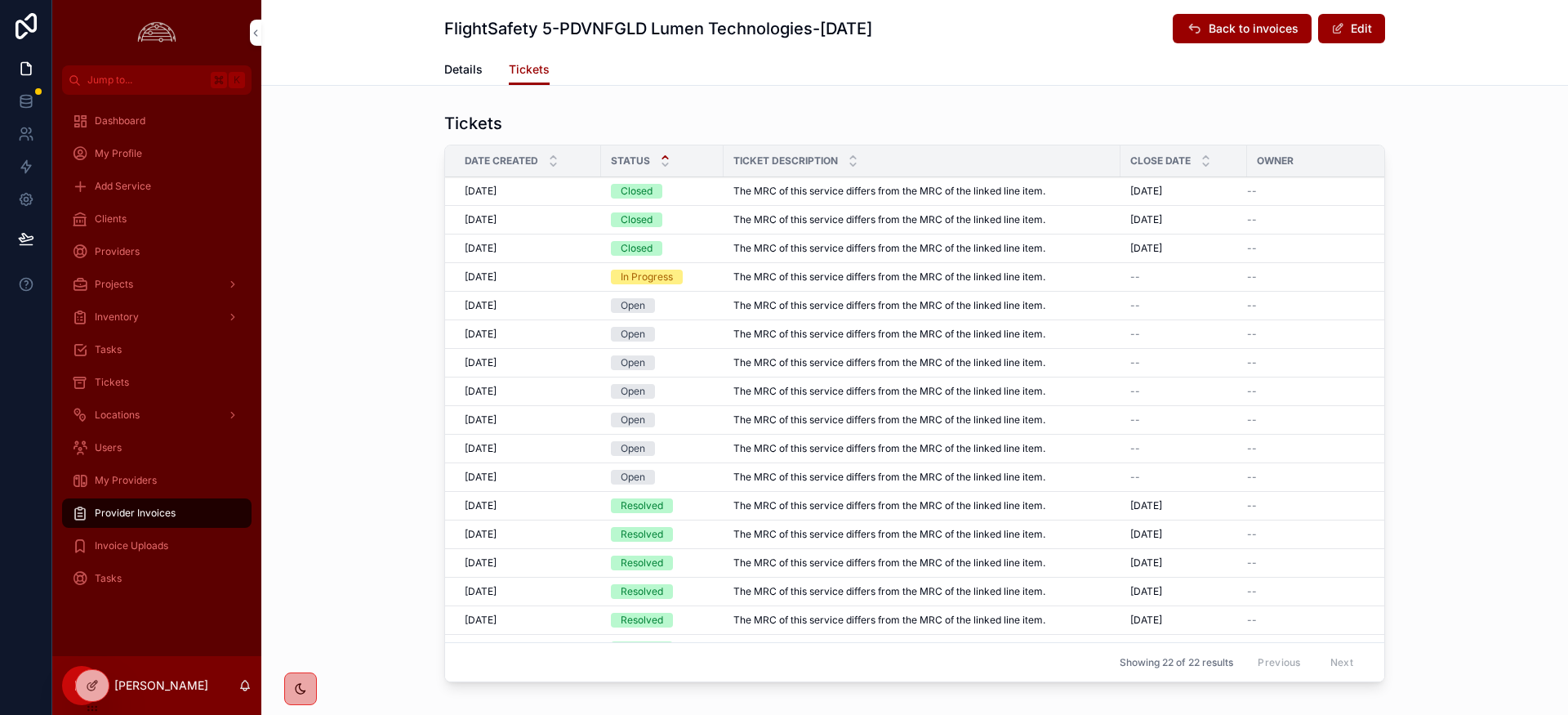
click at [646, 191] on div "Closed" at bounding box center [636, 191] width 32 height 15
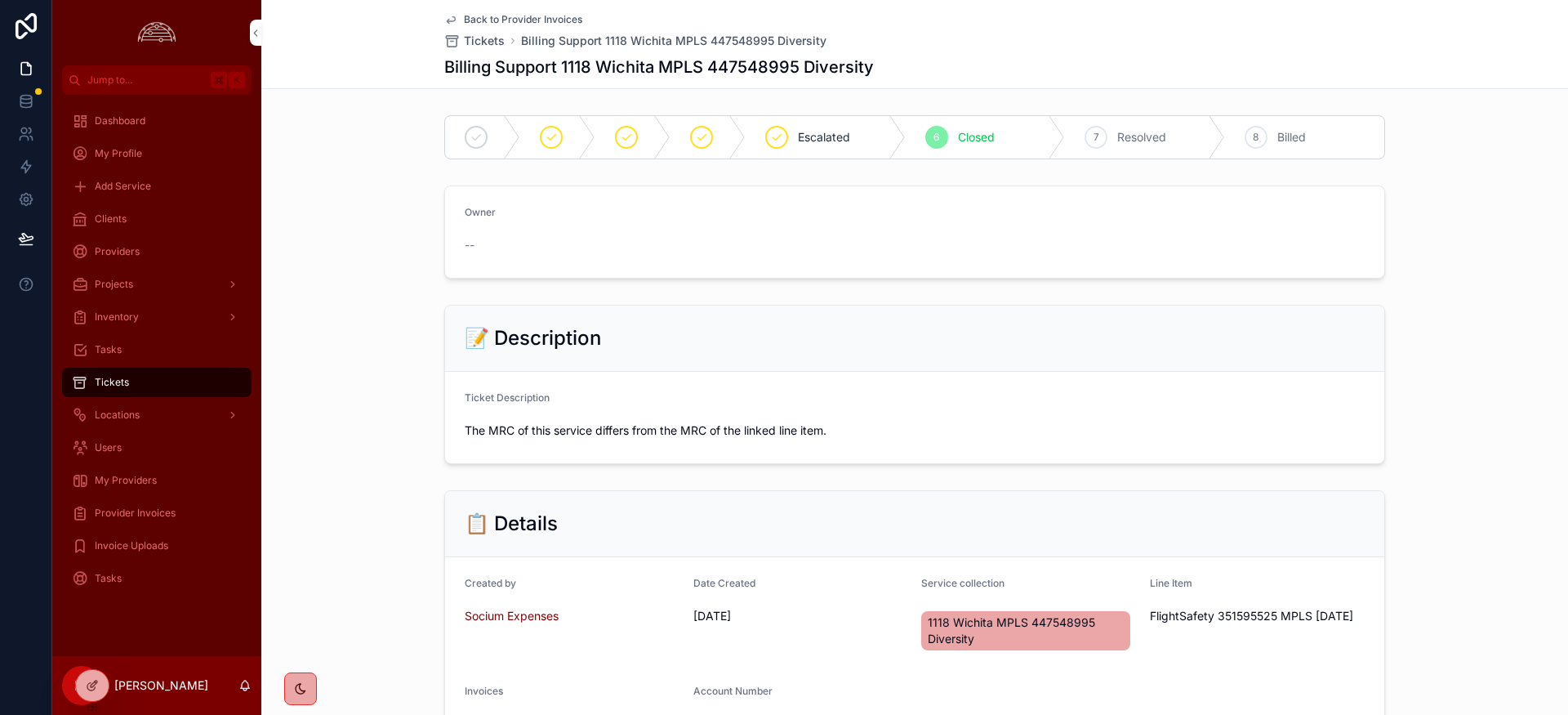
click at [1151, 137] on span "Resolved" at bounding box center [1142, 137] width 49 height 16
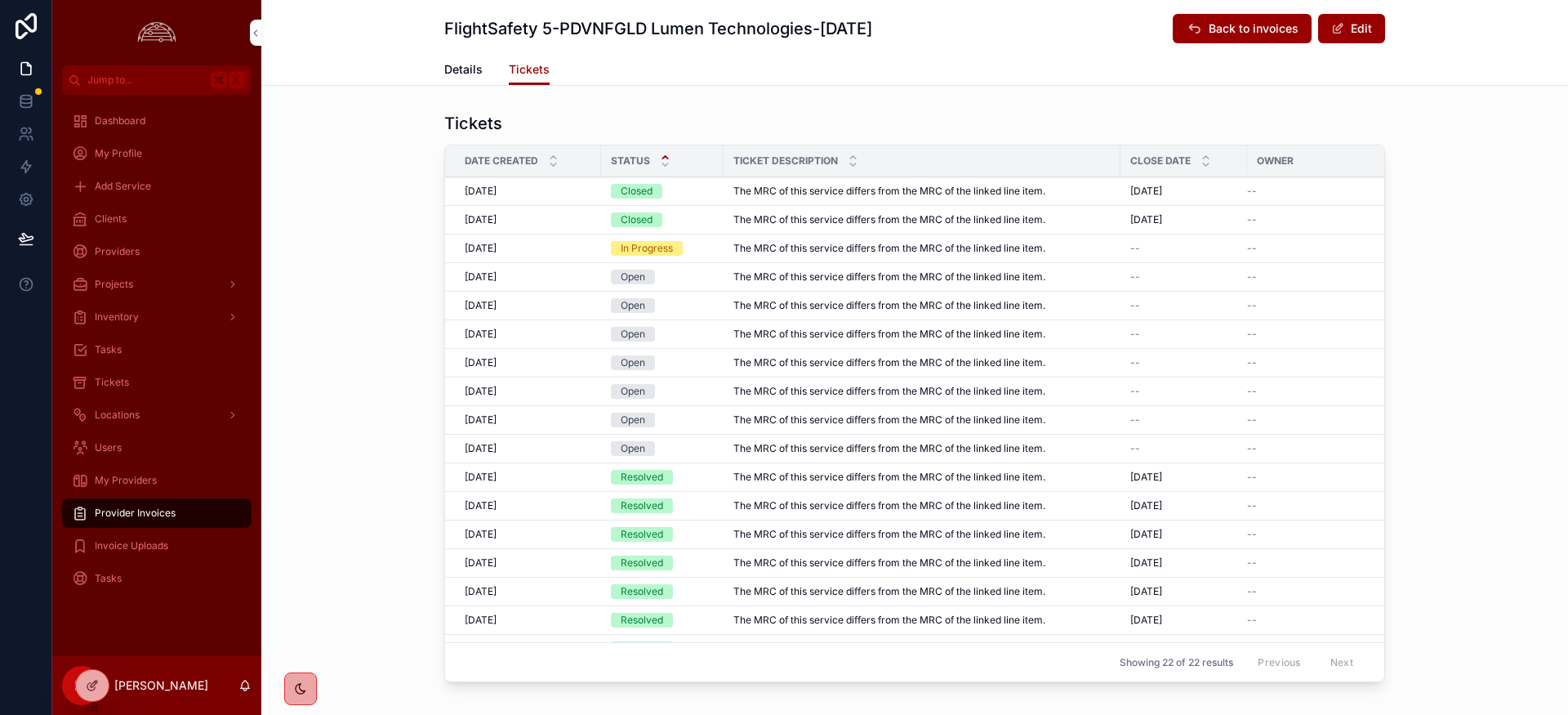
click at [643, 194] on div "Closed" at bounding box center [636, 191] width 32 height 15
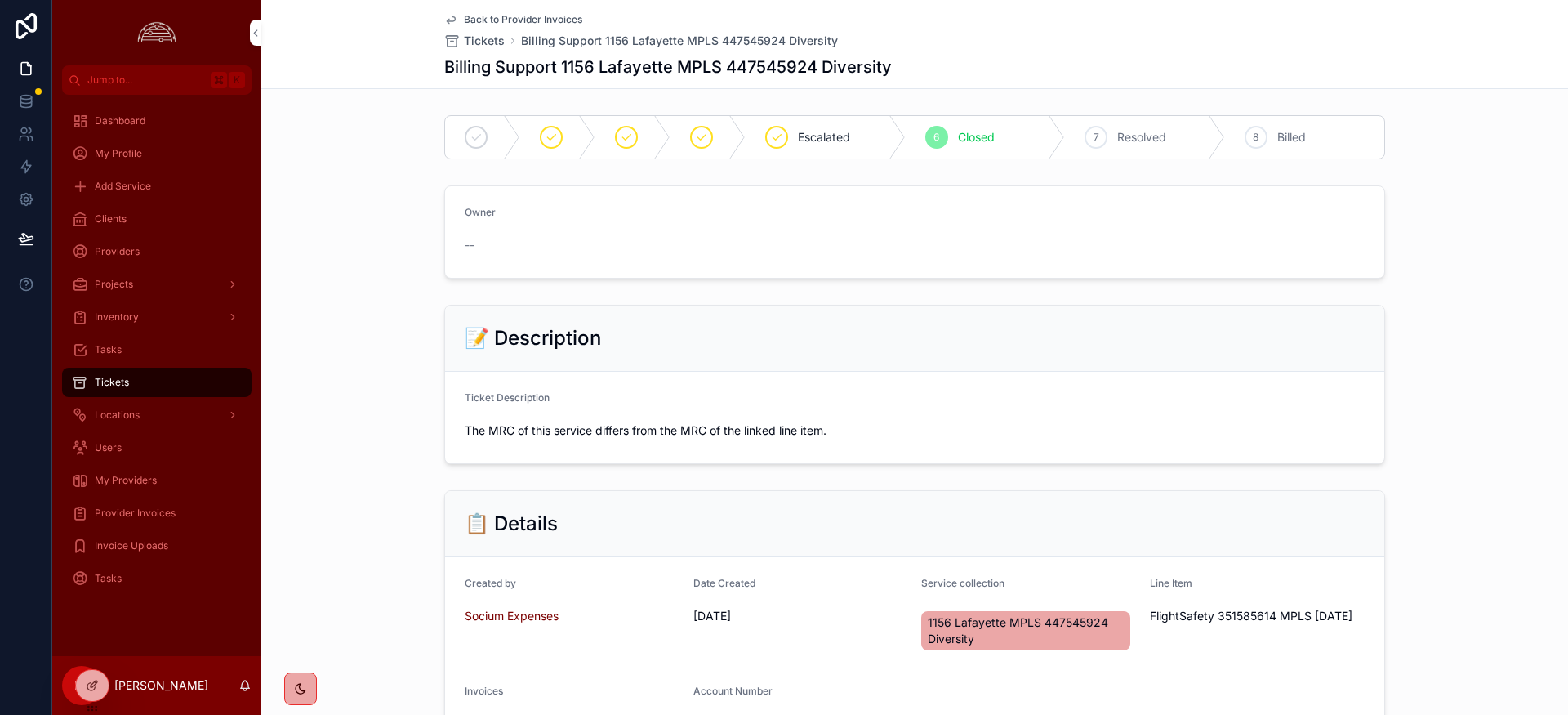
click at [1155, 135] on span "Resolved" at bounding box center [1142, 137] width 49 height 16
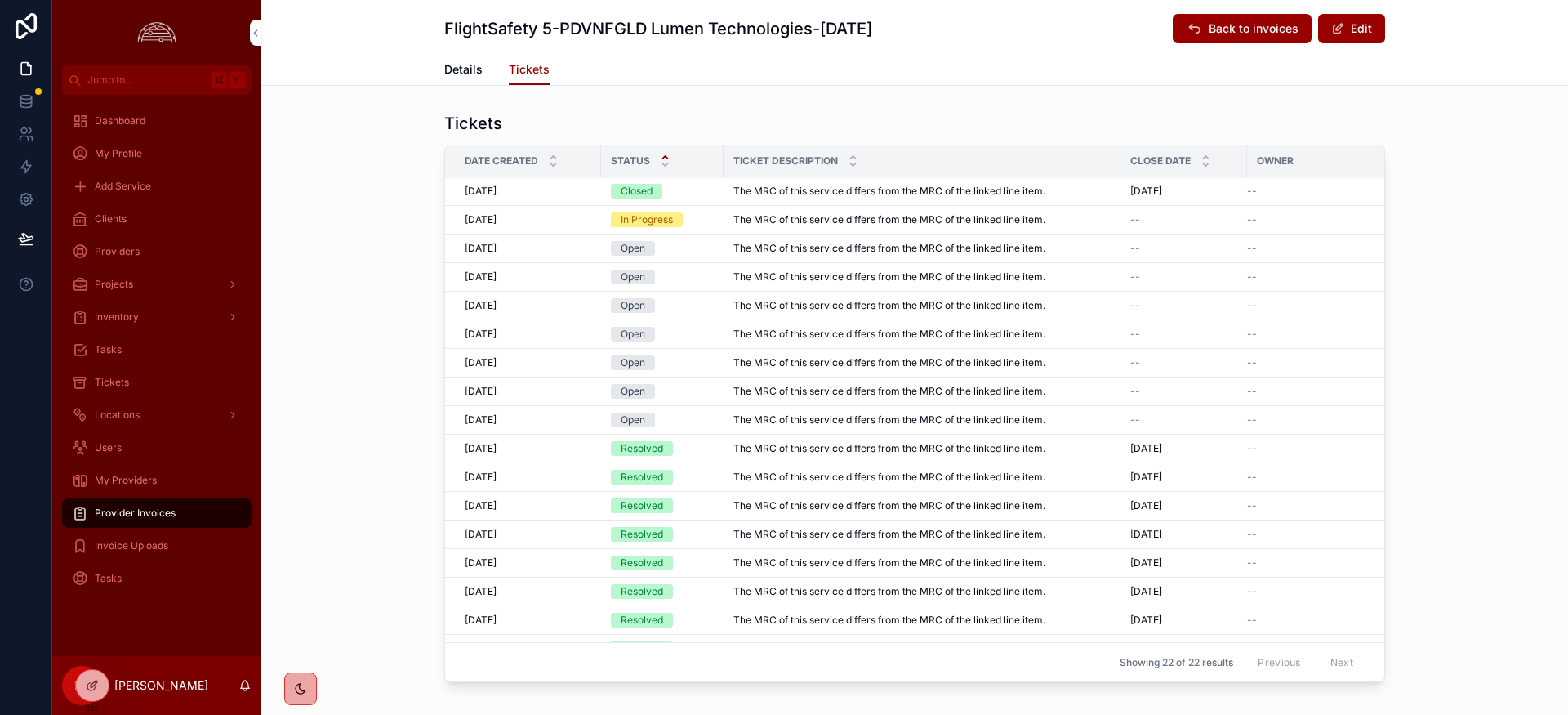
click at [646, 185] on div "Closed" at bounding box center [636, 191] width 32 height 15
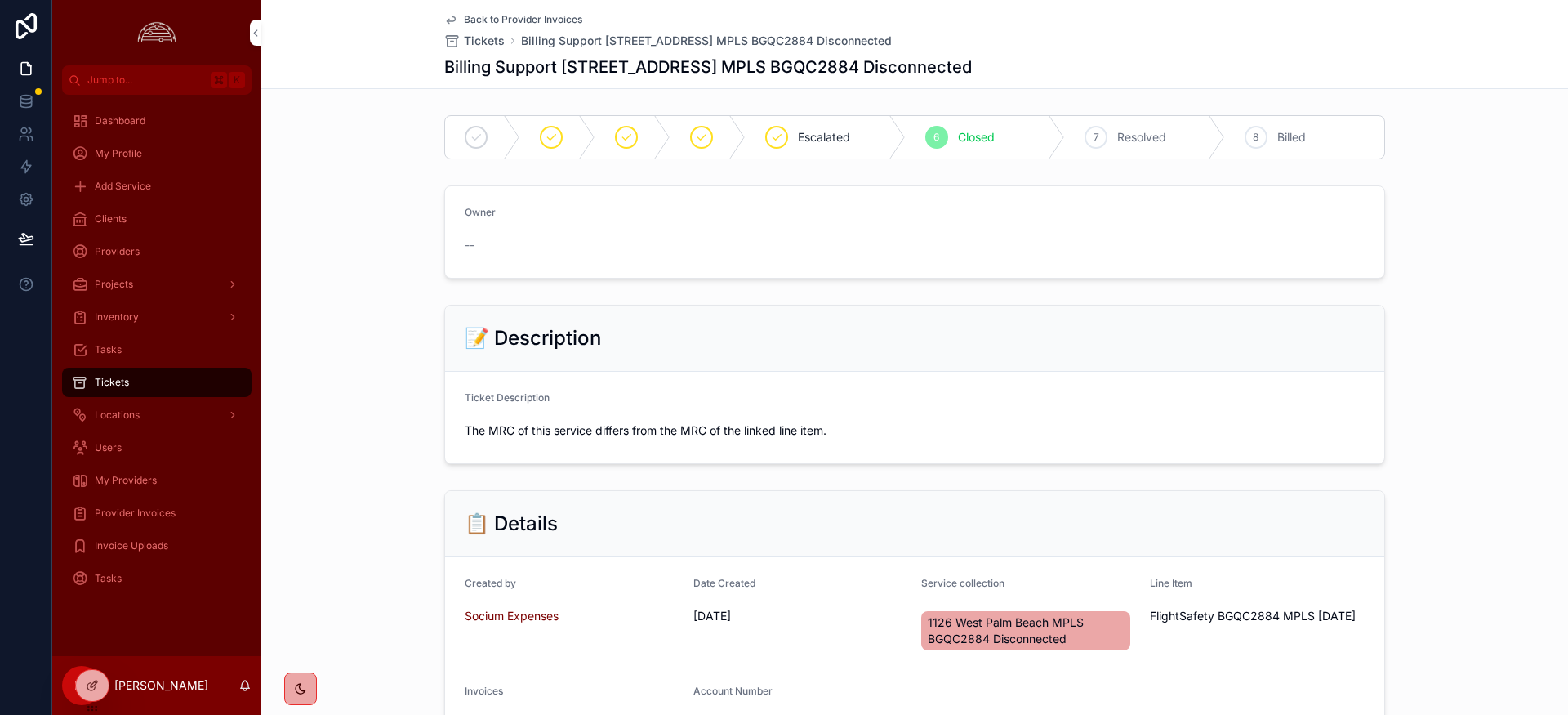
drag, startPoint x: 1129, startPoint y: 133, endPoint x: 1135, endPoint y: 159, distance: 26.7
click at [1129, 133] on span "Resolved" at bounding box center [1142, 137] width 49 height 16
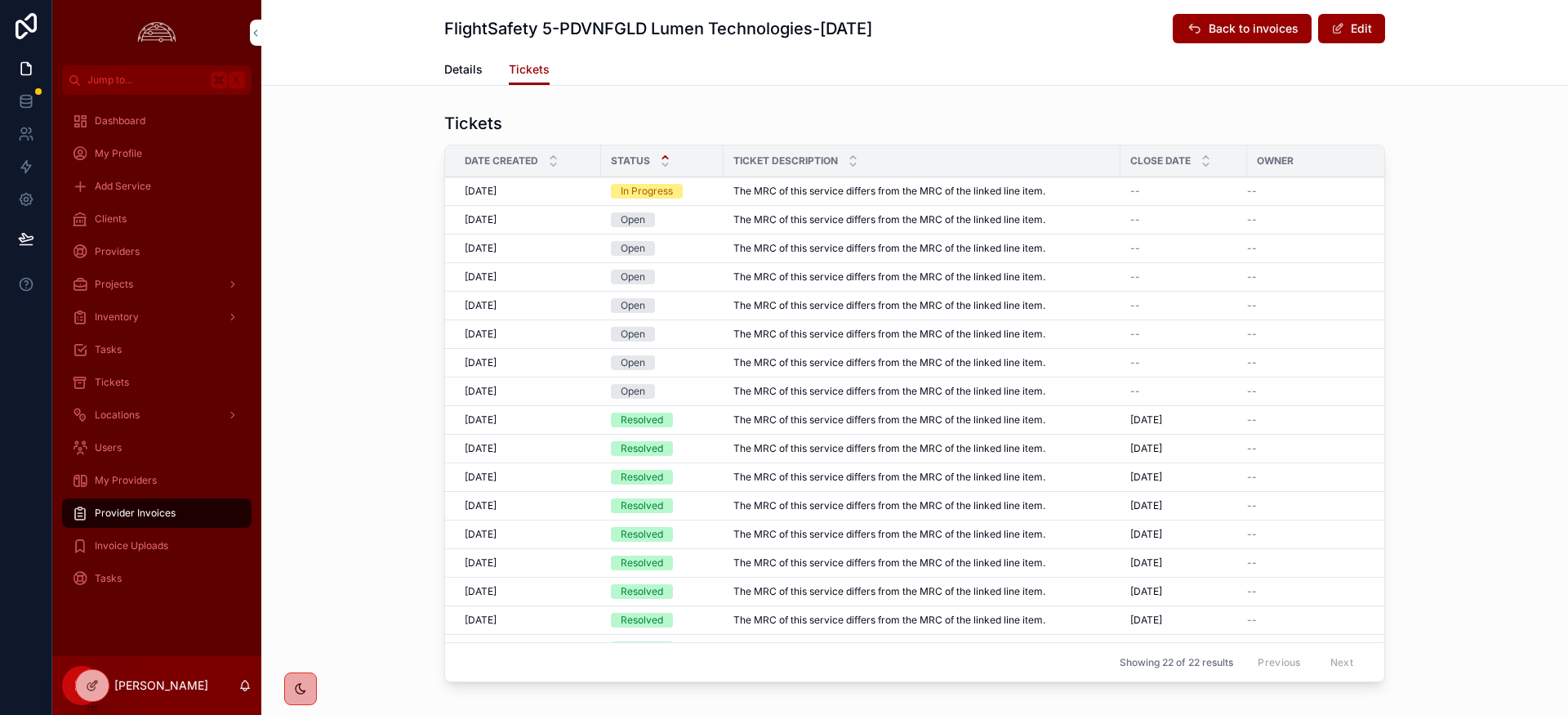
click at [662, 155] on icon "scrollable content" at bounding box center [666, 157] width 11 height 11
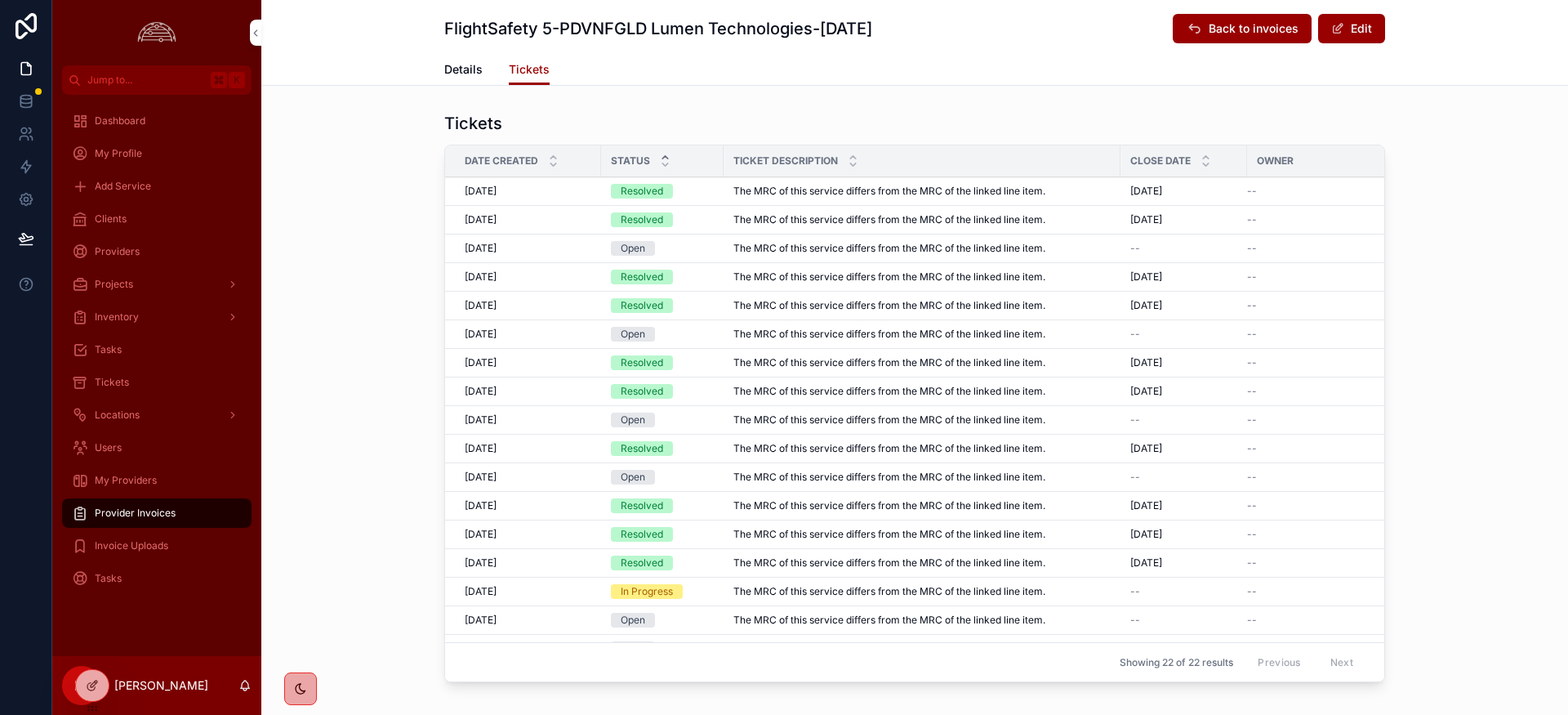
click at [664, 156] on icon "scrollable content" at bounding box center [665, 157] width 5 height 3
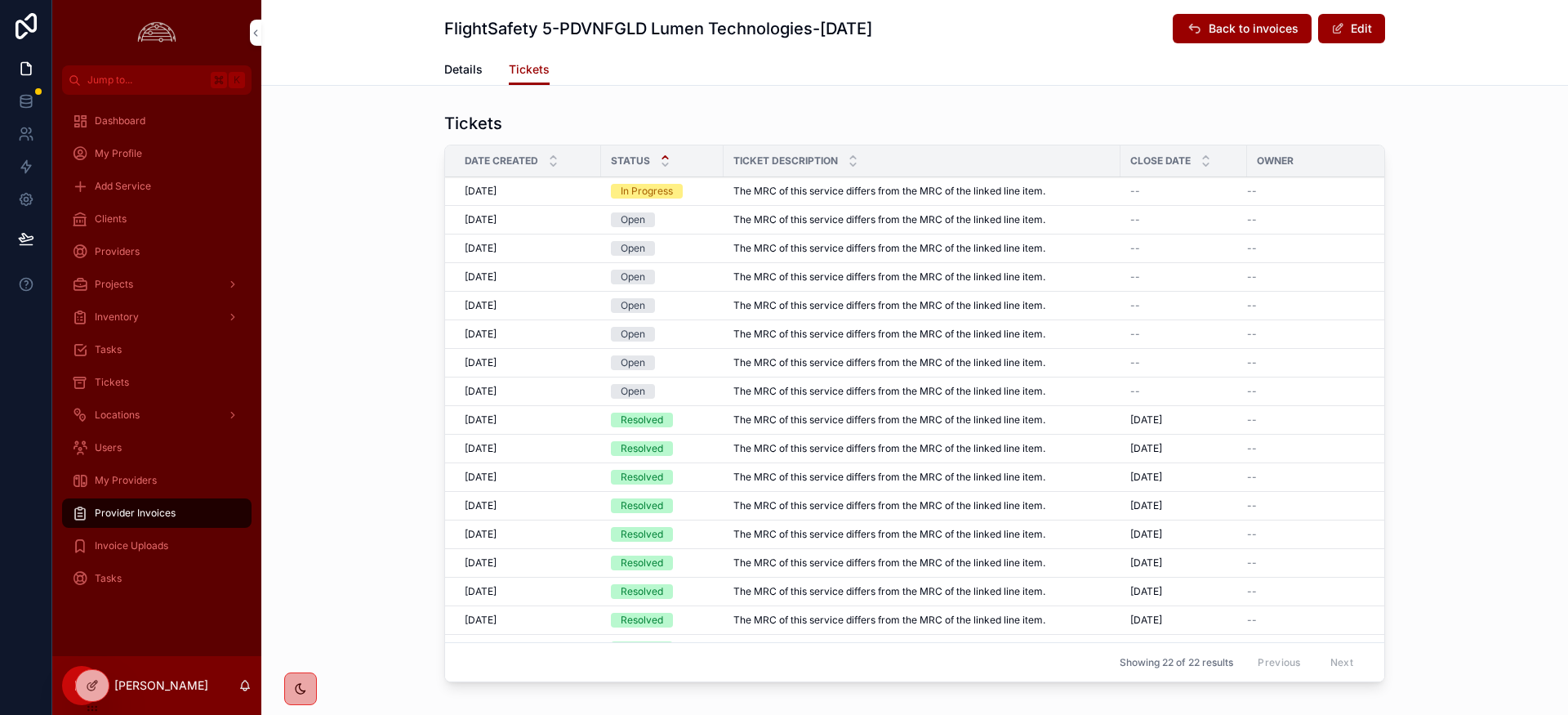
click at [1150, 126] on div "Tickets" at bounding box center [914, 123] width 941 height 23
